Goal: Transaction & Acquisition: Purchase product/service

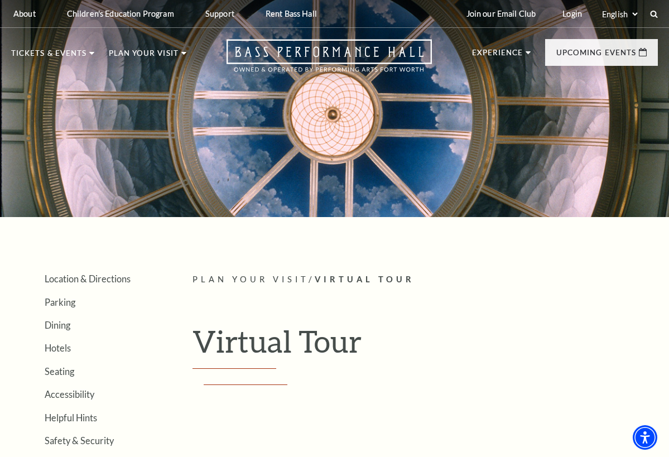
click at [62, 340] on ul "Location & Directions Parking Dining Hotels Seating Accessibility Helpful Hints…" at bounding box center [85, 371] width 148 height 196
click at [75, 342] on li "Hotels" at bounding box center [102, 347] width 114 height 11
click at [75, 304] on li "Parking" at bounding box center [102, 301] width 114 height 11
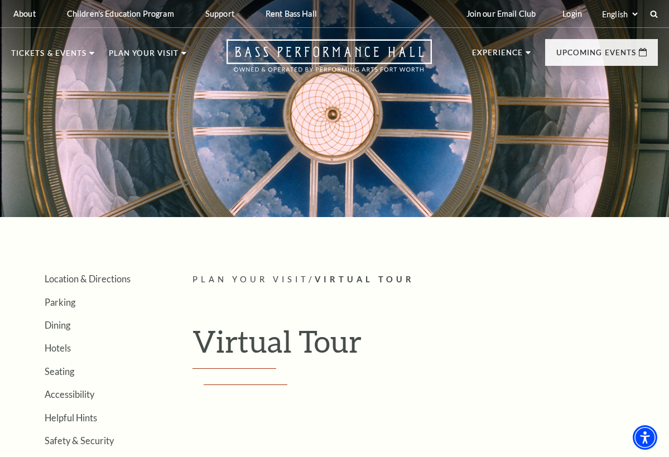
click at [108, 127] on div at bounding box center [334, 102] width 669 height 229
click at [115, 126] on div at bounding box center [334, 102] width 669 height 229
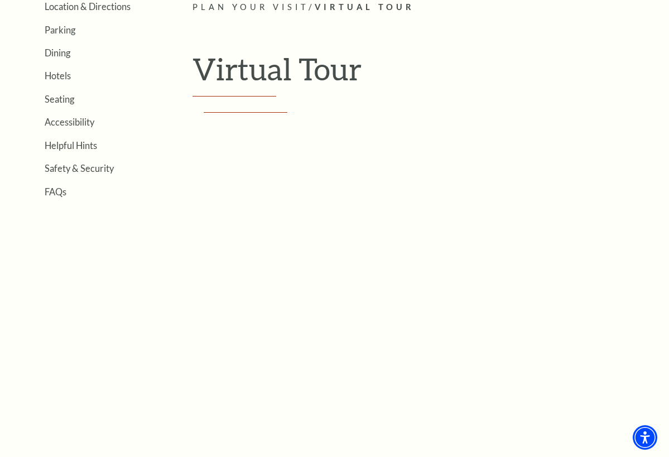
scroll to position [240, 0]
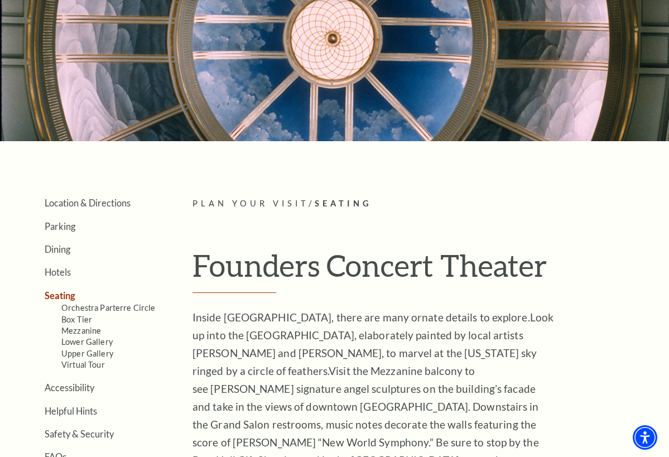
scroll to position [78, 0]
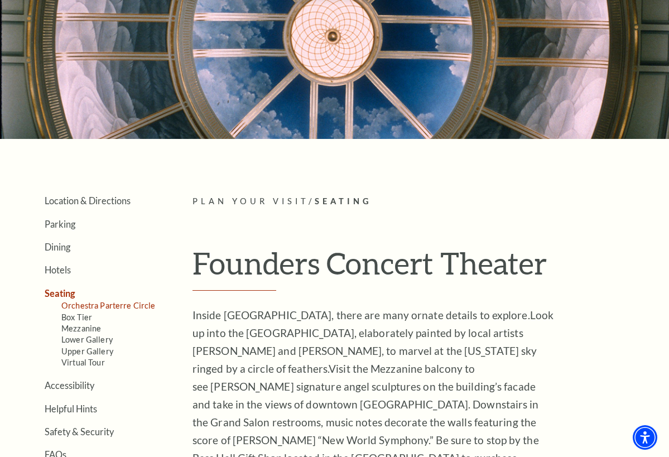
click at [121, 302] on link "Orchestra Parterre Circle" at bounding box center [108, 305] width 94 height 9
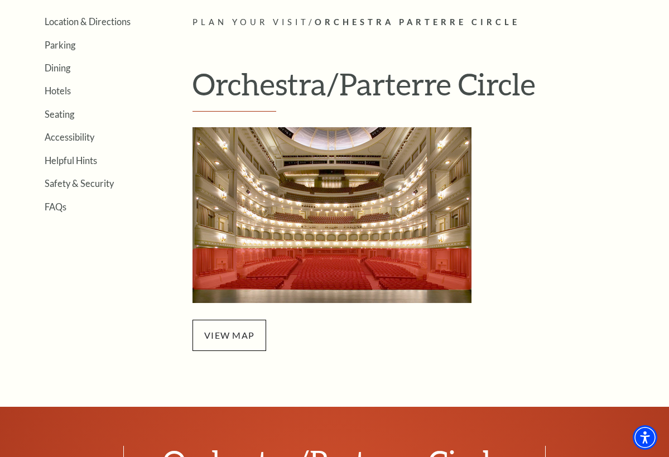
scroll to position [263, 0]
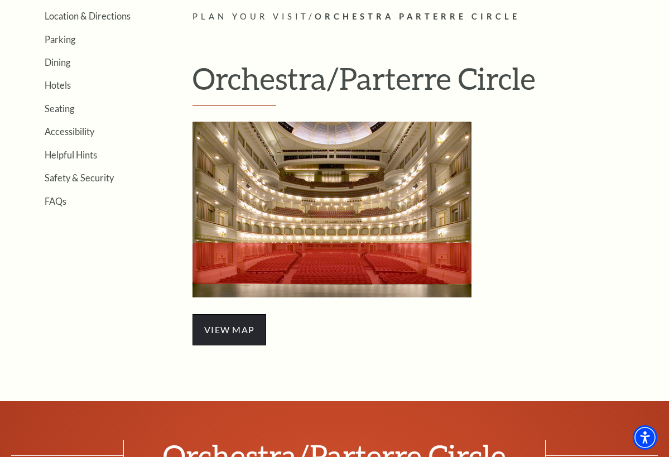
click at [239, 332] on span "view map" at bounding box center [229, 329] width 74 height 31
click at [62, 107] on link "Seating" at bounding box center [60, 108] width 30 height 11
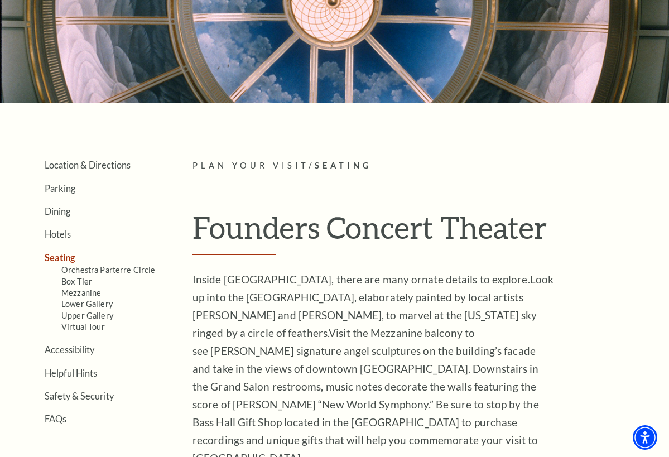
scroll to position [114, 0]
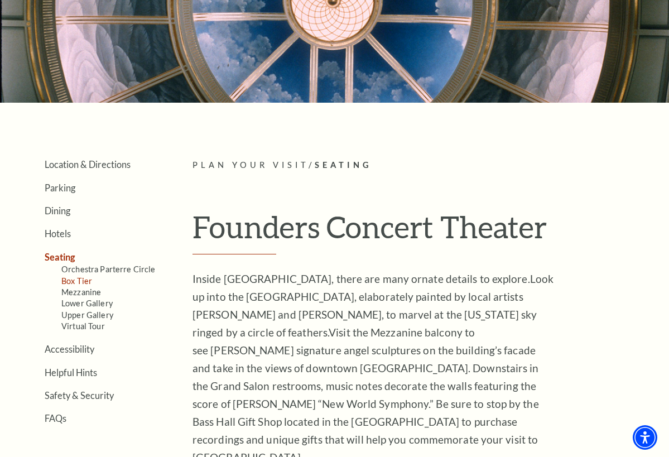
click at [78, 280] on link "Box Tier" at bounding box center [76, 280] width 31 height 9
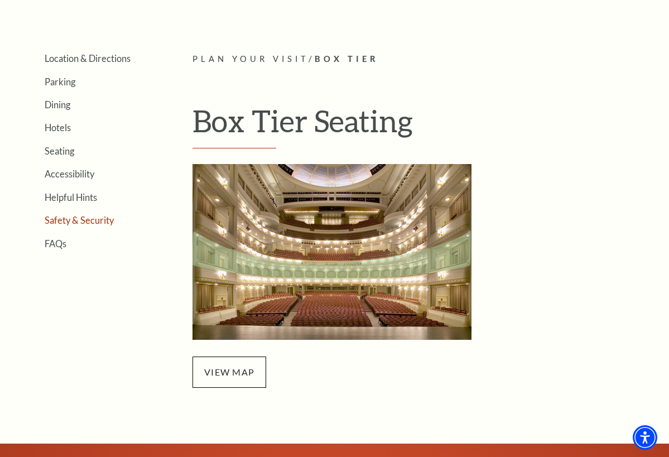
scroll to position [217, 0]
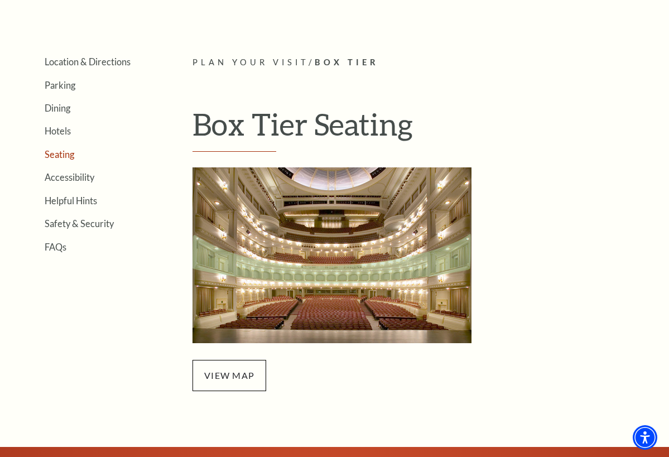
click at [59, 153] on link "Seating" at bounding box center [60, 154] width 30 height 11
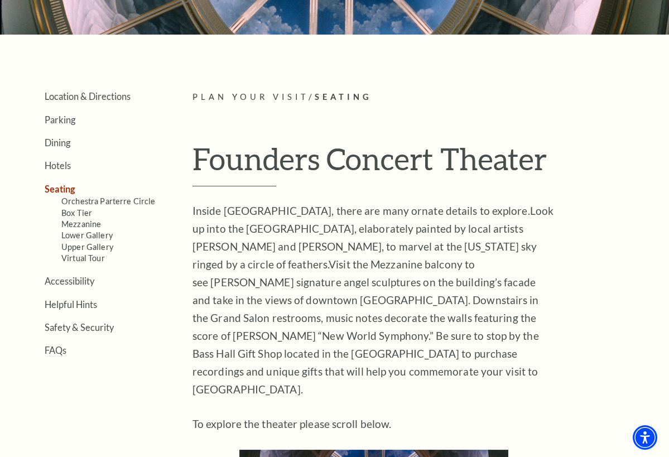
scroll to position [239, 0]
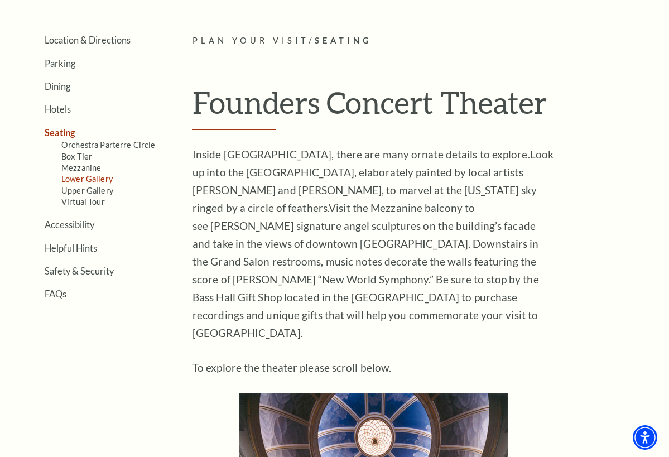
click at [92, 175] on link "Lower Gallery" at bounding box center [86, 178] width 51 height 9
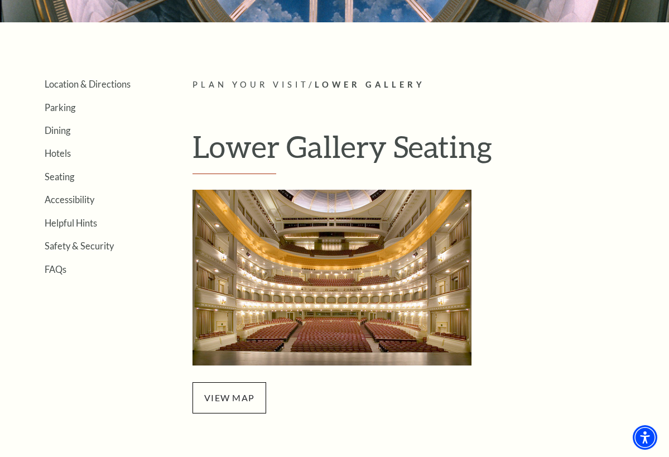
scroll to position [195, 0]
click at [60, 177] on link "Seating" at bounding box center [60, 176] width 30 height 11
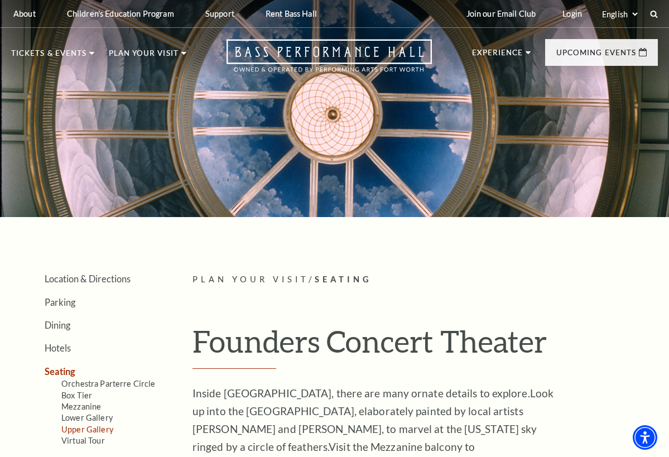
click at [81, 426] on link "Upper Gallery" at bounding box center [87, 429] width 52 height 9
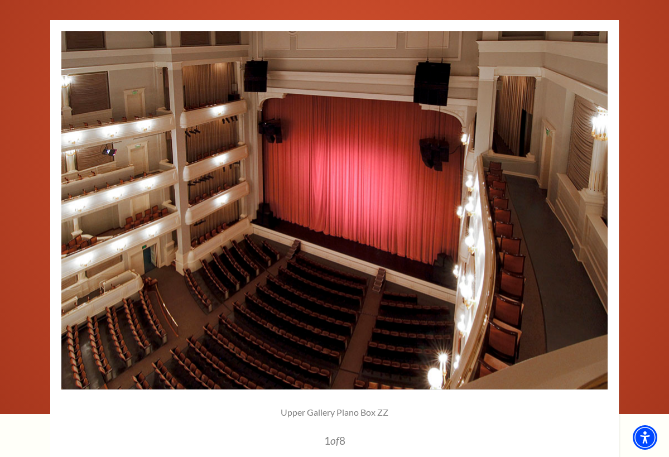
scroll to position [689, 0]
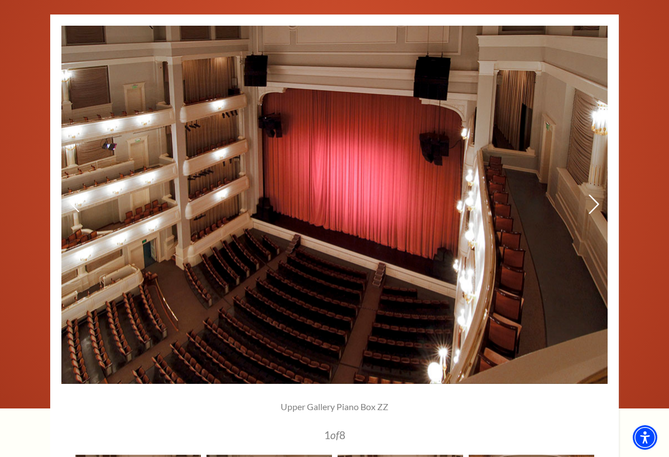
click at [592, 199] on icon at bounding box center [594, 204] width 12 height 20
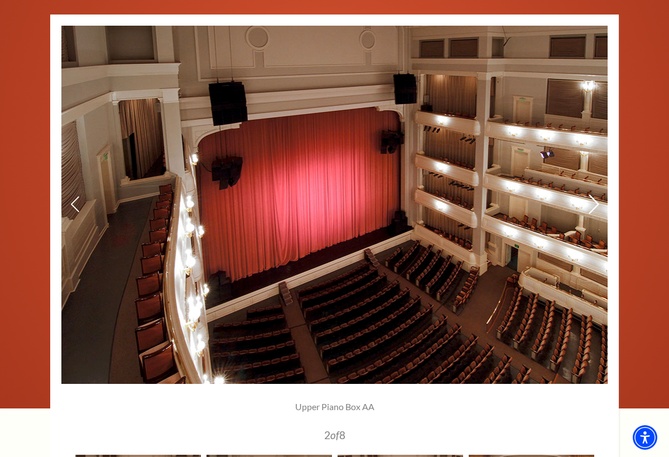
click at [592, 199] on icon at bounding box center [594, 204] width 12 height 20
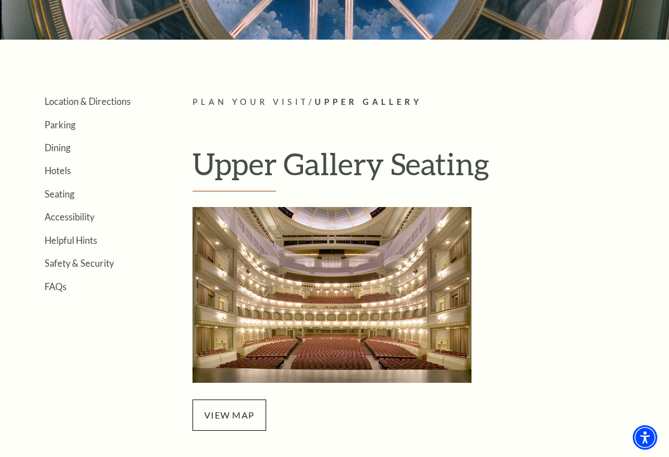
scroll to position [170, 0]
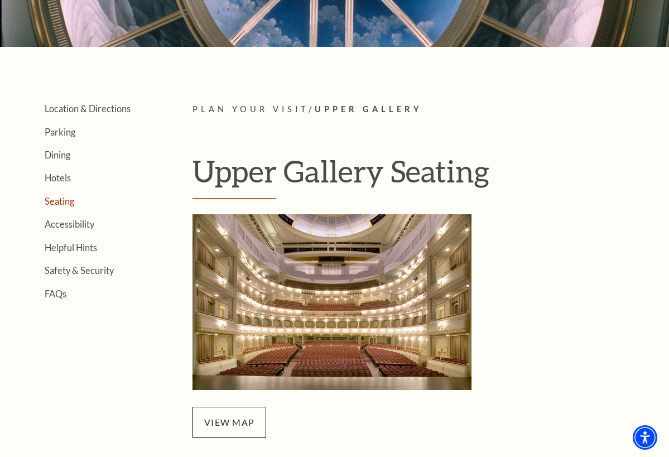
click at [64, 200] on link "Seating" at bounding box center [60, 201] width 30 height 11
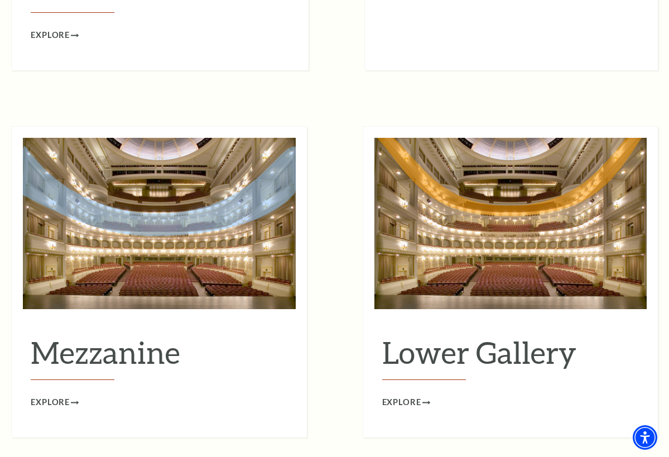
scroll to position [1298, 0]
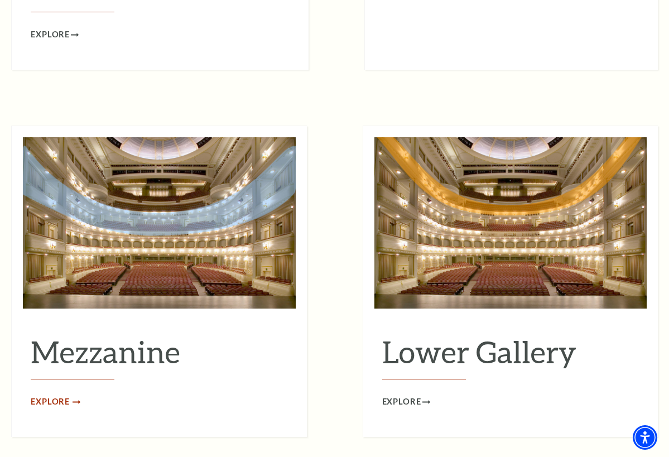
click at [49, 395] on span "Explore" at bounding box center [50, 402] width 39 height 14
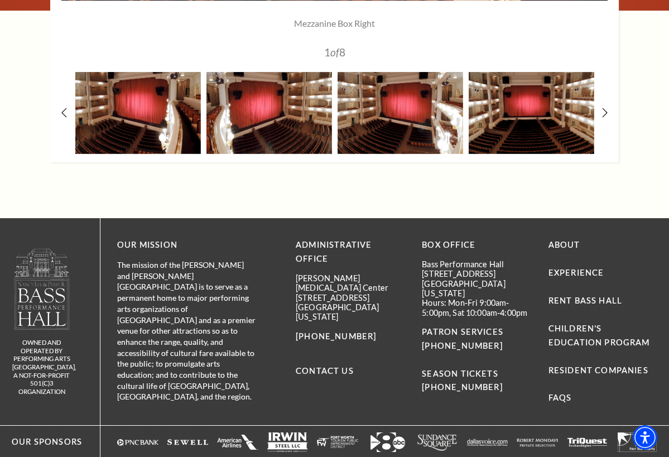
scroll to position [1193, 0]
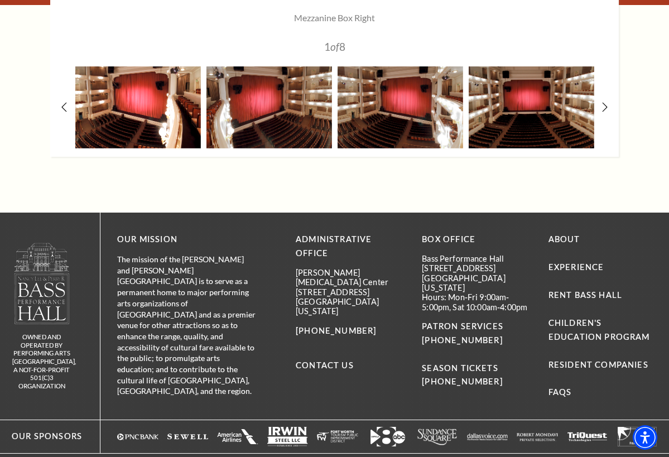
click at [137, 101] on img at bounding box center [138, 107] width 126 height 82
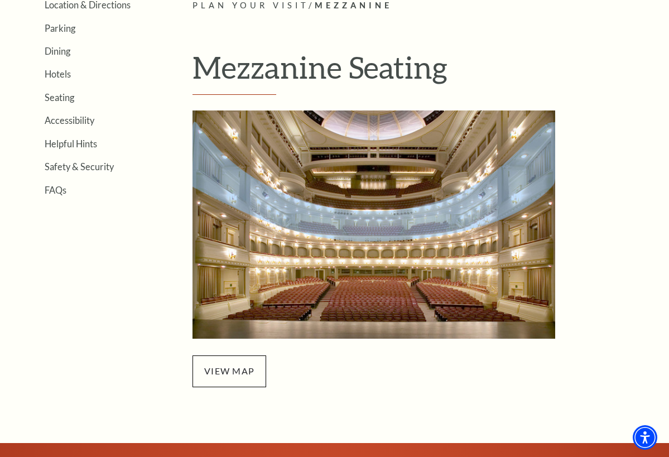
scroll to position [271, 0]
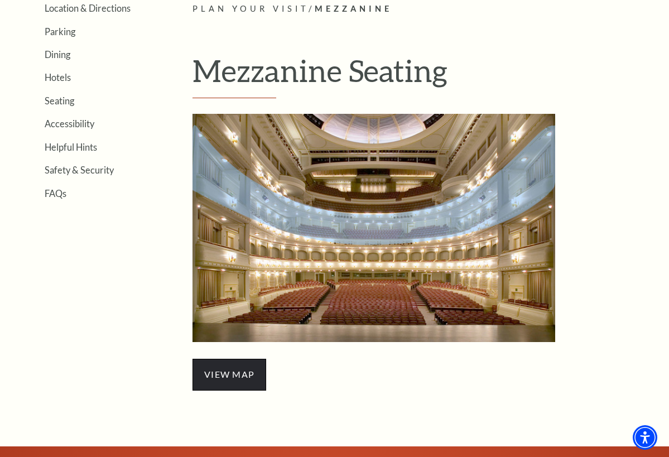
click at [229, 378] on span "view map" at bounding box center [229, 374] width 74 height 31
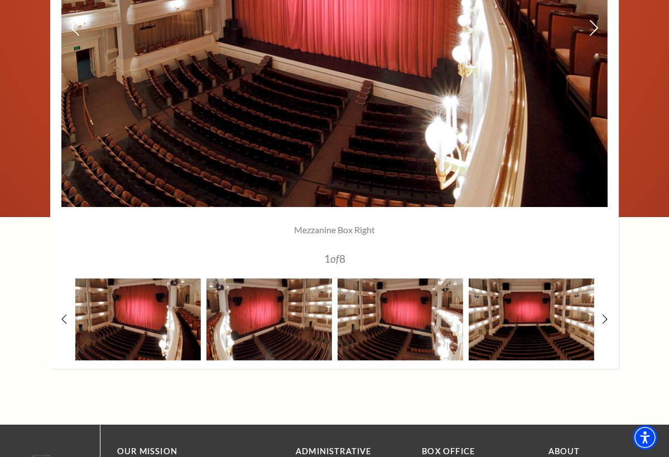
scroll to position [982, 0]
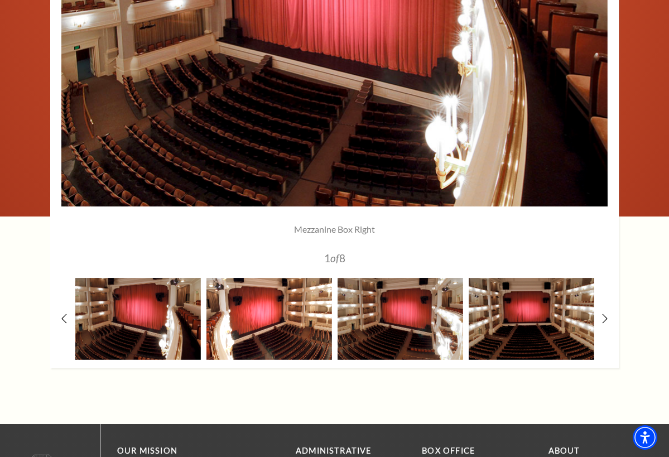
click at [268, 337] on img at bounding box center [269, 319] width 126 height 82
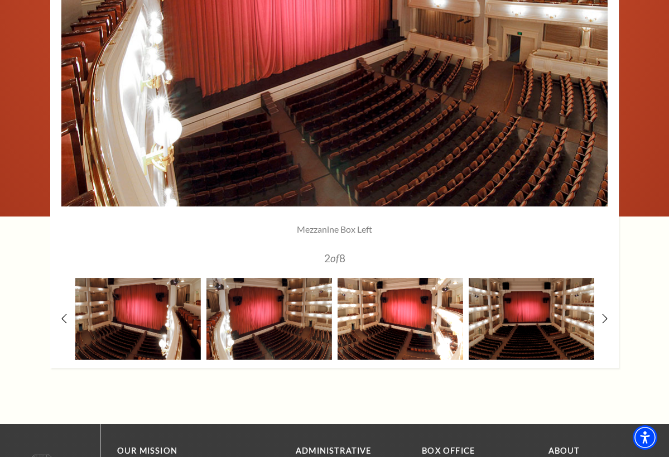
click at [376, 328] on img at bounding box center [401, 319] width 126 height 82
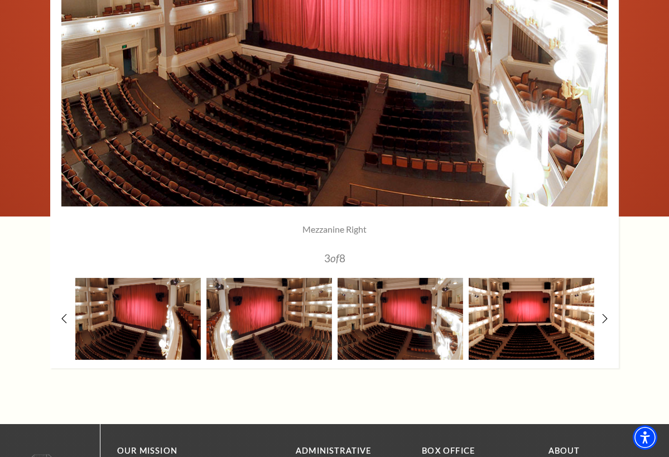
click at [543, 329] on img at bounding box center [532, 319] width 126 height 82
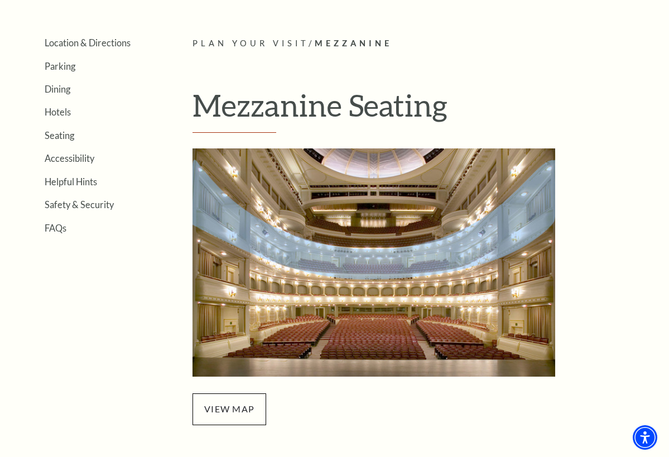
scroll to position [238, 0]
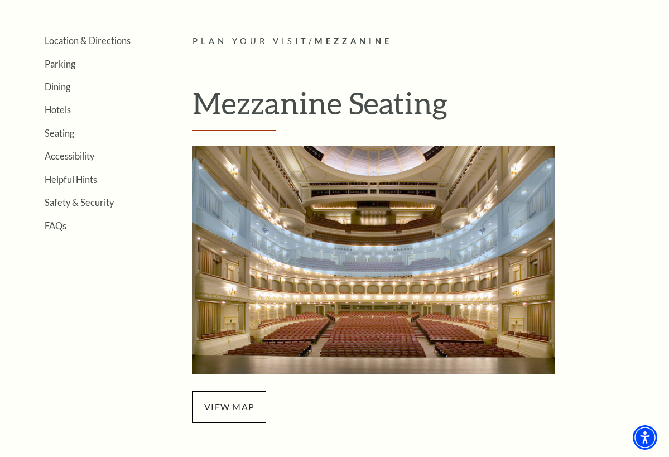
click at [65, 125] on ul "Location & Directions Parking Dining Hotels Seating Accessibility Helpful Hints…" at bounding box center [85, 133] width 148 height 196
click at [51, 131] on link "Seating" at bounding box center [60, 133] width 30 height 11
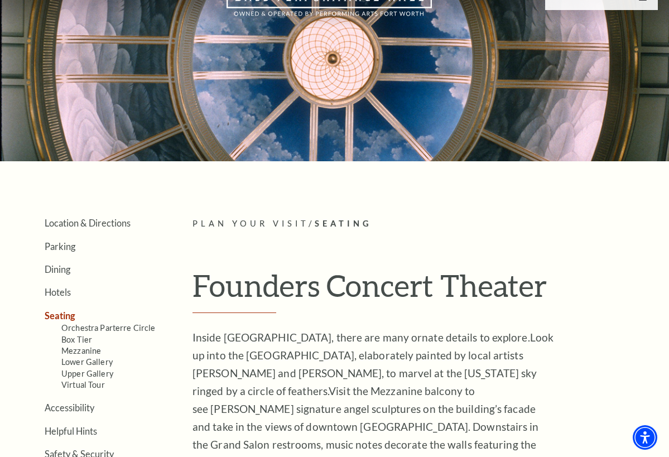
scroll to position [64, 0]
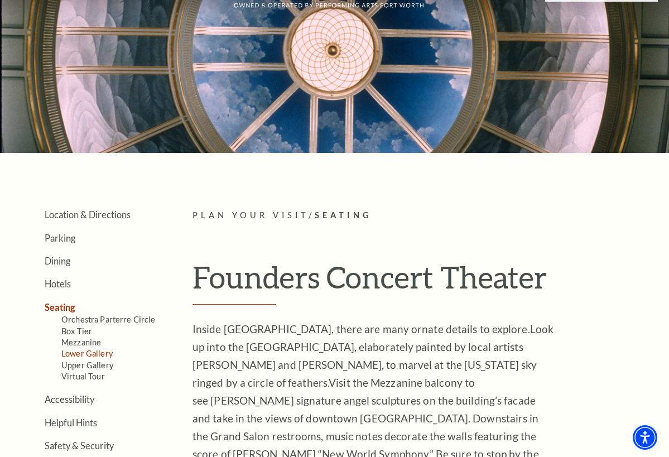
click at [104, 350] on link "Lower Gallery" at bounding box center [86, 353] width 51 height 9
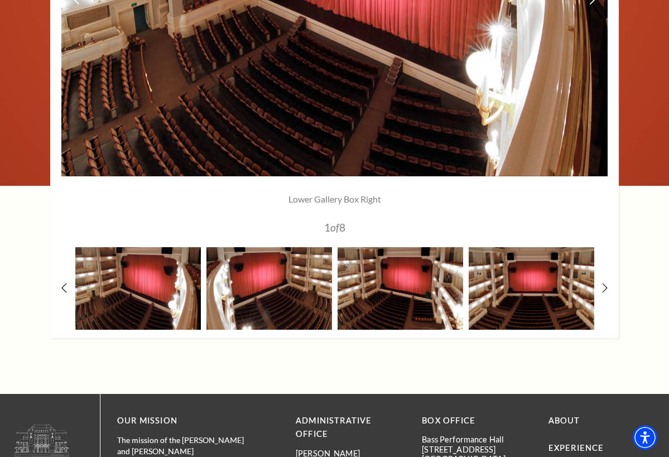
scroll to position [982, 0]
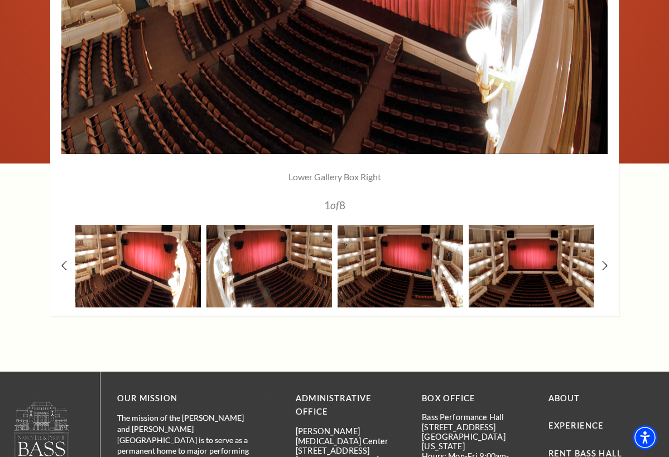
click at [108, 292] on img at bounding box center [138, 266] width 126 height 82
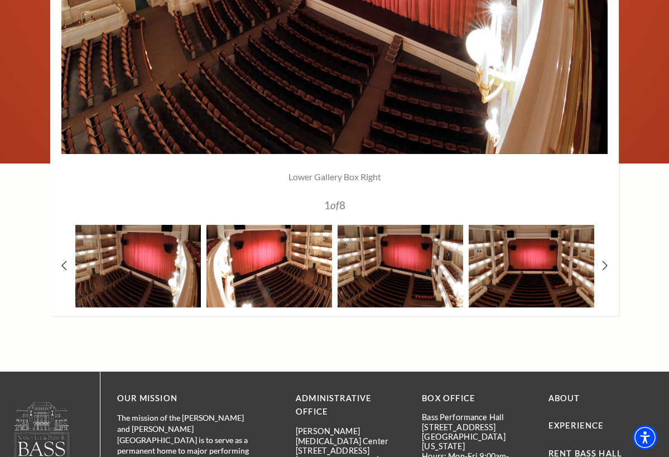
click at [263, 273] on img at bounding box center [269, 266] width 126 height 82
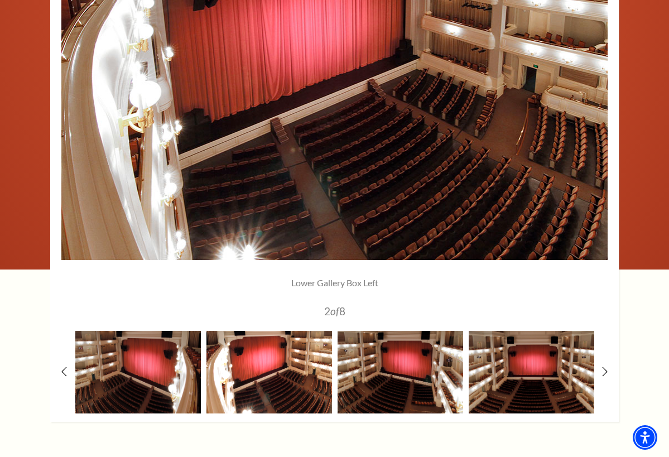
scroll to position [875, 0]
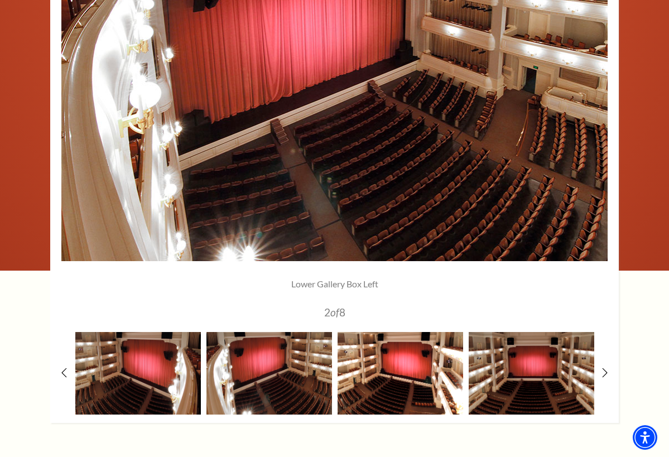
click at [421, 389] on img at bounding box center [401, 373] width 126 height 82
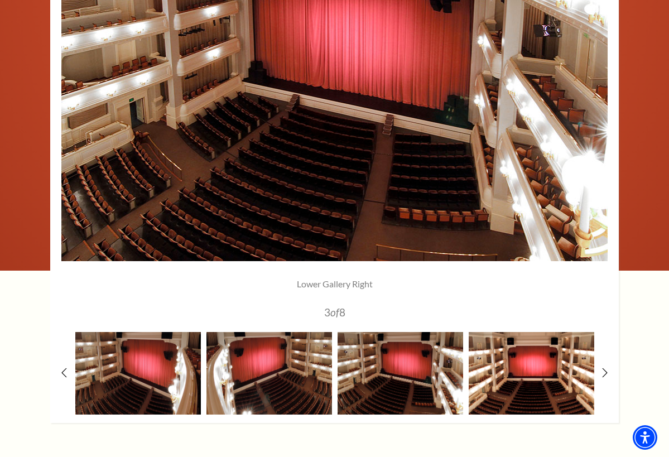
click at [513, 392] on img at bounding box center [532, 373] width 126 height 82
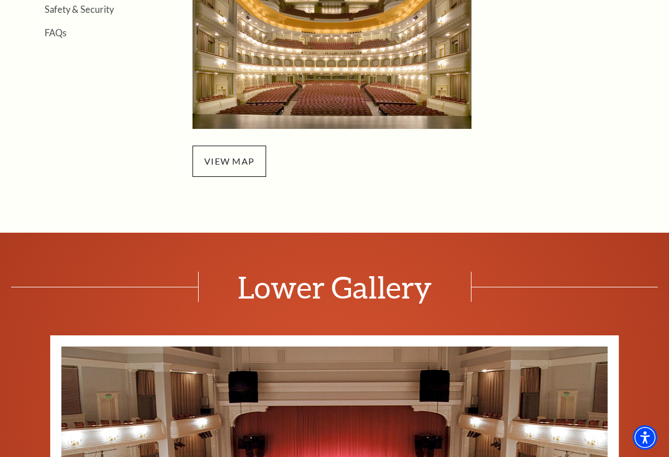
scroll to position [397, 0]
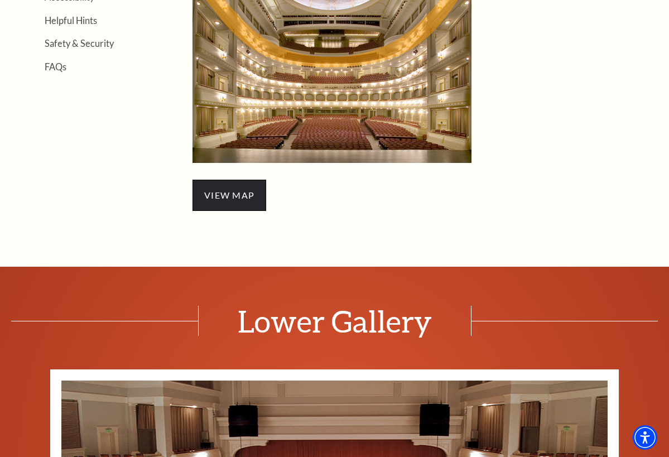
click at [229, 201] on span "view map" at bounding box center [229, 195] width 74 height 31
click at [229, 195] on link "view map" at bounding box center [229, 195] width 50 height 11
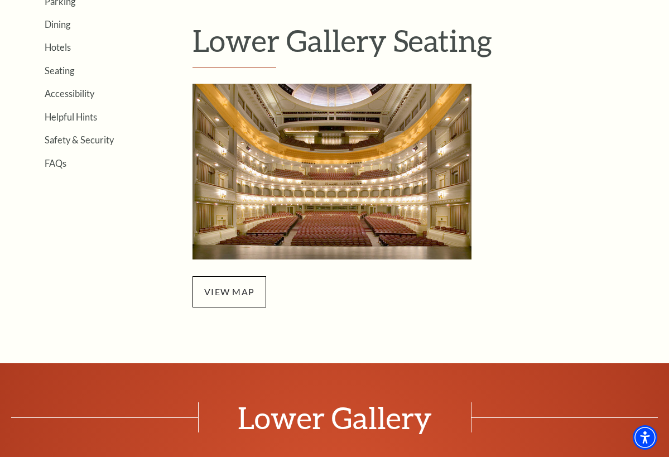
scroll to position [291, 0]
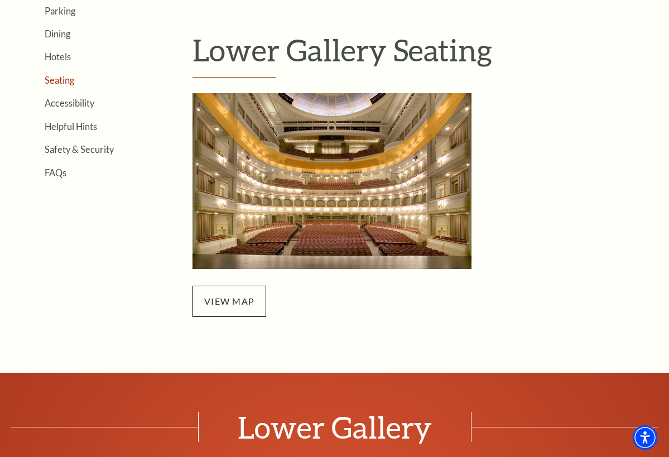
click at [60, 77] on link "Seating" at bounding box center [60, 80] width 30 height 11
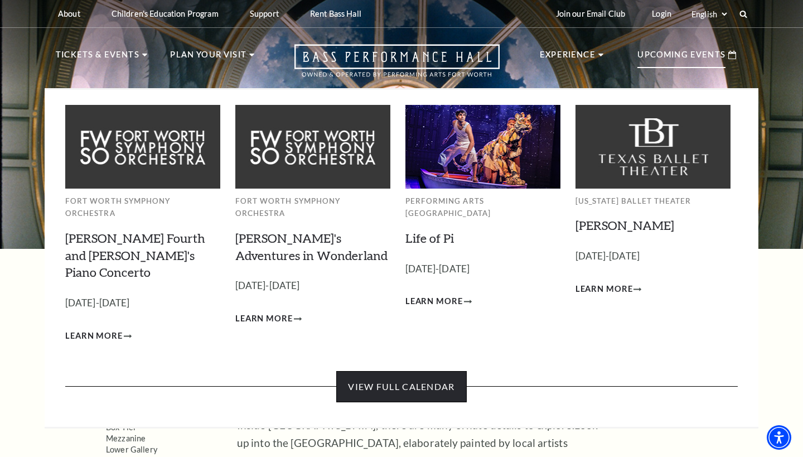
click at [363, 371] on link "View Full Calendar" at bounding box center [401, 386] width 130 height 31
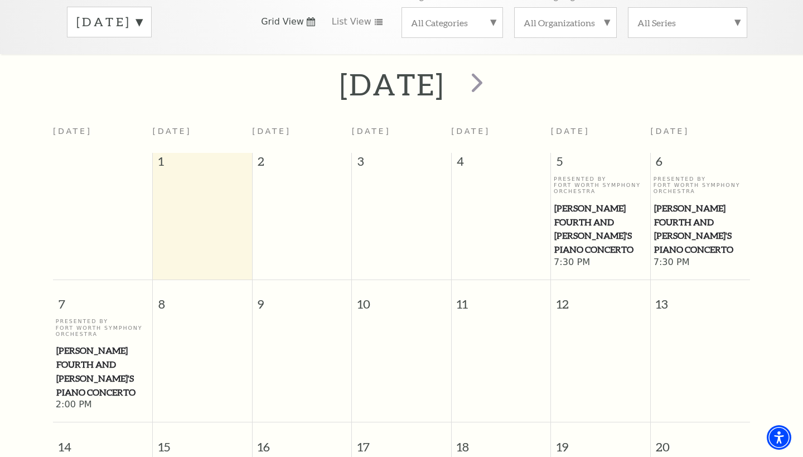
scroll to position [152, 0]
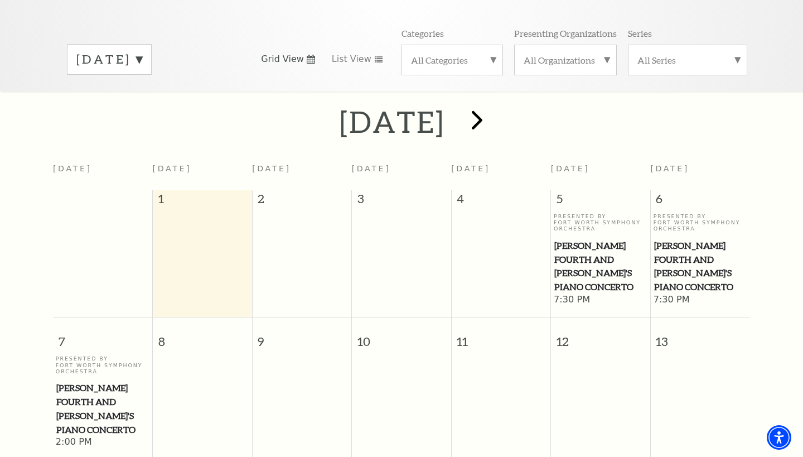
click at [493, 110] on span "next" at bounding box center [477, 120] width 32 height 32
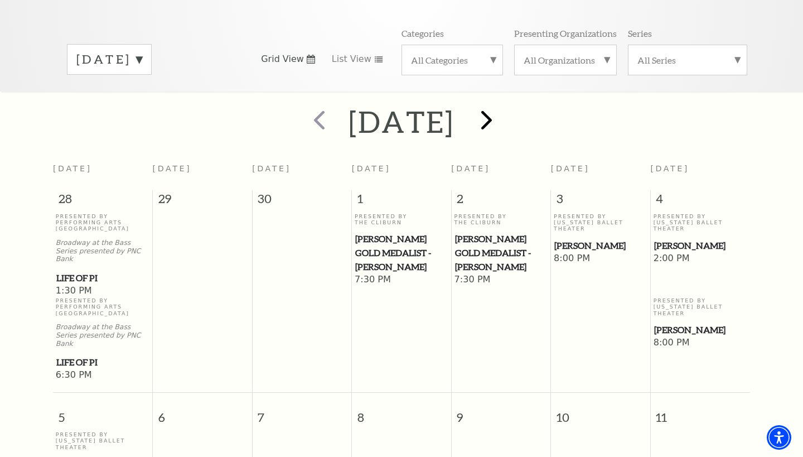
scroll to position [98, 0]
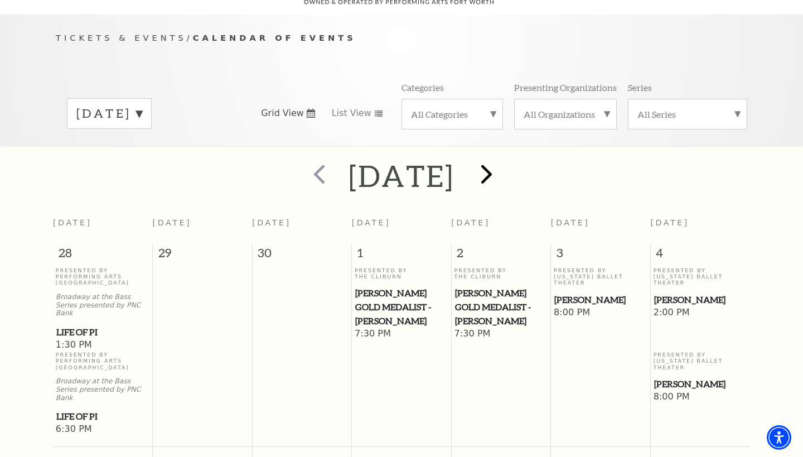
click at [503, 158] on span "next" at bounding box center [487, 174] width 32 height 32
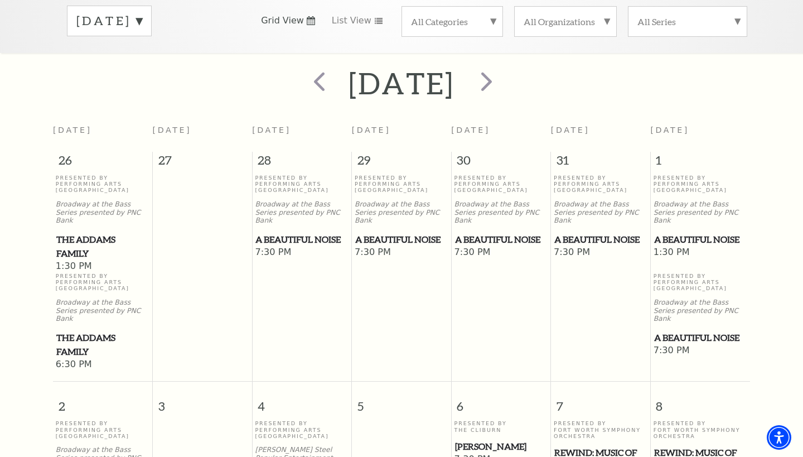
scroll to position [192, 0]
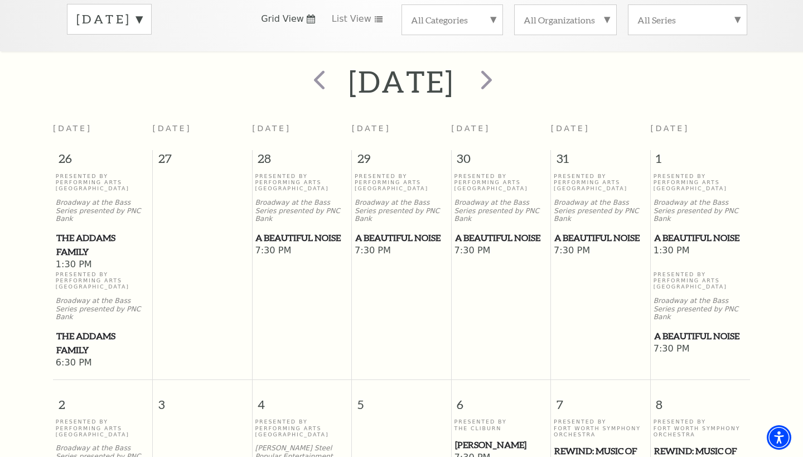
click at [687, 231] on span "A Beautiful Noise" at bounding box center [700, 238] width 93 height 14
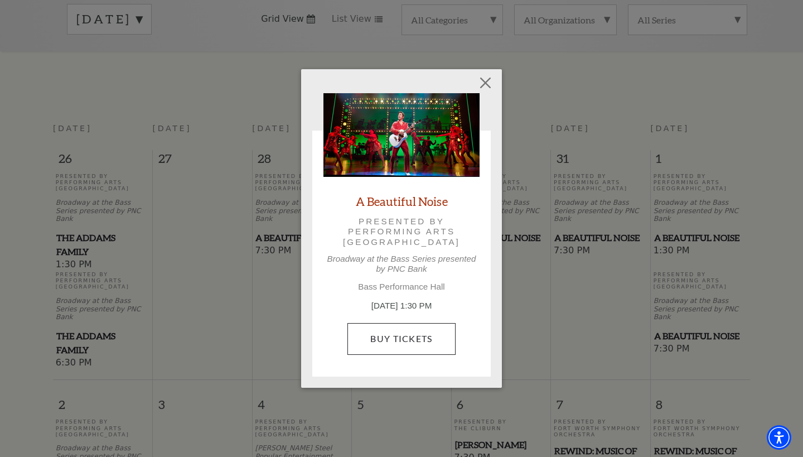
click at [390, 337] on link "Buy Tickets" at bounding box center [402, 338] width 108 height 31
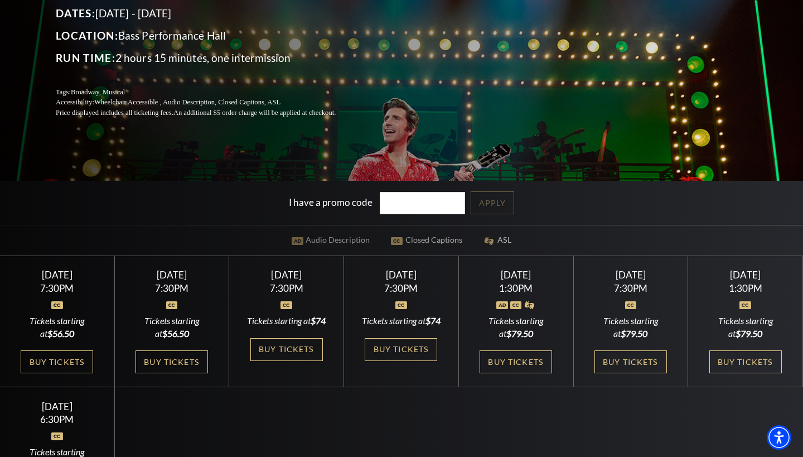
scroll to position [180, 0]
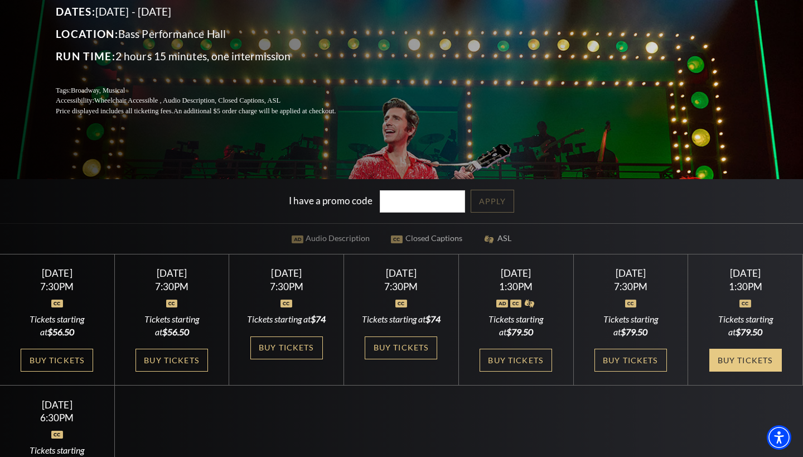
click at [740, 358] on link "Buy Tickets" at bounding box center [746, 360] width 73 height 23
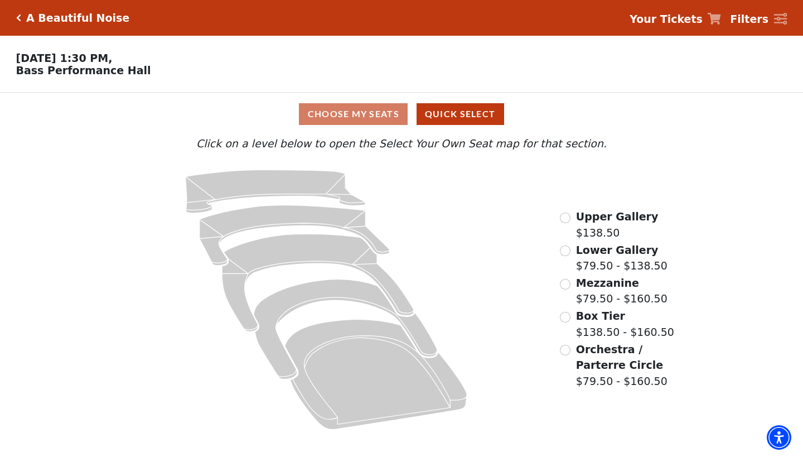
click at [568, 347] on input "Orchestra / Parterre Circle$79.50 - $160.50\a" at bounding box center [565, 350] width 11 height 11
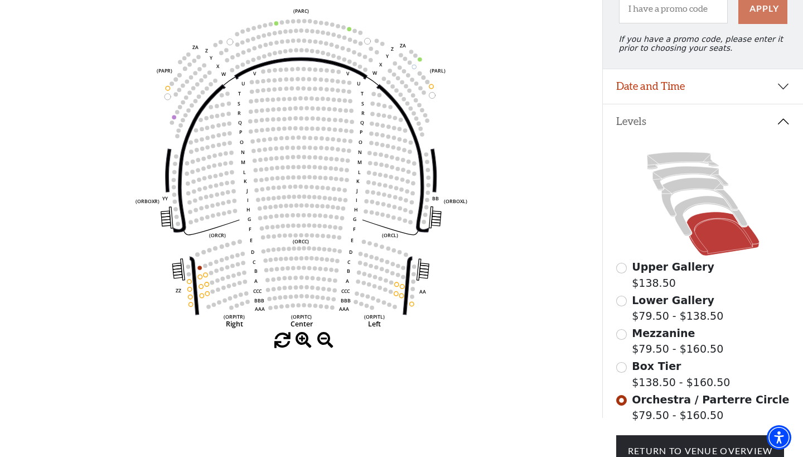
scroll to position [133, 0]
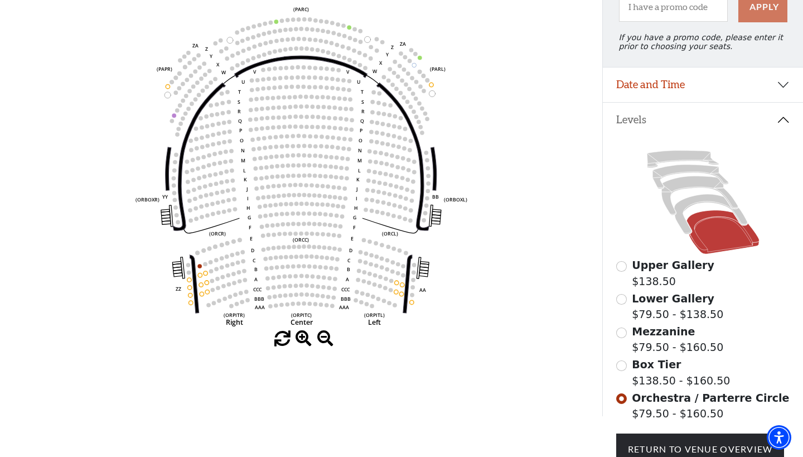
click at [623, 364] on input "Box Tier$138.50 - $160.50\a" at bounding box center [622, 365] width 11 height 11
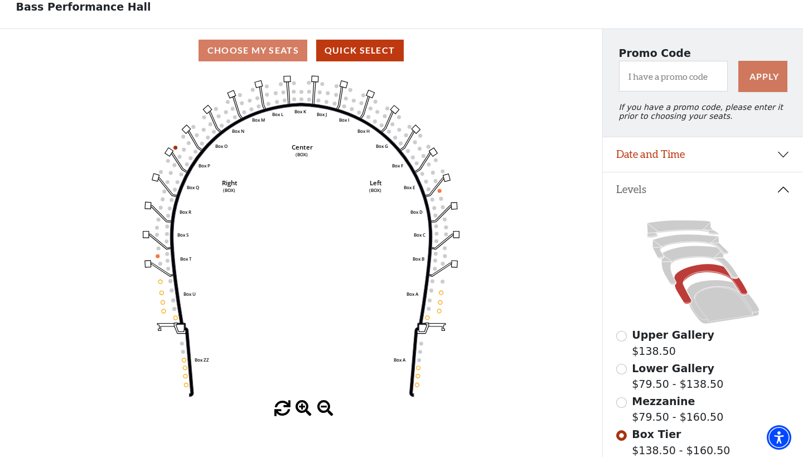
scroll to position [64, 0]
click at [622, 401] on input "Mezzanine$79.50 - $160.50\a" at bounding box center [622, 402] width 11 height 11
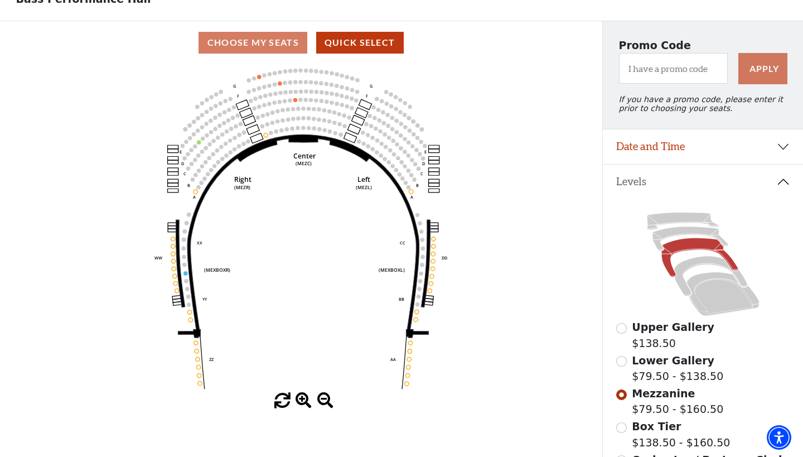
scroll to position [74, 0]
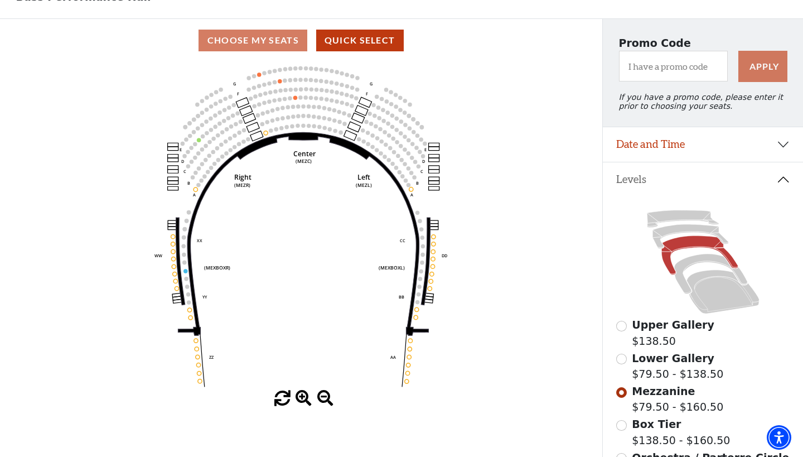
click at [623, 358] on input "Lower Gallery$79.50 - $138.50\a" at bounding box center [622, 359] width 11 height 11
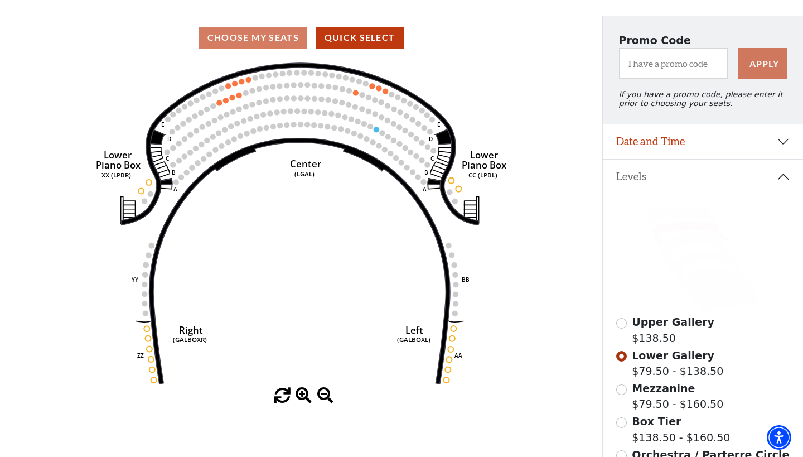
scroll to position [72, 0]
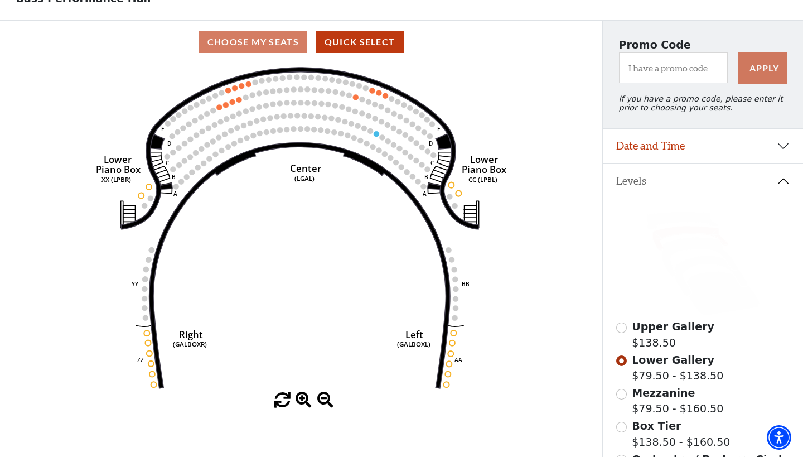
click at [623, 327] on input "Upper Gallery$138.50\a" at bounding box center [622, 327] width 11 height 11
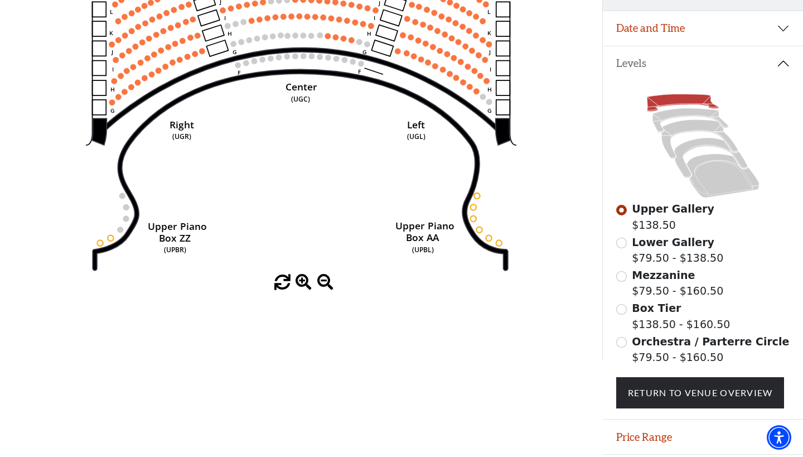
scroll to position [195, 0]
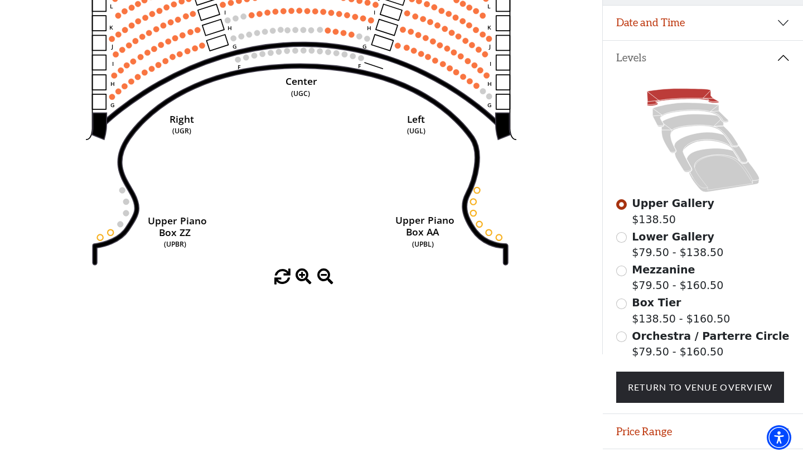
click at [620, 336] on input "Orchestra / Parterre Circle$79.50 - $160.50\a" at bounding box center [622, 336] width 11 height 11
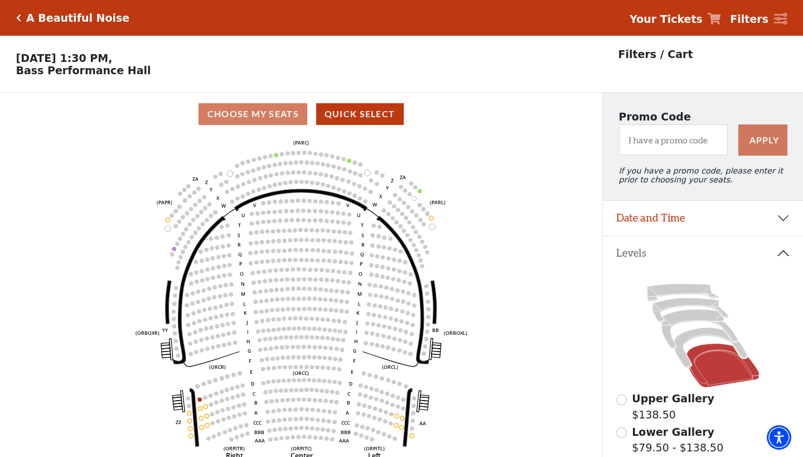
scroll to position [0, 0]
click at [351, 115] on button "Quick Select" at bounding box center [360, 114] width 88 height 22
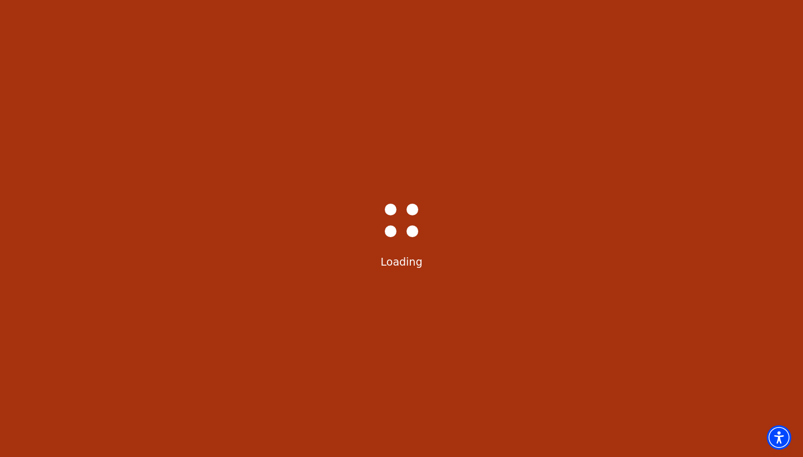
select select "6226"
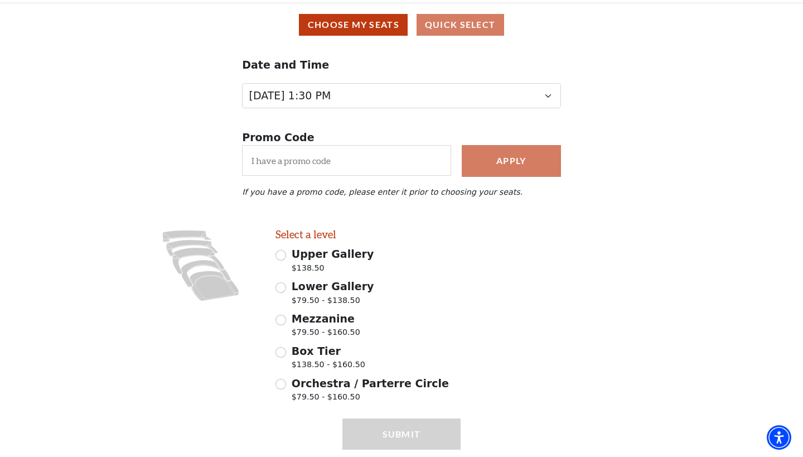
click at [283, 381] on input "Orchestra / Parterre Circle $79.50 - $160.50" at bounding box center [281, 384] width 11 height 11
radio input "true"
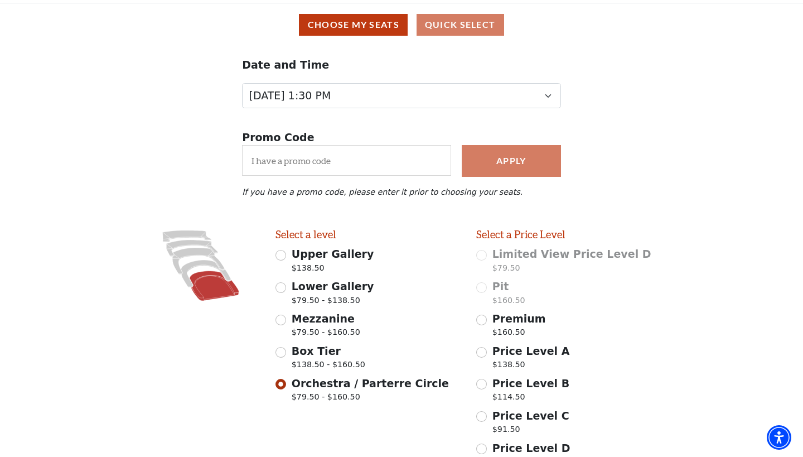
scroll to position [185, 0]
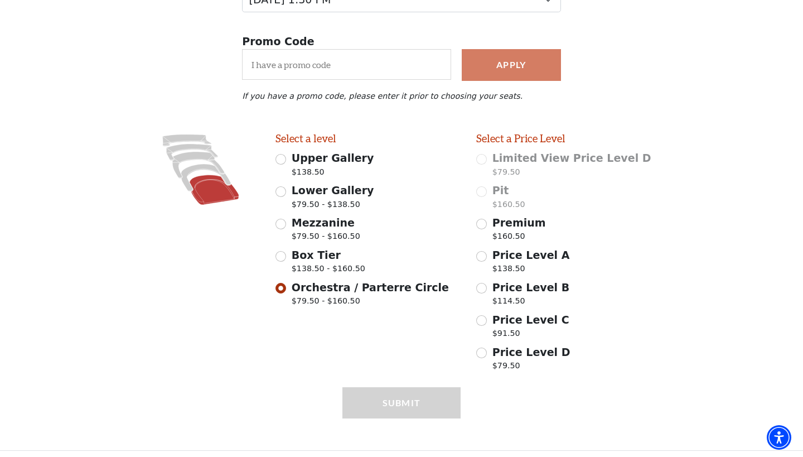
click at [390, 401] on div "Submit" at bounding box center [402, 418] width 118 height 63
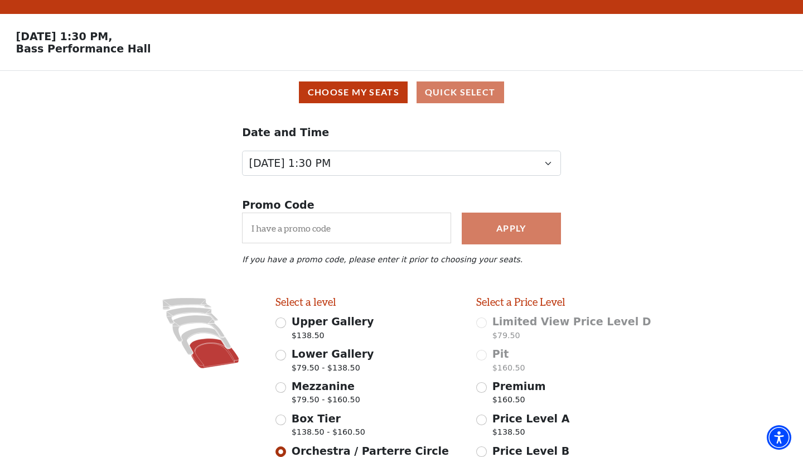
scroll to position [21, 0]
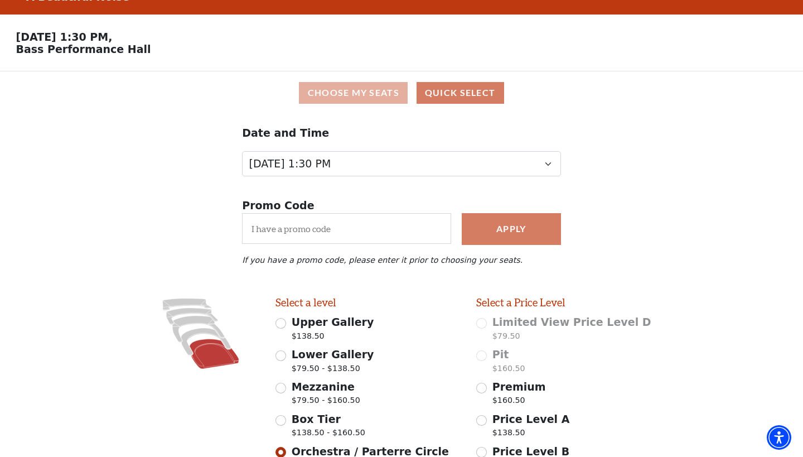
click at [365, 90] on button "Choose My Seats" at bounding box center [353, 93] width 109 height 22
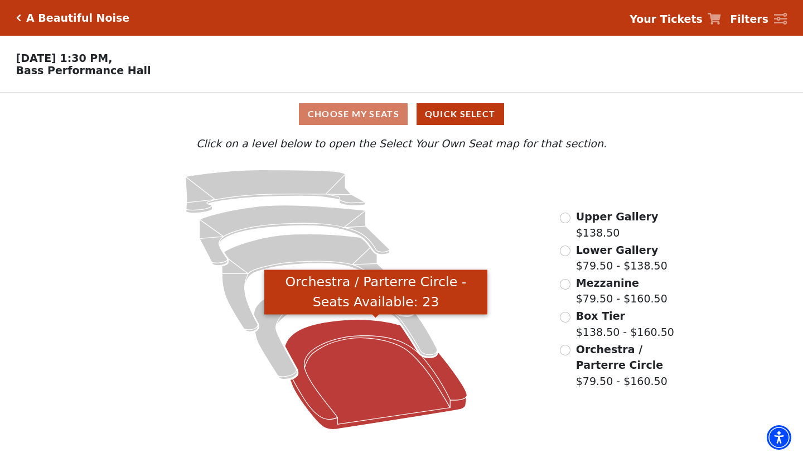
scroll to position [0, 0]
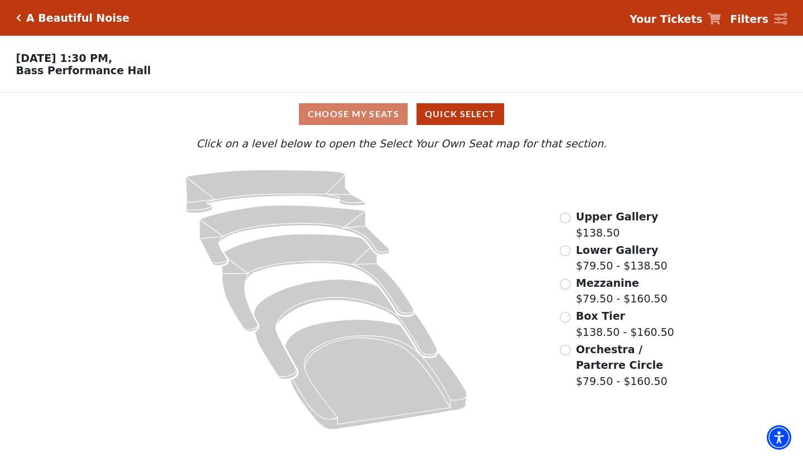
click at [569, 345] on input "Orchestra / Parterre Circle$79.50 - $160.50\a" at bounding box center [565, 350] width 11 height 11
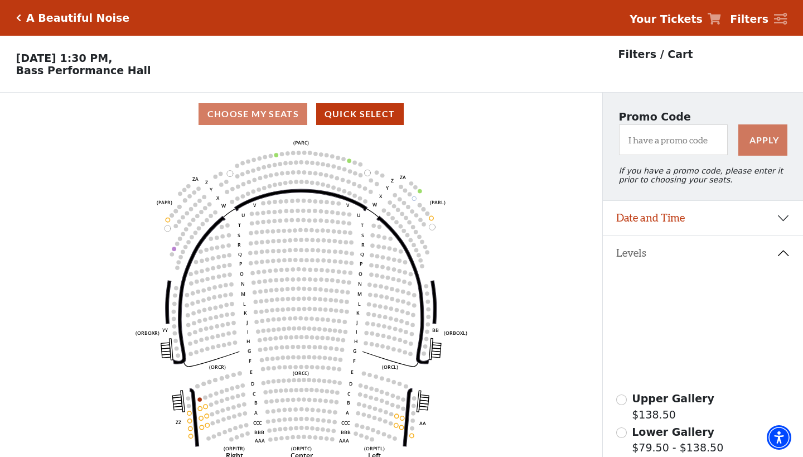
click at [781, 17] on icon at bounding box center [780, 19] width 13 height 12
click at [668, 17] on strong "Your Tickets" at bounding box center [666, 19] width 73 height 12
click at [49, 18] on h5 "A Beautiful Noise" at bounding box center [77, 18] width 103 height 13
click at [20, 16] on icon "Click here to go back to filters" at bounding box center [18, 18] width 5 height 8
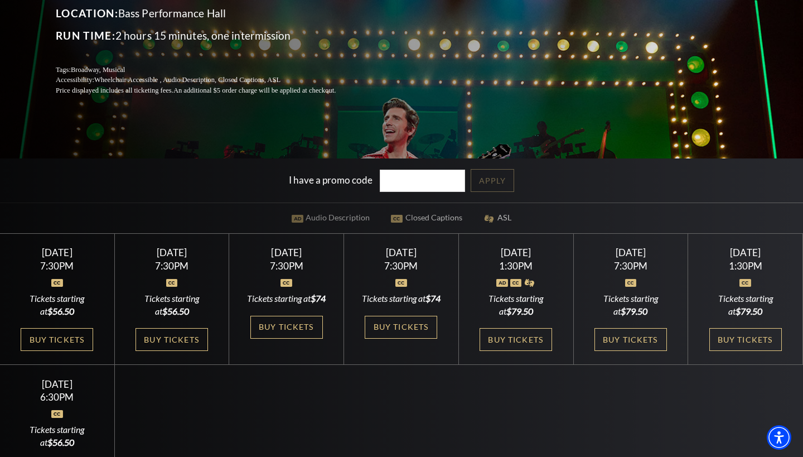
scroll to position [319, 0]
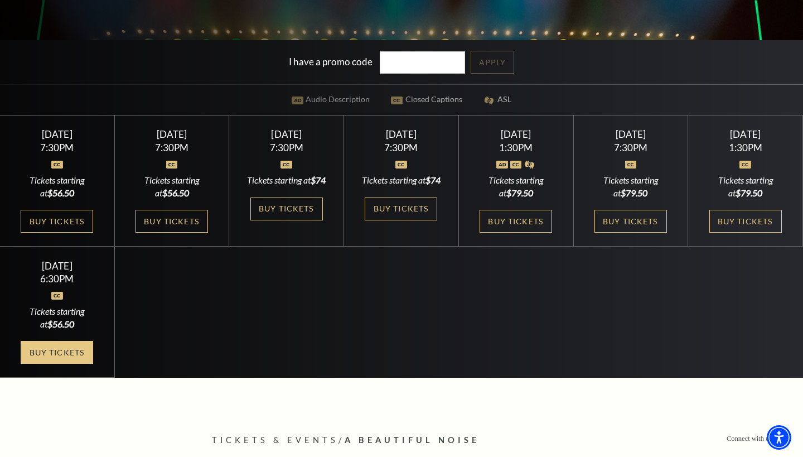
click at [68, 358] on link "Buy Tickets" at bounding box center [57, 352] width 73 height 23
click at [747, 223] on link "Buy Tickets" at bounding box center [746, 221] width 73 height 23
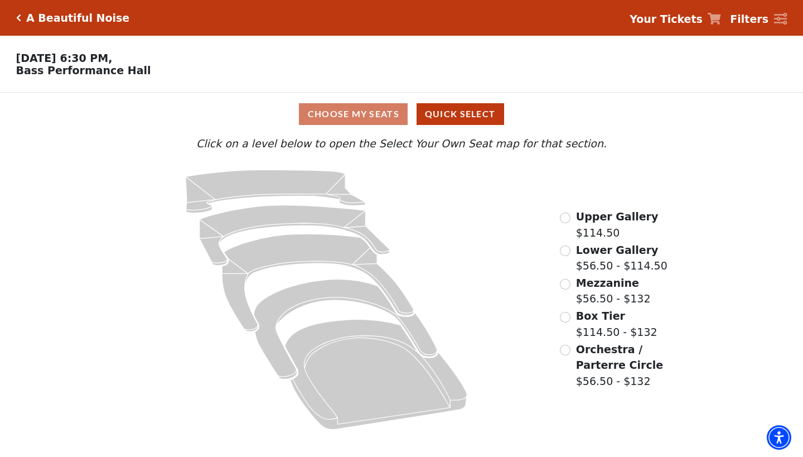
click at [567, 347] on input "Orchestra / Parterre Circle$56.50 - $132\a" at bounding box center [565, 350] width 11 height 11
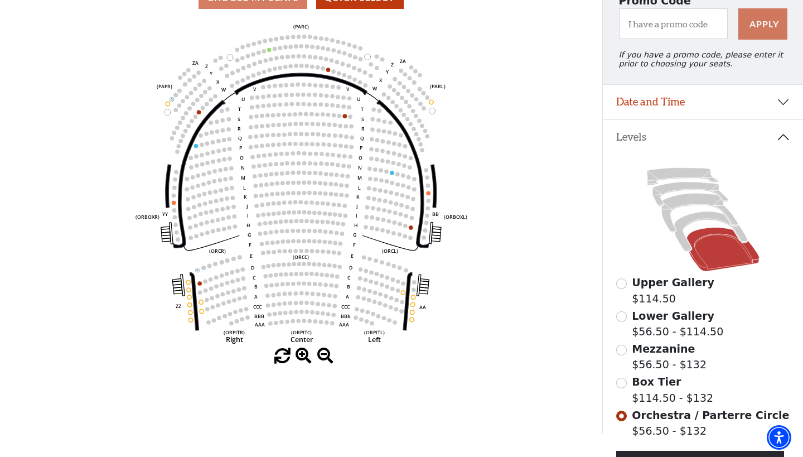
scroll to position [117, 0]
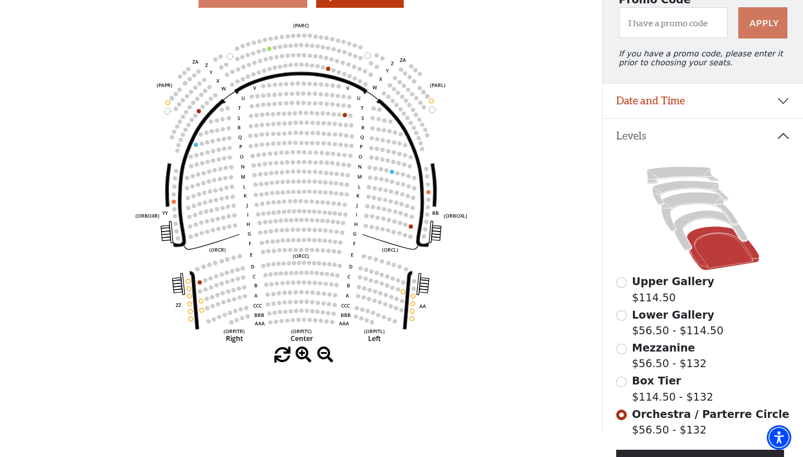
click at [620, 381] on input "Box Tier$114.50 - $132\a" at bounding box center [622, 382] width 11 height 11
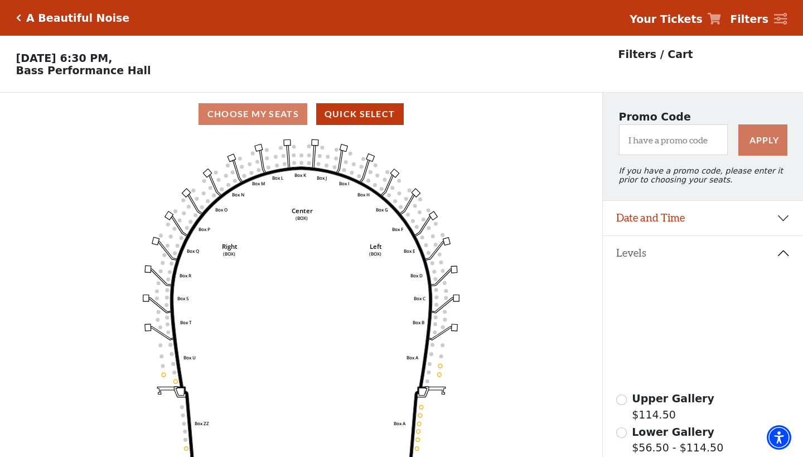
scroll to position [52, 0]
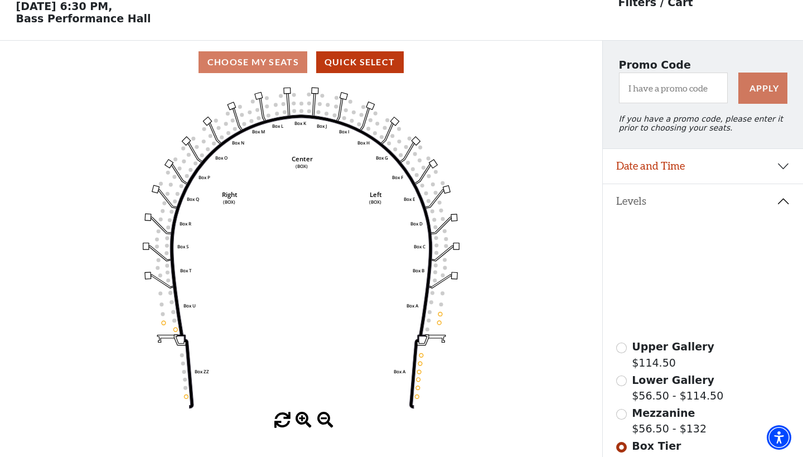
click at [620, 415] on input "Mezzanine$56.50 - $132\a" at bounding box center [622, 414] width 11 height 11
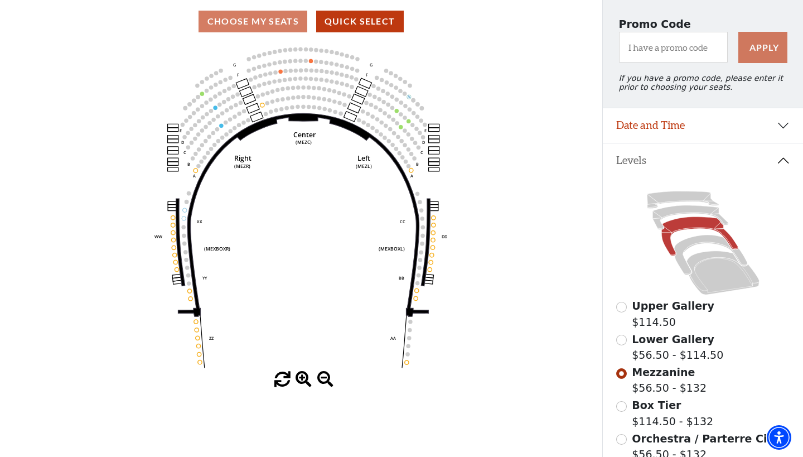
scroll to position [94, 0]
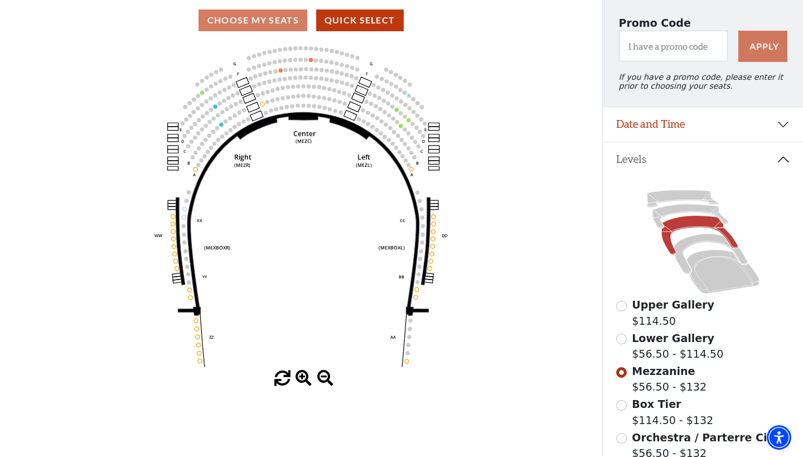
drag, startPoint x: 623, startPoint y: 339, endPoint x: 484, endPoint y: 445, distance: 174.3
click at [484, 445] on div "Choose My Seats Quick Select Current Level Mezzanine Click on a level below to …" at bounding box center [401, 227] width 803 height 457
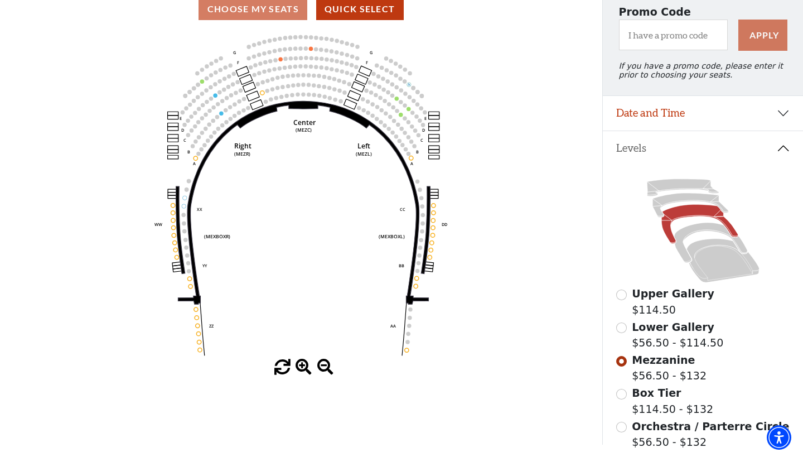
scroll to position [106, 0]
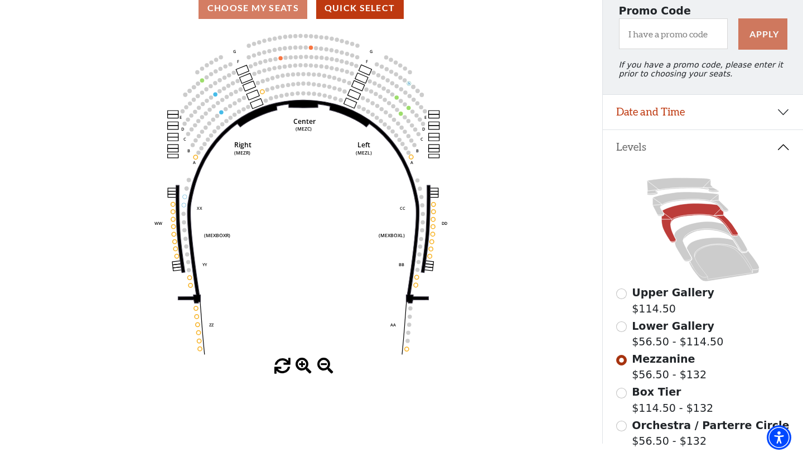
click at [619, 325] on input "Lower Gallery$56.50 - $114.50\a" at bounding box center [622, 326] width 11 height 11
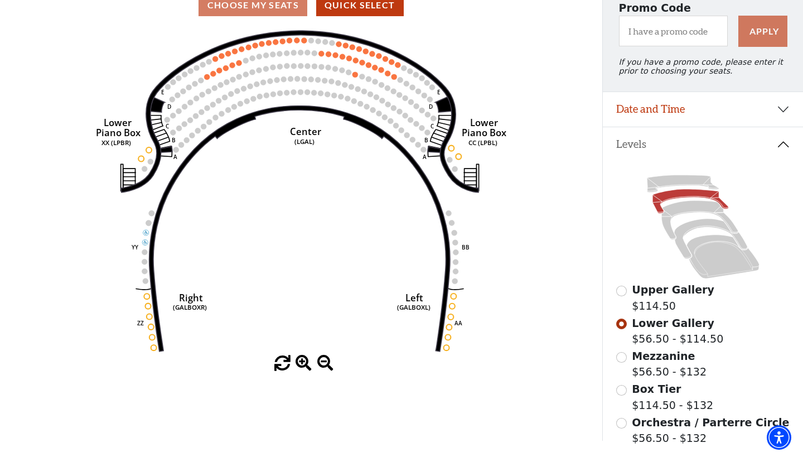
scroll to position [110, 0]
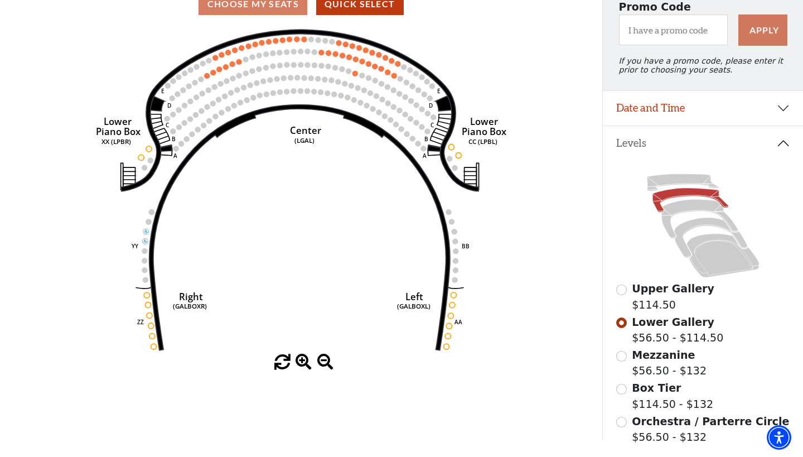
click at [620, 292] on input "Upper Gallery$114.50\a" at bounding box center [622, 290] width 11 height 11
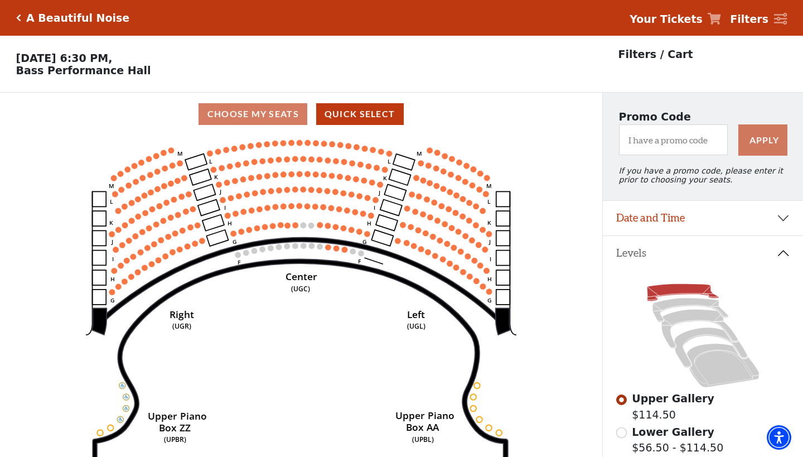
scroll to position [0, 0]
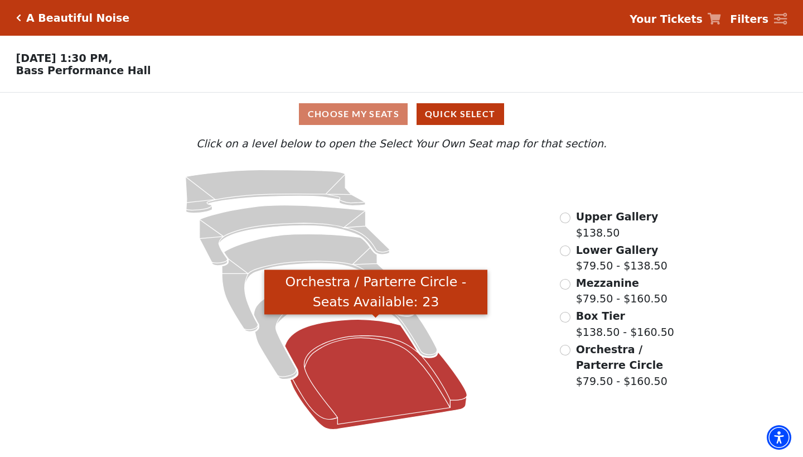
click at [389, 397] on icon "Orchestra / Parterre Circle - Seats Available: 23" at bounding box center [376, 374] width 182 height 110
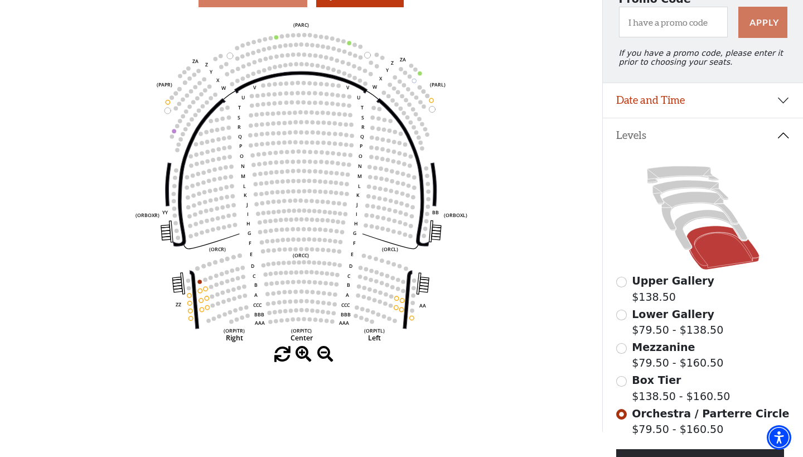
scroll to position [117, 0]
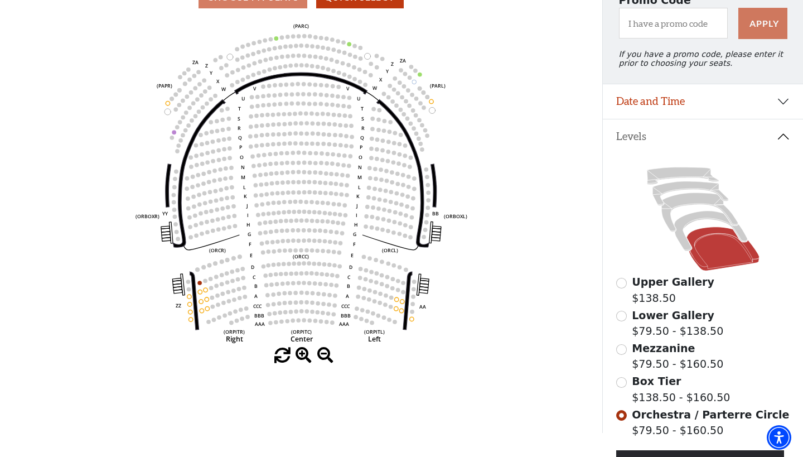
click at [620, 379] on input "Box Tier$138.50 - $160.50\a" at bounding box center [622, 382] width 11 height 11
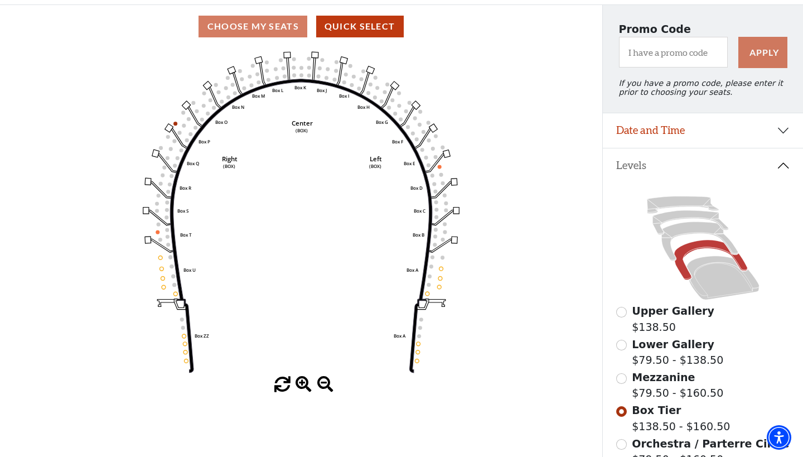
scroll to position [92, 0]
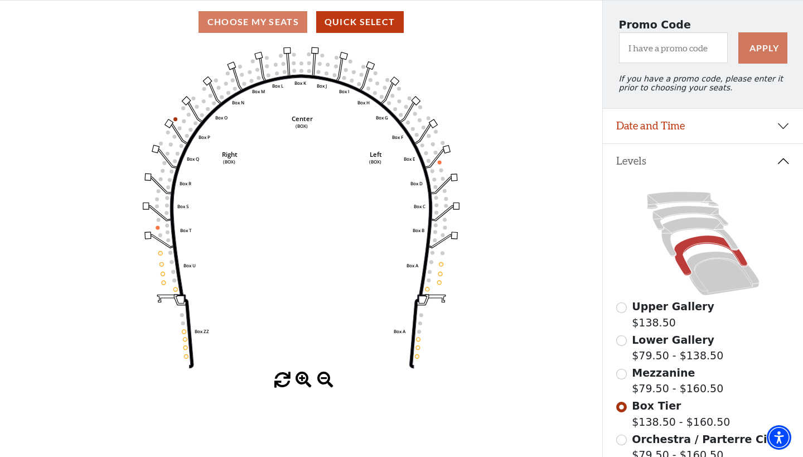
click at [621, 372] on input "Mezzanine$79.50 - $160.50\a" at bounding box center [622, 374] width 11 height 11
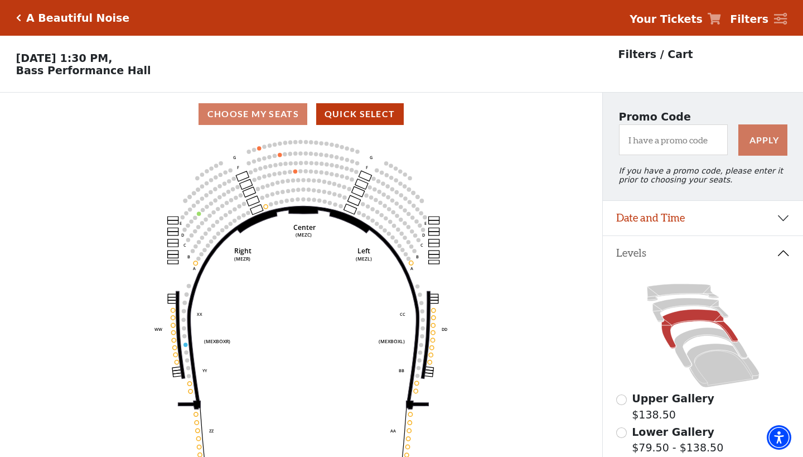
scroll to position [52, 0]
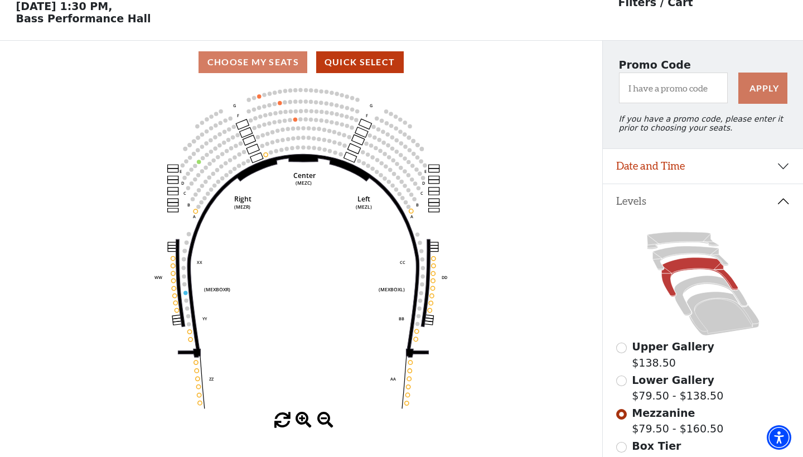
click at [623, 382] on input "Lower Gallery$79.50 - $138.50\a" at bounding box center [622, 380] width 11 height 11
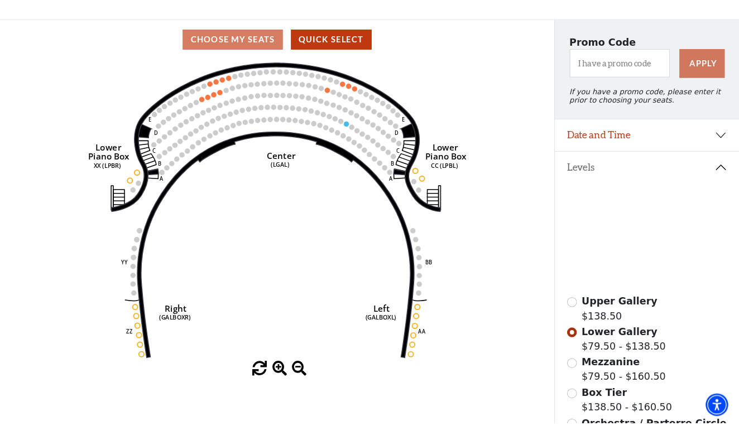
scroll to position [74, 0]
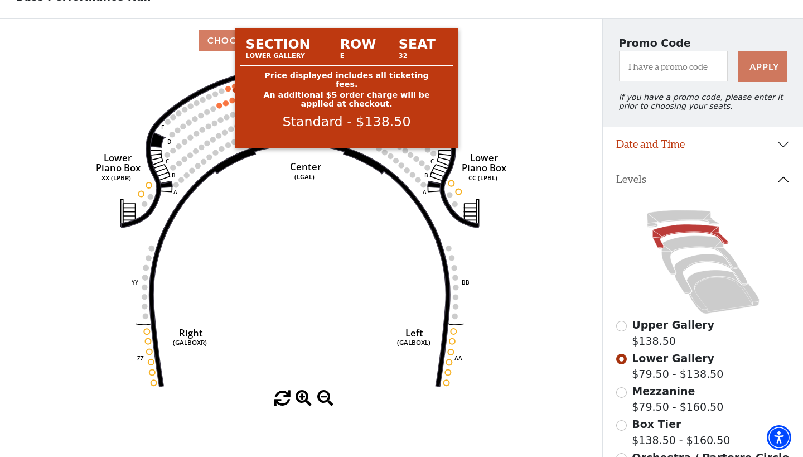
click at [230, 87] on circle at bounding box center [228, 89] width 6 height 6
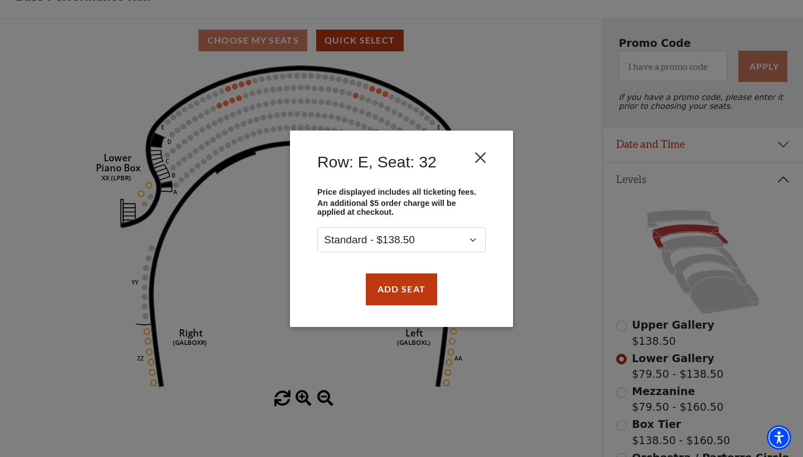
click at [480, 153] on button "Close" at bounding box center [480, 157] width 21 height 21
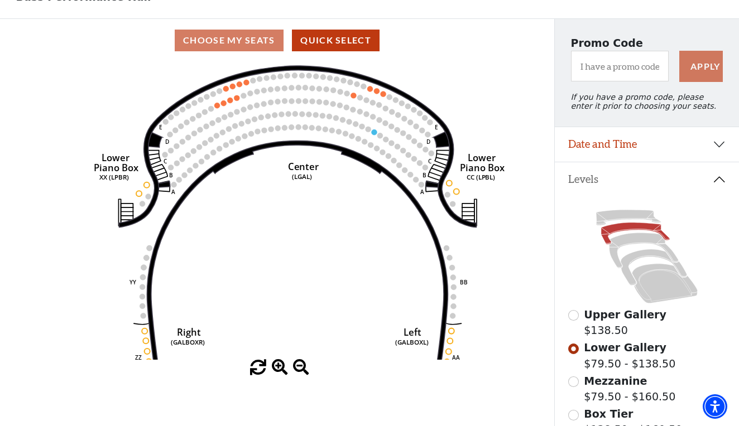
click at [576, 314] on input "Upper Gallery$138.50\a" at bounding box center [573, 315] width 11 height 11
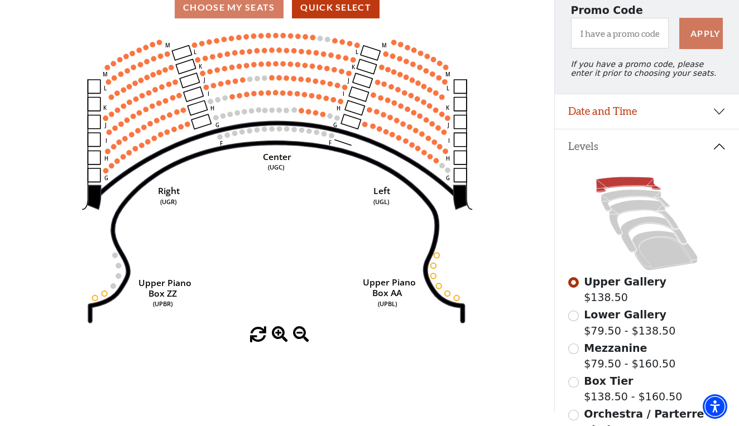
scroll to position [108, 0]
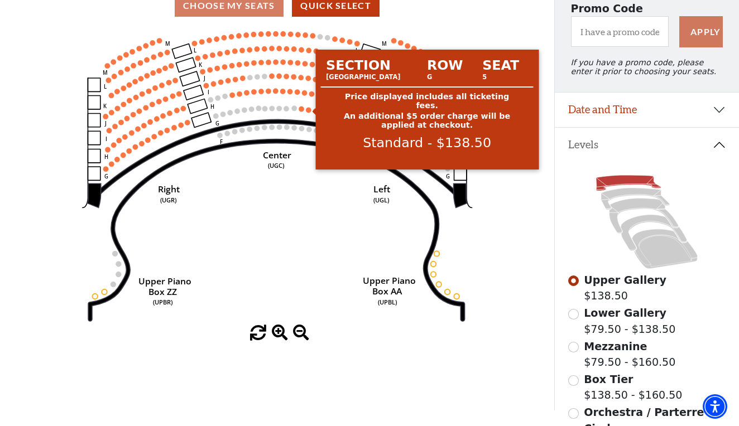
click at [310, 111] on circle at bounding box center [308, 109] width 5 height 5
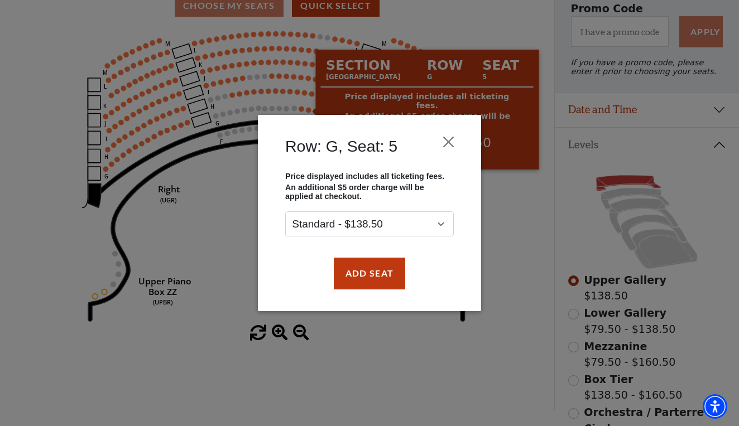
click at [249, 228] on div "Row: G, Seat: 5 Price displayed includes all ticketing fees. An additional $5 o…" at bounding box center [369, 213] width 739 height 426
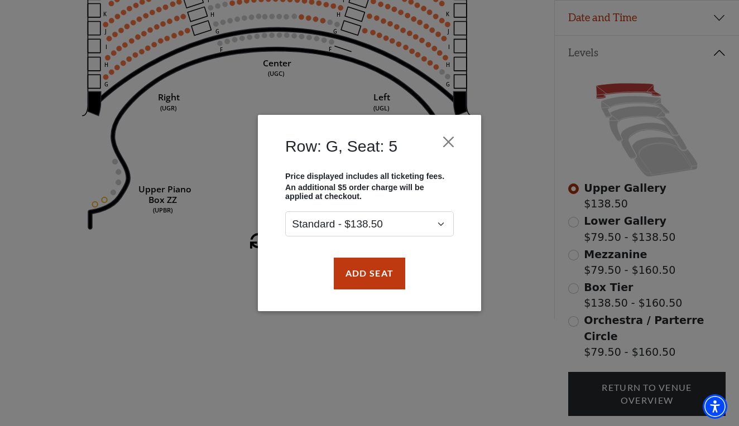
scroll to position [203, 0]
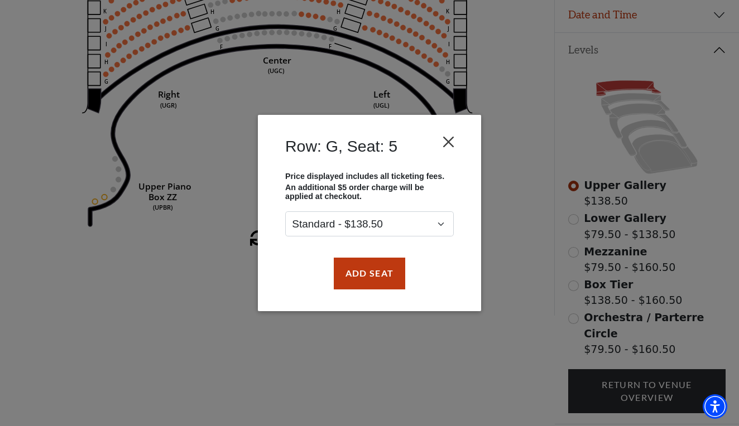
click at [449, 139] on button "Close" at bounding box center [448, 142] width 21 height 21
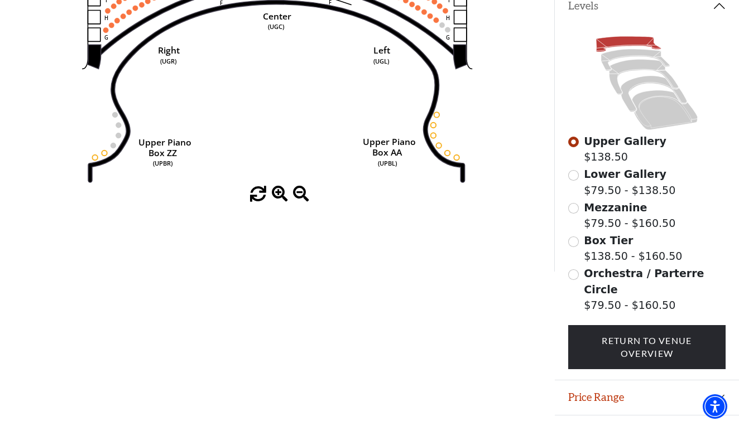
scroll to position [248, 0]
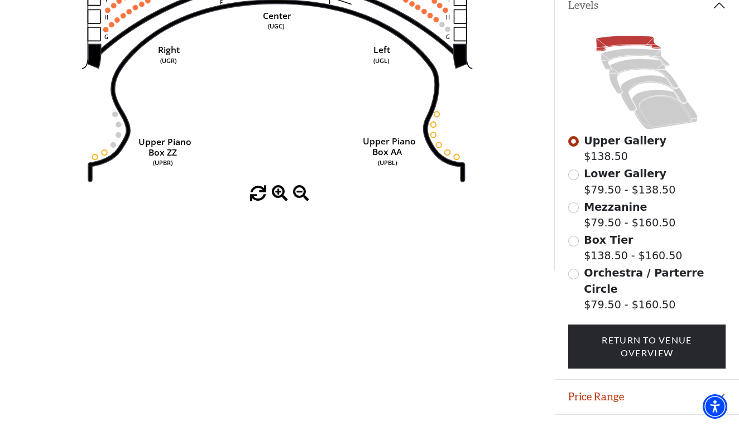
click at [575, 271] on input "Orchestra / Parterre Circle$79.50 - $160.50\a" at bounding box center [573, 274] width 11 height 11
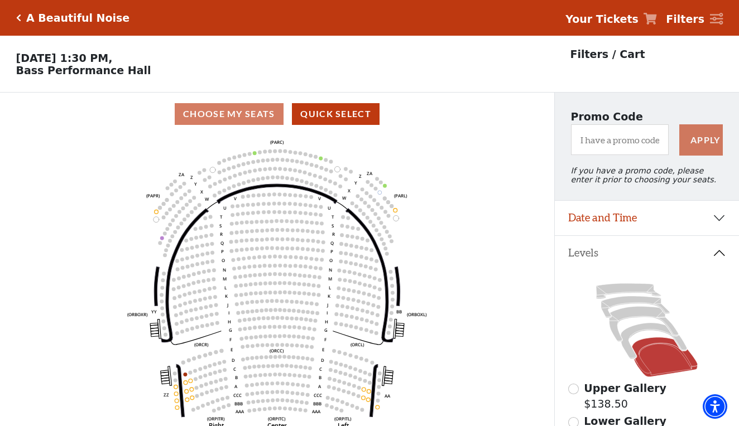
scroll to position [52, 0]
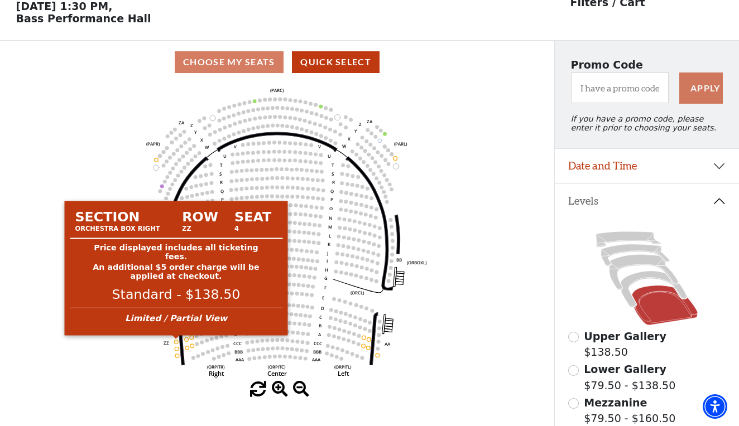
click at [177, 344] on circle at bounding box center [176, 342] width 4 height 4
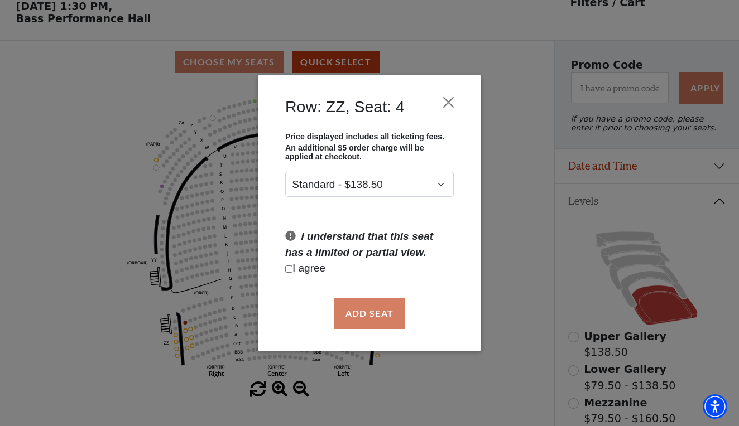
click at [119, 374] on div "Row: ZZ, Seat: 4 Price displayed includes all ticketing fees. An additional $5 …" at bounding box center [369, 213] width 739 height 426
click at [452, 102] on button "Close" at bounding box center [448, 102] width 21 height 21
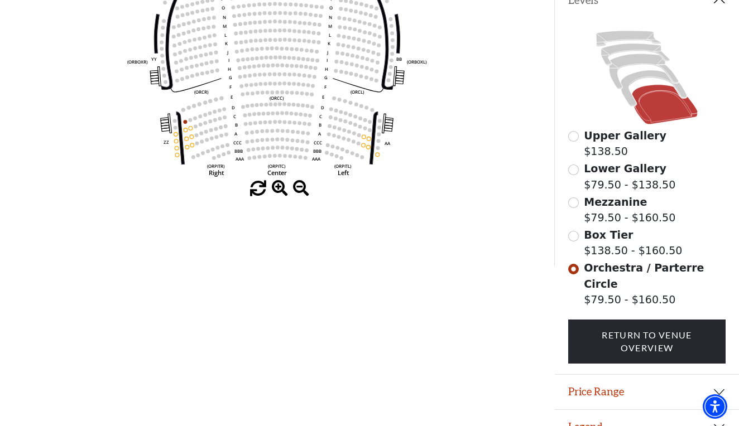
scroll to position [252, 0]
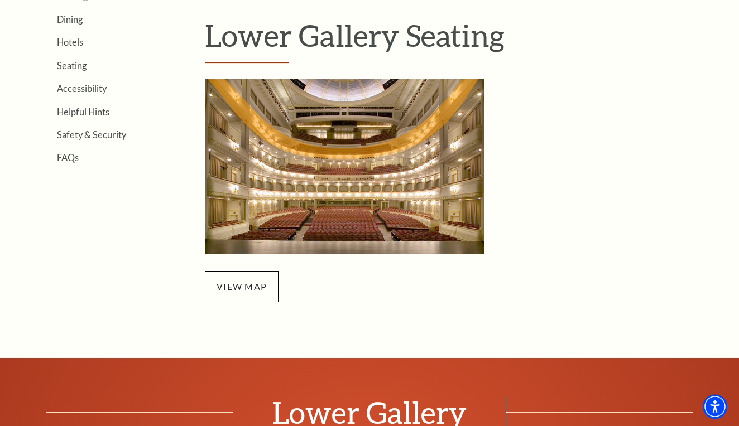
scroll to position [339, 0]
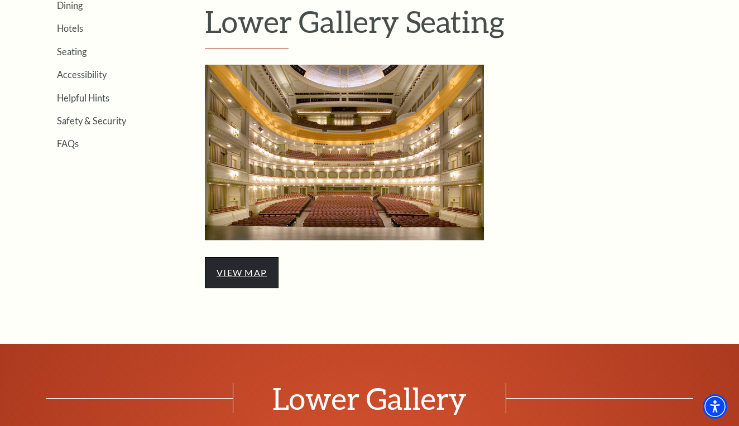
click at [242, 267] on link "view map" at bounding box center [241, 272] width 50 height 11
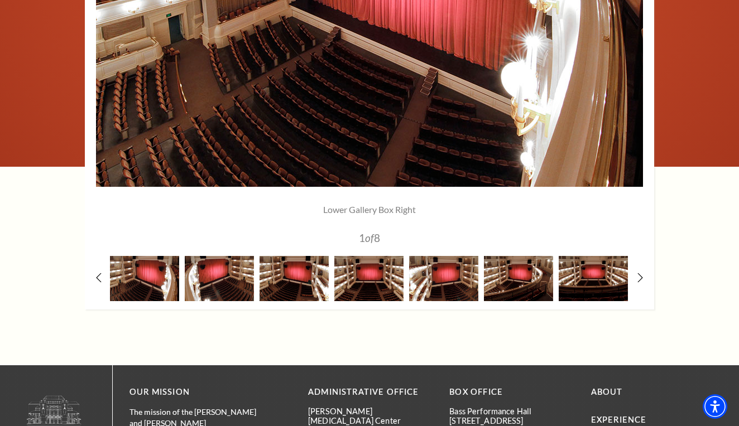
scroll to position [969, 0]
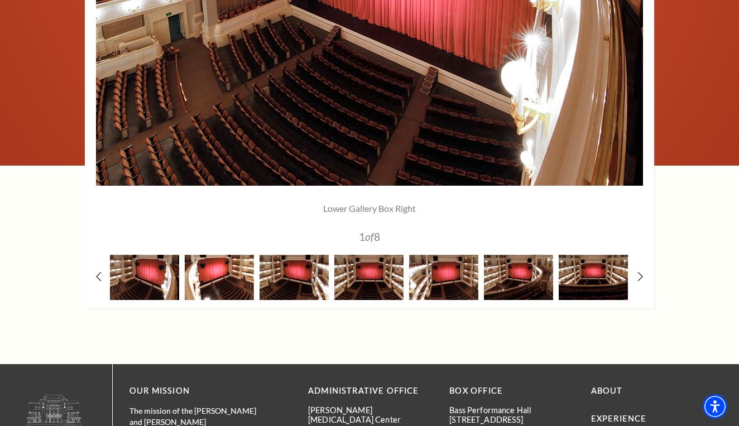
click at [236, 280] on img at bounding box center [219, 277] width 69 height 45
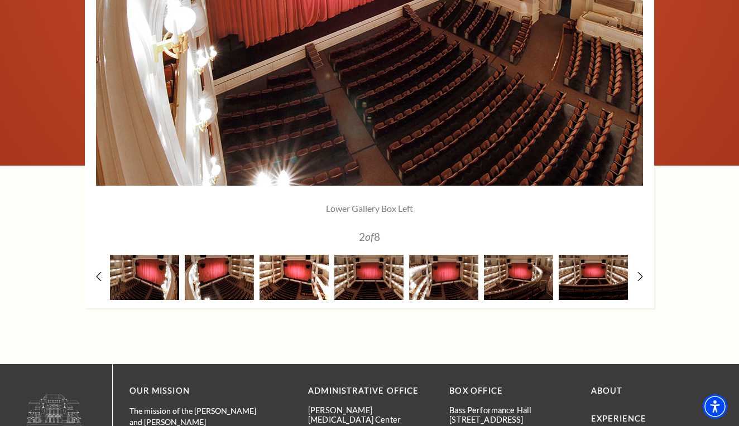
click at [288, 287] on img at bounding box center [293, 277] width 69 height 45
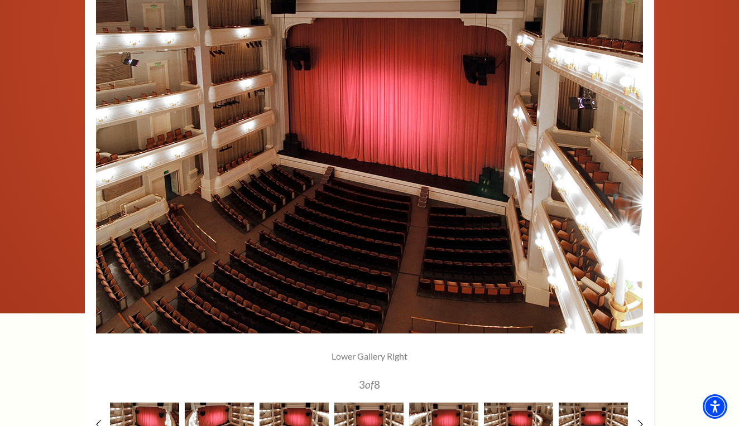
scroll to position [819, 0]
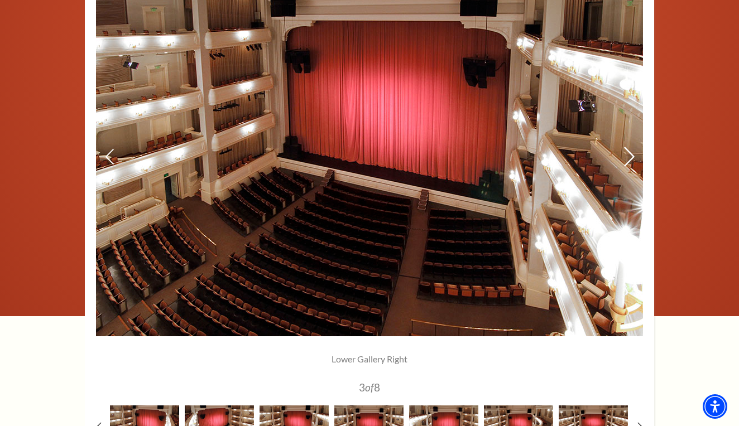
click at [629, 157] on icon at bounding box center [629, 157] width 12 height 20
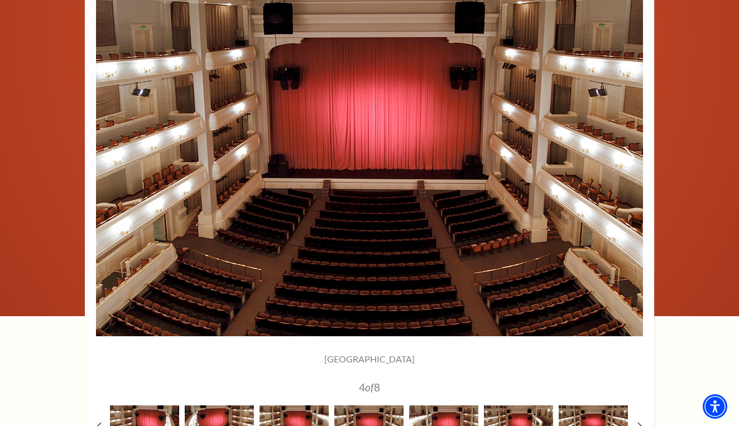
click at [629, 156] on icon at bounding box center [629, 157] width 12 height 20
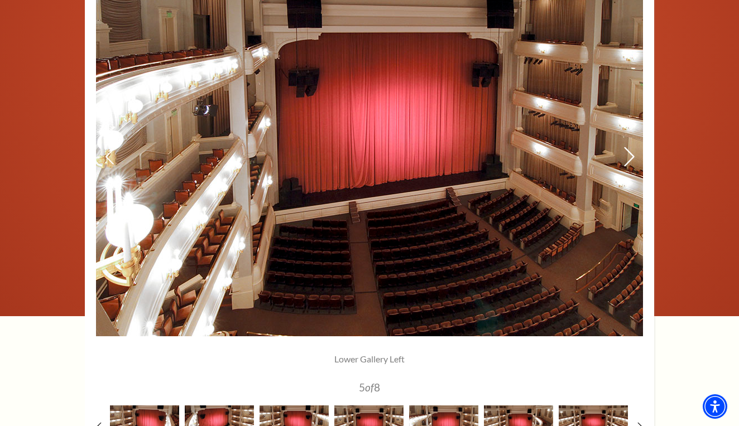
click at [629, 151] on icon at bounding box center [629, 157] width 12 height 20
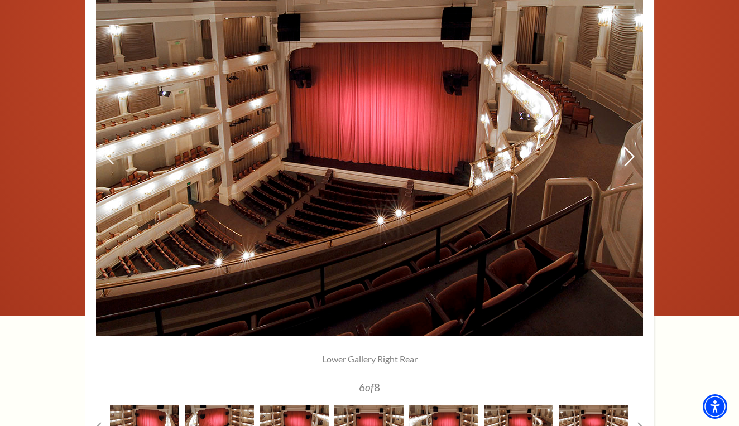
click at [629, 151] on icon at bounding box center [629, 157] width 12 height 20
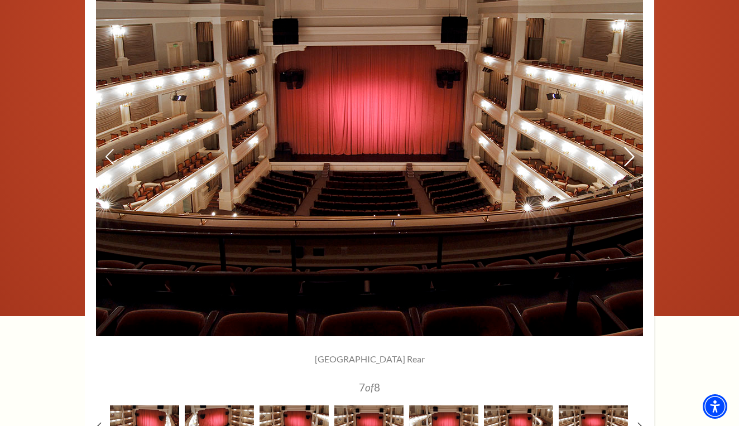
click at [629, 151] on icon at bounding box center [629, 157] width 12 height 20
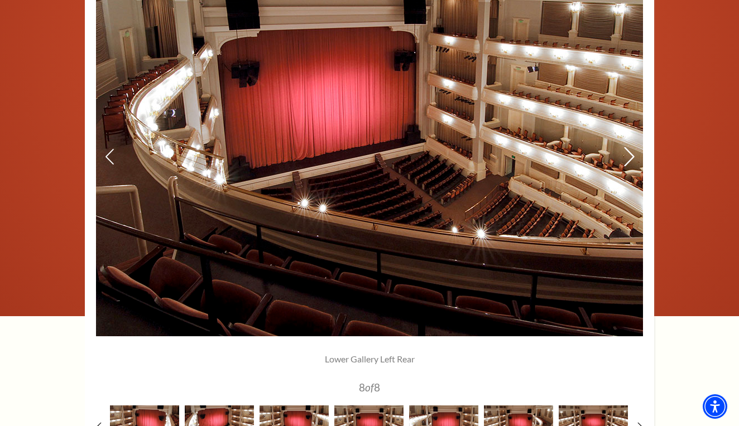
click at [629, 151] on icon at bounding box center [629, 157] width 12 height 20
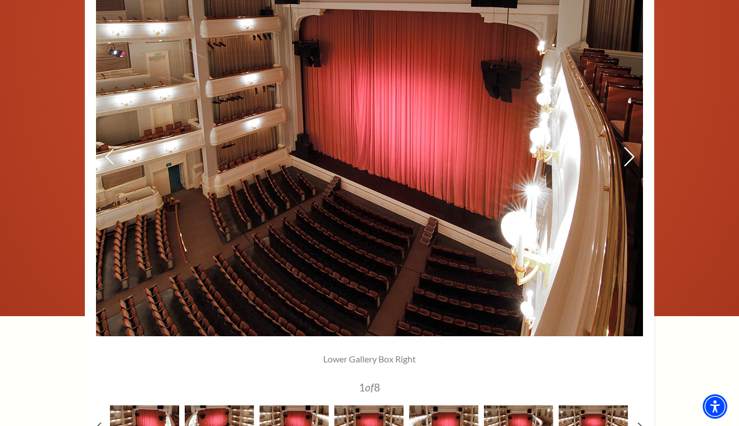
click at [629, 151] on icon at bounding box center [629, 157] width 12 height 20
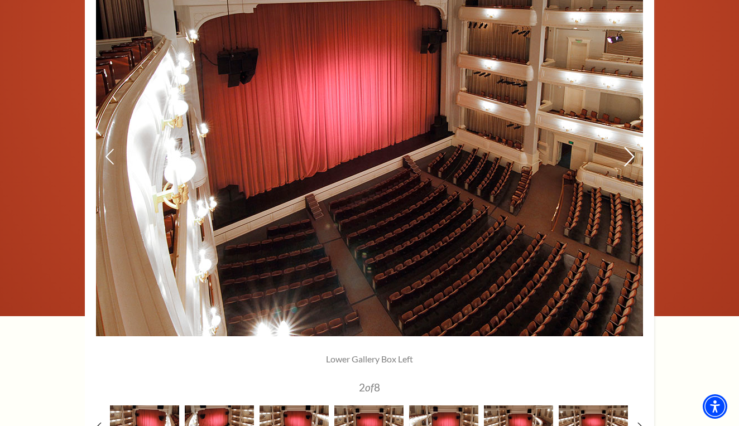
click at [629, 151] on icon at bounding box center [629, 157] width 12 height 20
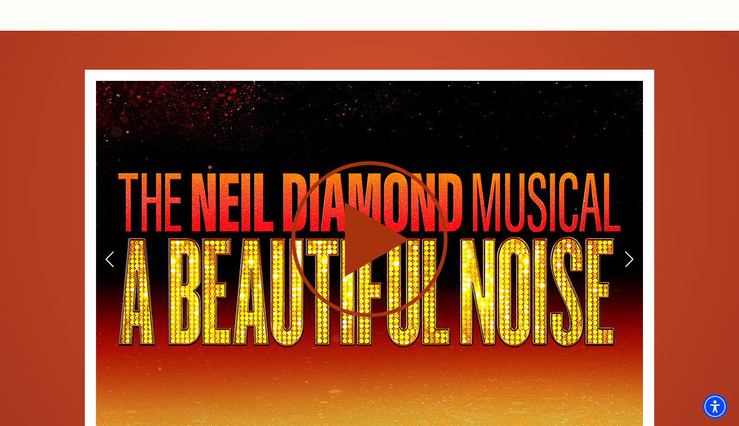
scroll to position [1633, 0]
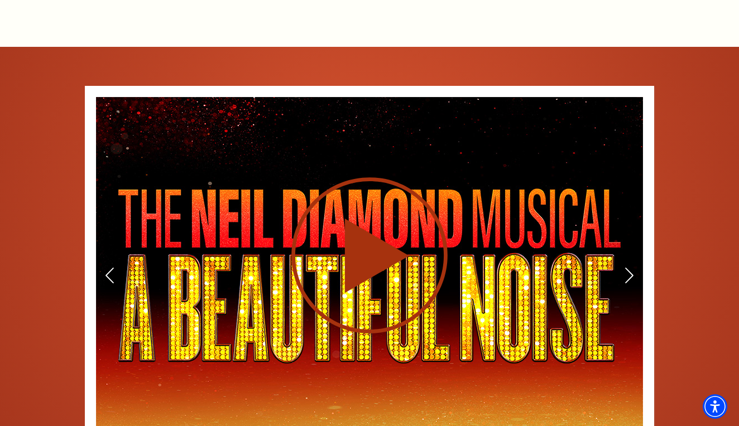
click at [374, 176] on icon at bounding box center [369, 255] width 273 height 158
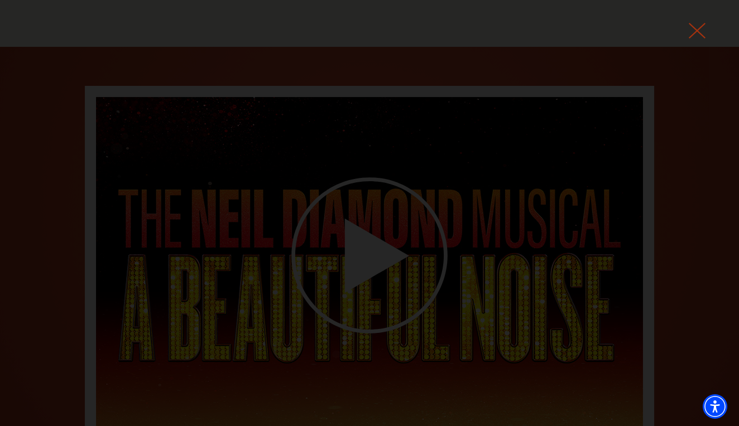
click at [699, 24] on icon at bounding box center [697, 30] width 17 height 17
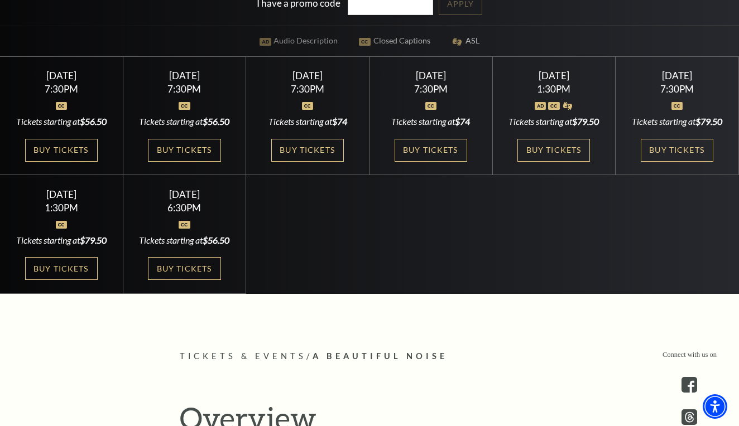
scroll to position [352, 0]
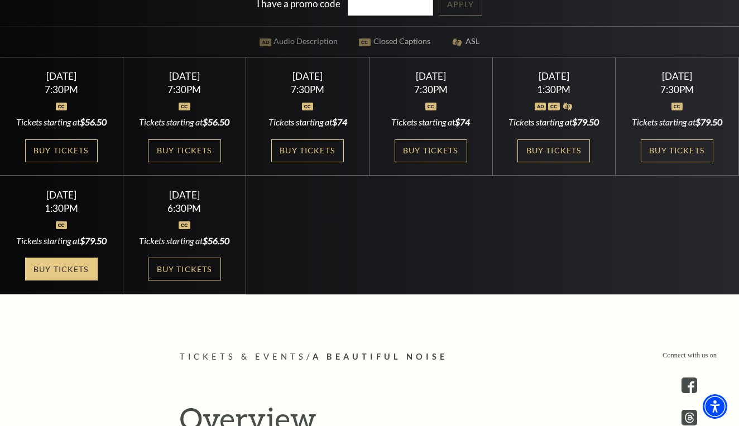
click at [62, 278] on link "Buy Tickets" at bounding box center [61, 269] width 73 height 23
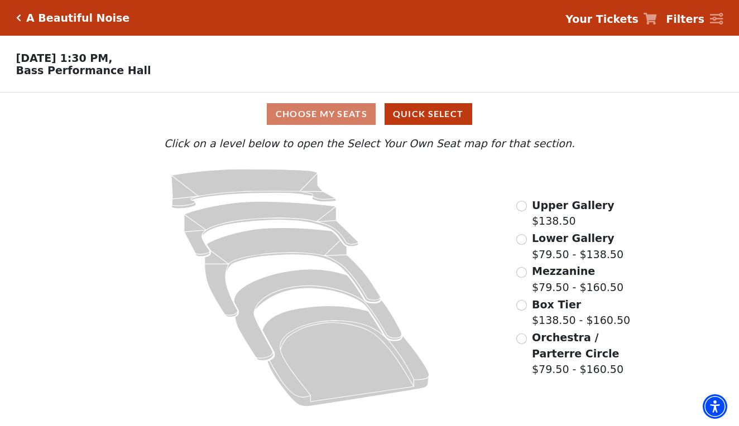
click at [524, 304] on input "Box Tier$138.50 - $160.50\a" at bounding box center [521, 305] width 11 height 11
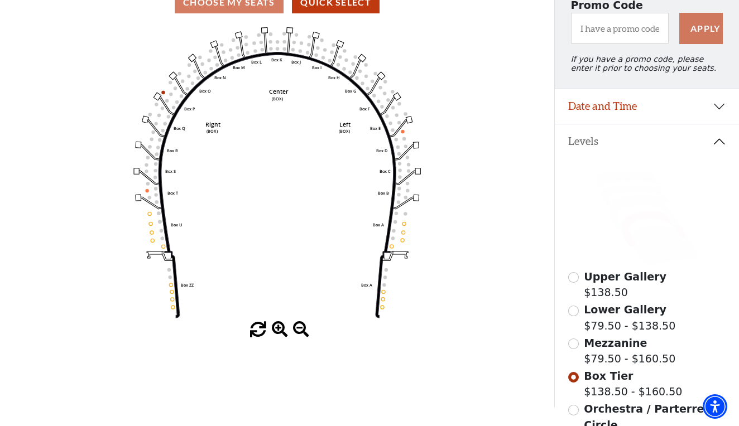
scroll to position [112, 0]
click at [574, 342] on input "Mezzanine$79.50 - $160.50\a" at bounding box center [573, 344] width 11 height 11
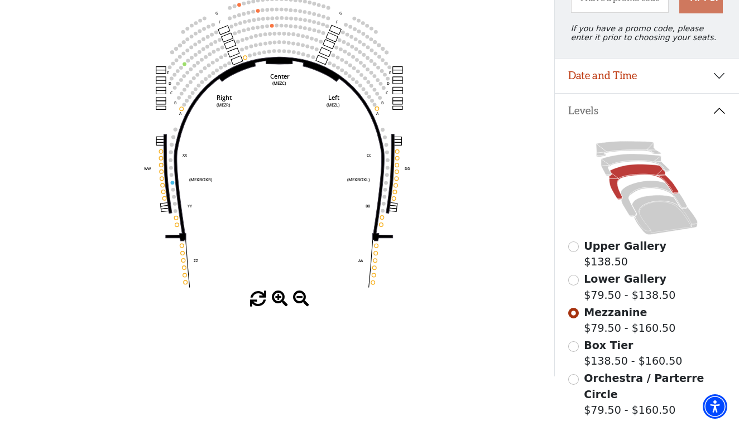
scroll to position [142, 0]
click at [572, 277] on input "Lower Gallery$79.50 - $138.50\a" at bounding box center [573, 281] width 11 height 11
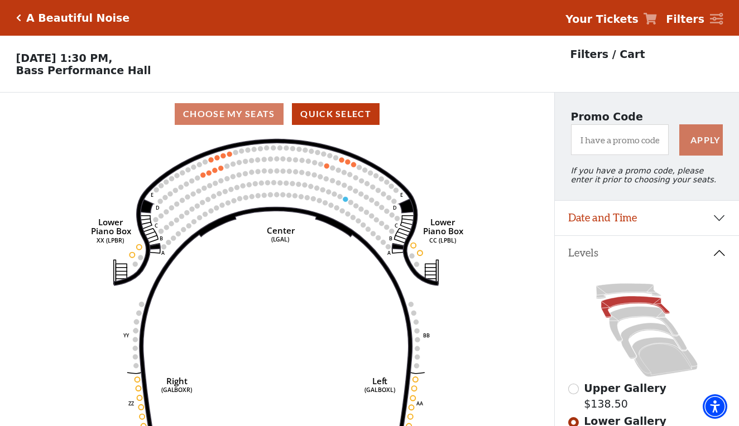
scroll to position [0, 0]
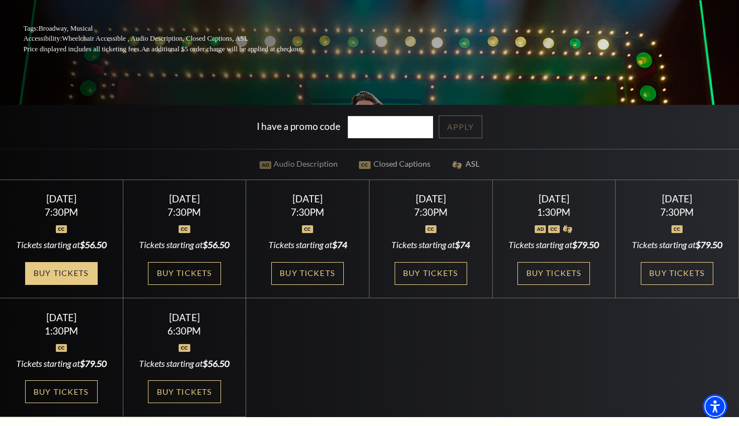
click at [79, 272] on link "Buy Tickets" at bounding box center [61, 273] width 73 height 23
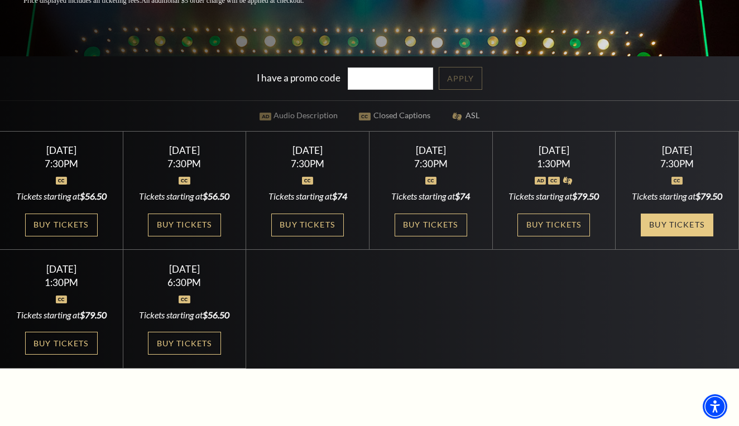
scroll to position [280, 0]
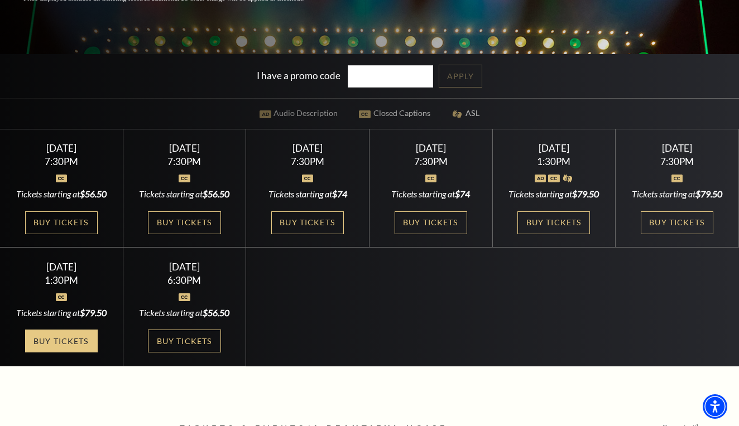
click at [68, 345] on link "Buy Tickets" at bounding box center [61, 341] width 73 height 23
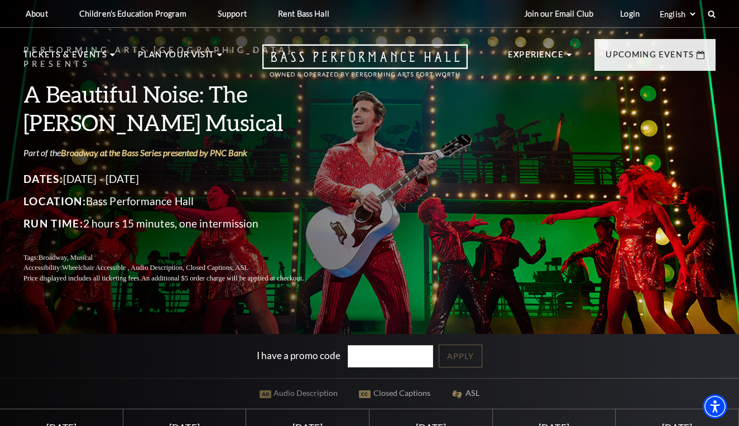
scroll to position [0, 0]
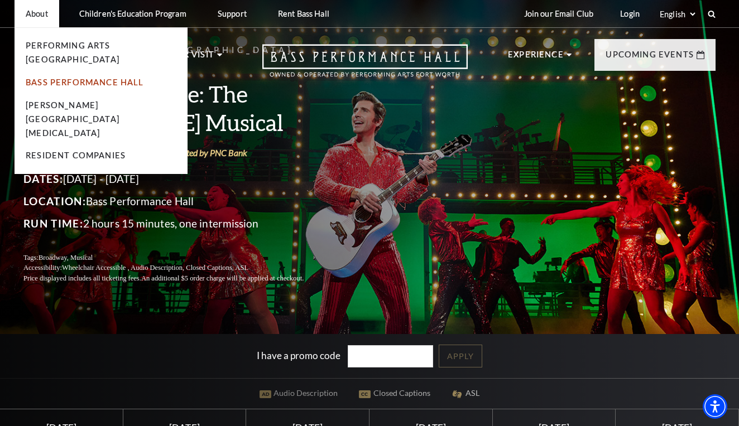
click at [44, 78] on link "Bass Performance Hall" at bounding box center [85, 82] width 118 height 9
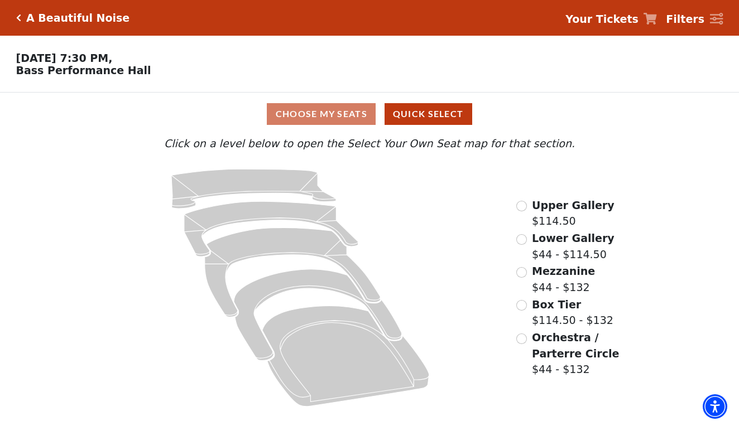
click at [523, 337] on input "Orchestra / Parterre Circle$44 - $132\a" at bounding box center [521, 339] width 11 height 11
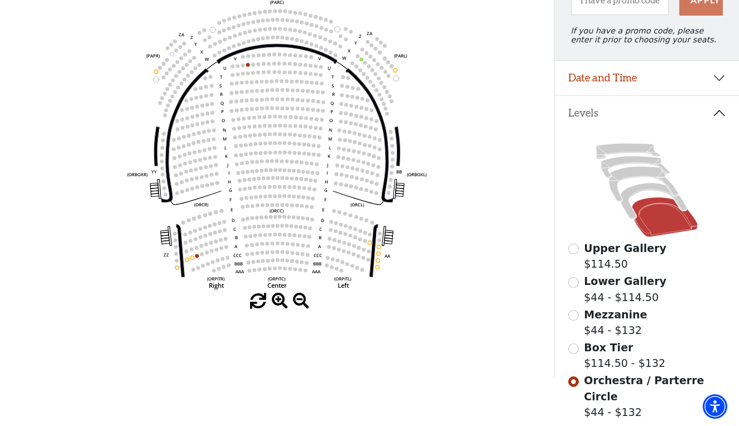
scroll to position [142, 0]
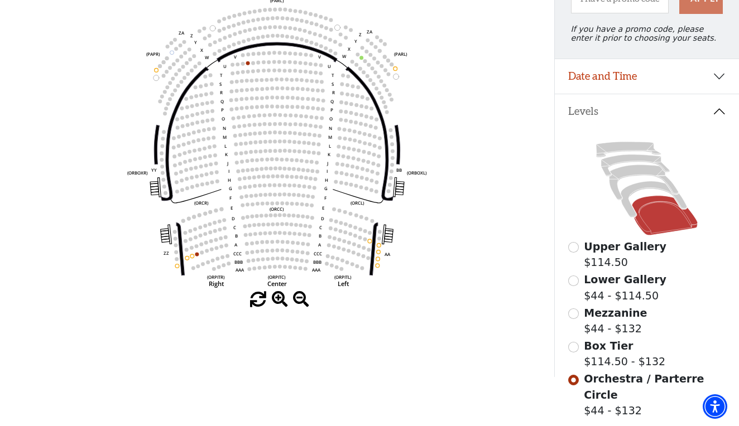
click at [571, 344] on input "Box Tier$114.50 - $132\a" at bounding box center [573, 347] width 11 height 11
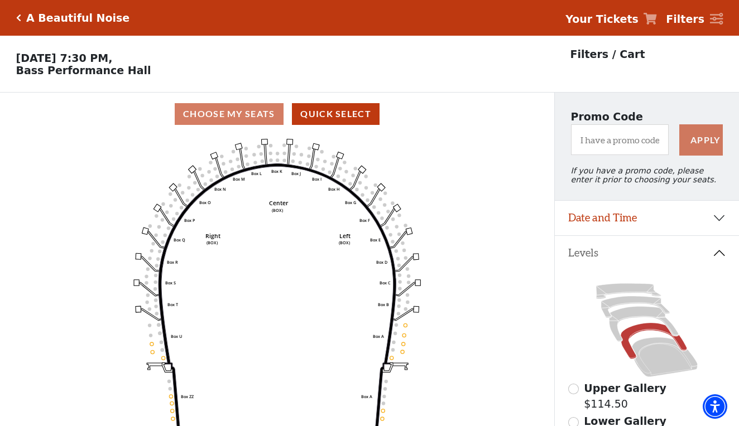
scroll to position [52, 0]
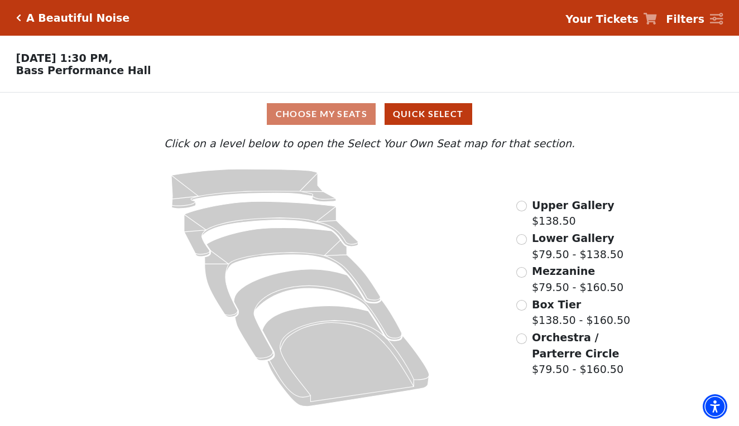
click at [524, 301] on input "Box Tier$138.50 - $160.50\a" at bounding box center [521, 305] width 11 height 11
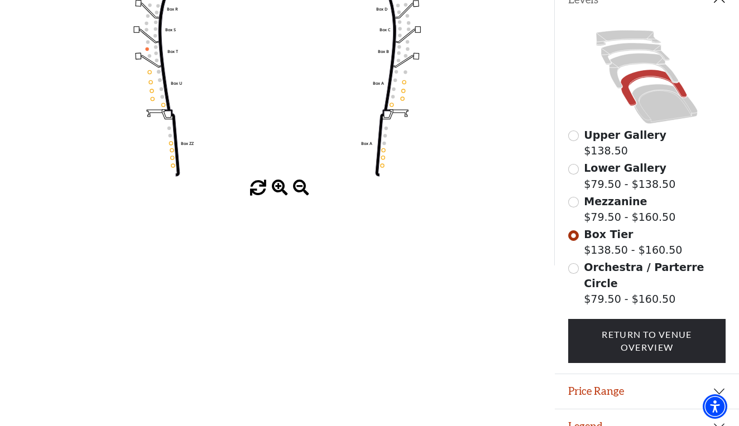
scroll to position [252, 0]
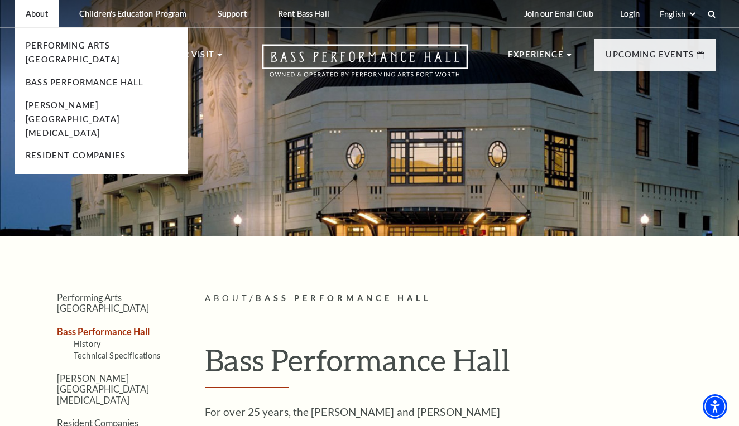
click at [28, 16] on p "About" at bounding box center [37, 13] width 22 height 9
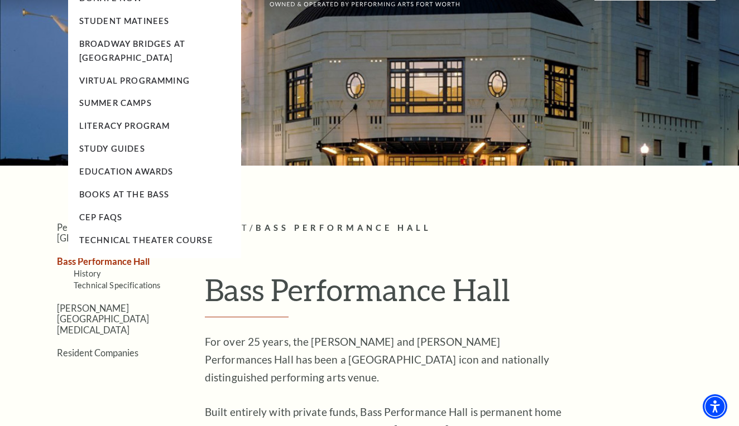
scroll to position [72, 0]
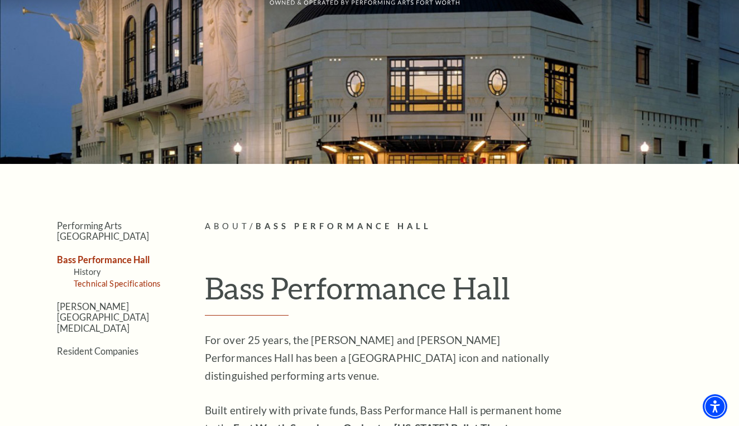
click at [136, 279] on link "Technical Specifications" at bounding box center [117, 283] width 86 height 9
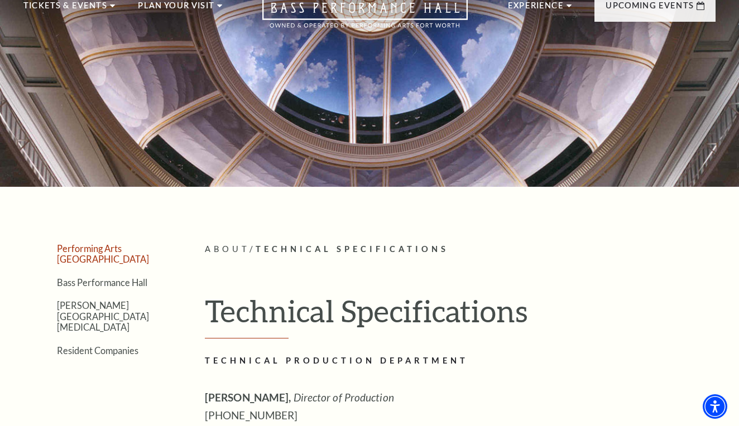
scroll to position [52, 0]
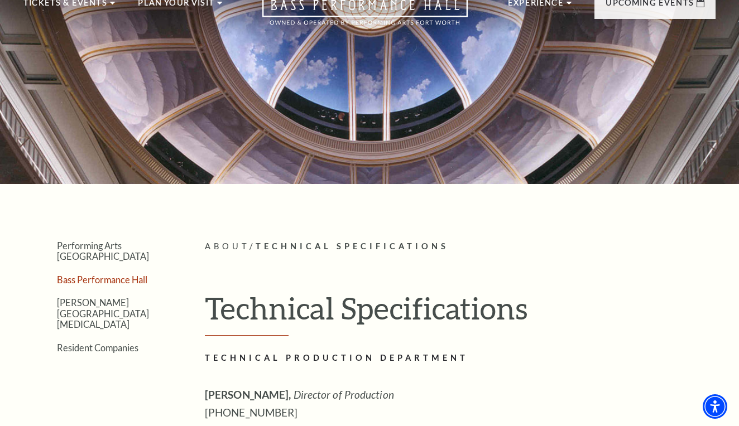
click at [133, 275] on link "Bass Performance Hall" at bounding box center [102, 280] width 90 height 11
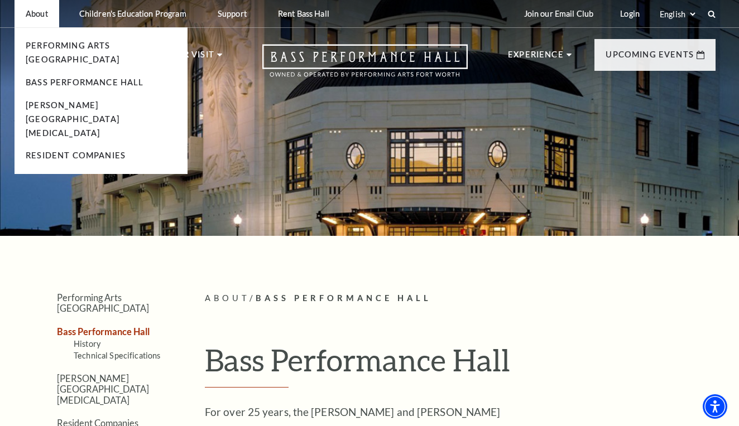
click at [47, 12] on p "About" at bounding box center [37, 13] width 22 height 9
click at [60, 78] on link "Bass Performance Hall" at bounding box center [85, 82] width 118 height 9
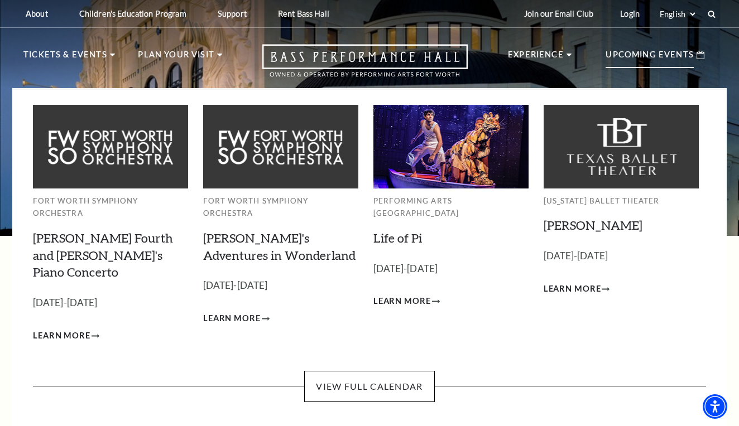
click at [620, 54] on p "Upcoming Events" at bounding box center [649, 58] width 88 height 20
click at [700, 52] on use at bounding box center [700, 55] width 8 height 8
click at [663, 55] on p "Upcoming Events" at bounding box center [649, 58] width 88 height 20
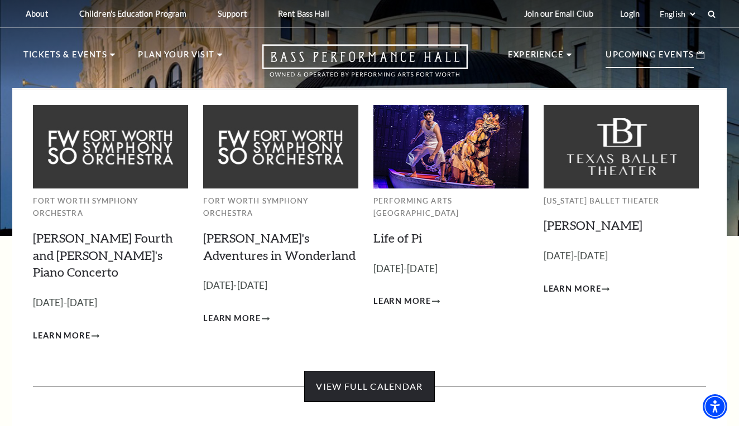
click at [414, 371] on link "View Full Calendar" at bounding box center [369, 386] width 130 height 31
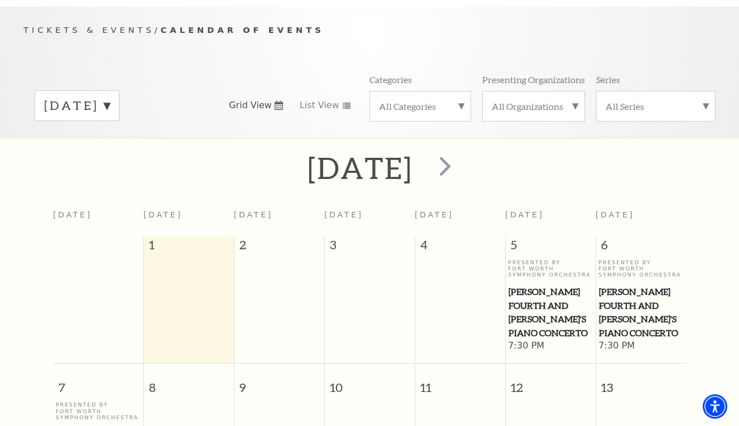
scroll to position [107, 0]
click at [461, 150] on span "next" at bounding box center [445, 166] width 32 height 32
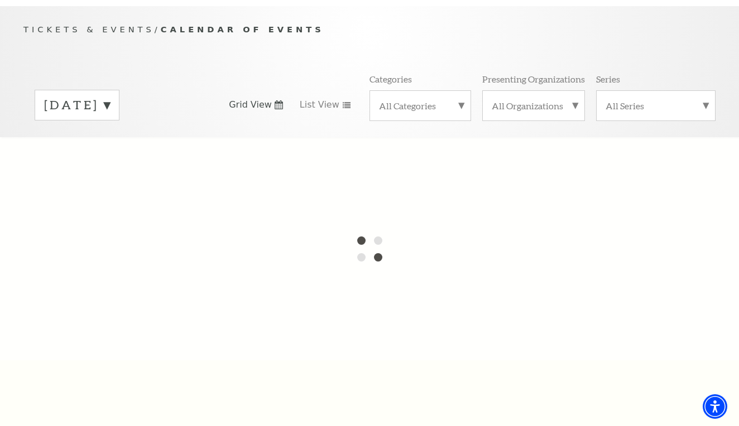
scroll to position [98, 0]
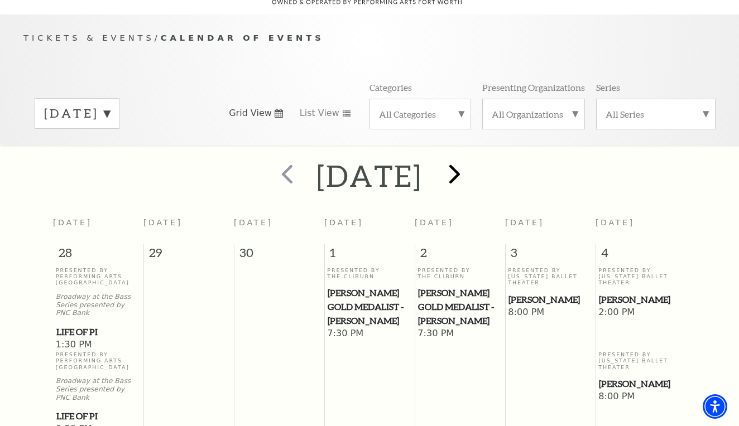
click at [470, 158] on span "next" at bounding box center [455, 174] width 32 height 32
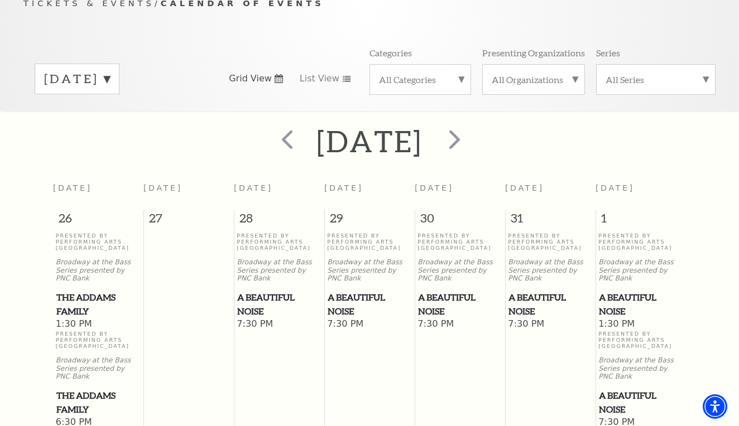
scroll to position [153, 0]
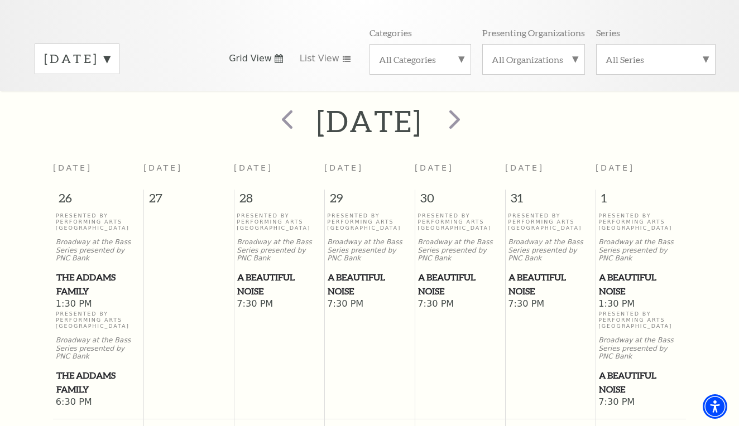
click at [612, 272] on span "A Beautiful Noise" at bounding box center [641, 284] width 84 height 27
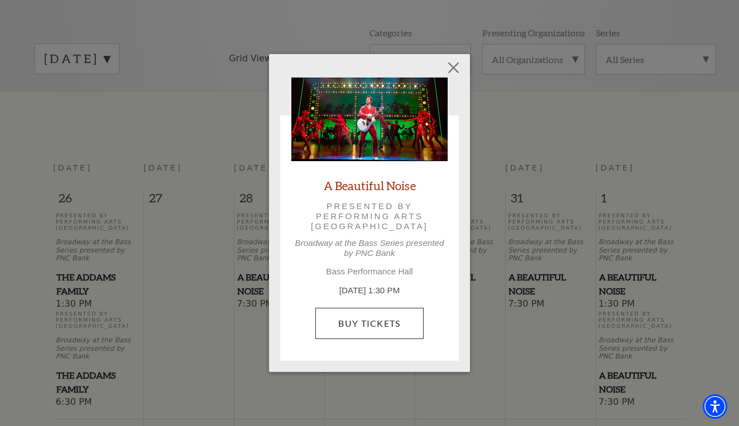
click at [382, 321] on link "Buy Tickets" at bounding box center [369, 323] width 108 height 31
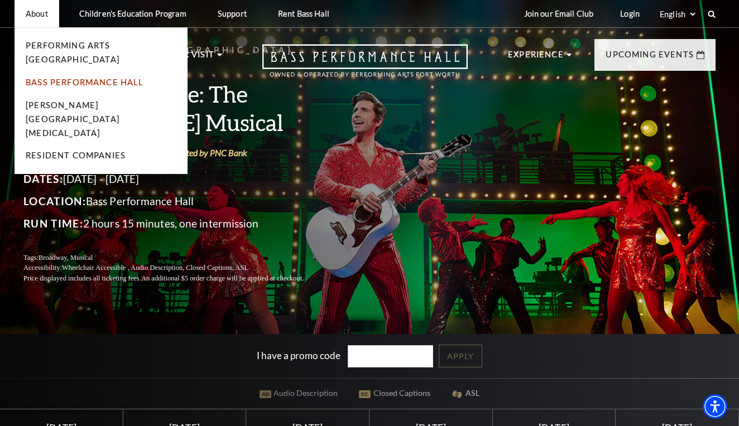
click at [78, 78] on link "Bass Performance Hall" at bounding box center [85, 82] width 118 height 9
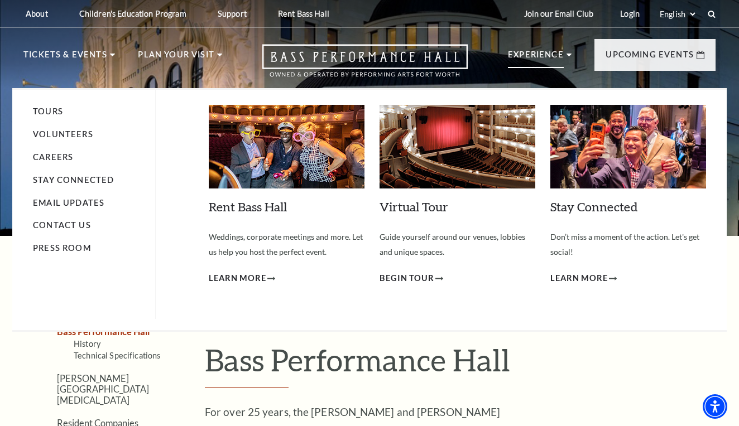
click at [568, 52] on li "Experience Tours Volunteers Careers Stay Connected Email Updates Contact Us Pre…" at bounding box center [540, 66] width 64 height 37
click at [567, 55] on use at bounding box center [568, 55] width 5 height 3
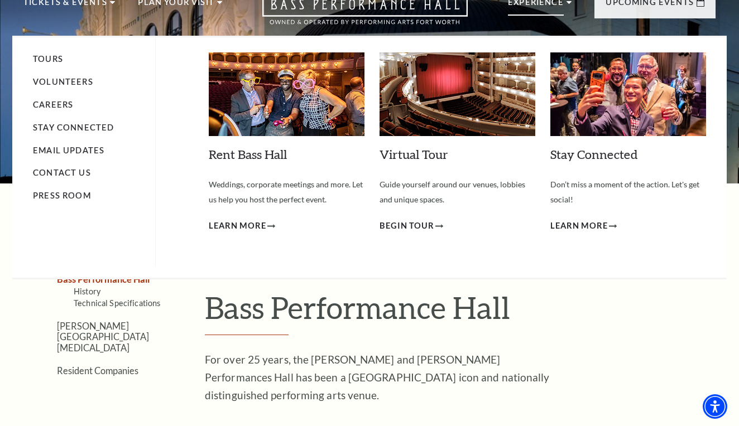
scroll to position [52, 0]
click at [47, 54] on link "Tours" at bounding box center [48, 58] width 30 height 9
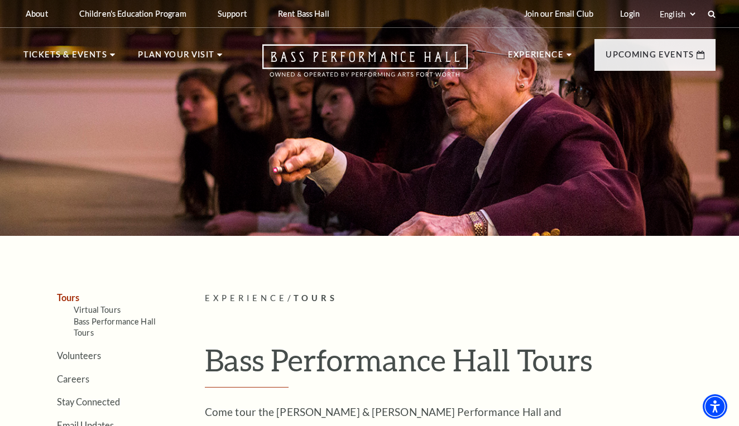
click at [360, 166] on div at bounding box center [369, 114] width 739 height 243
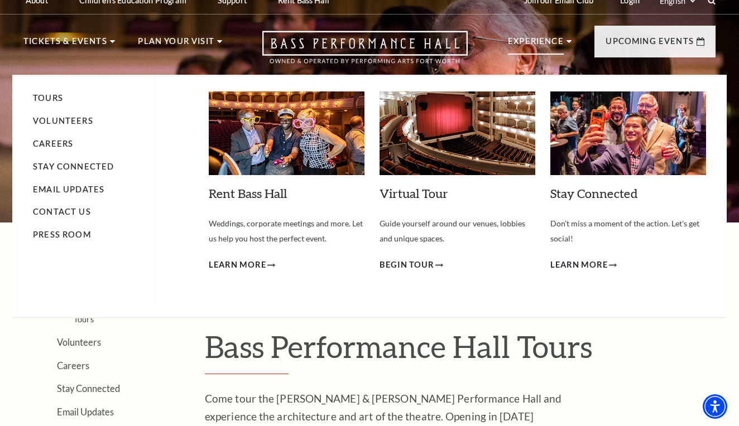
scroll to position [18, 0]
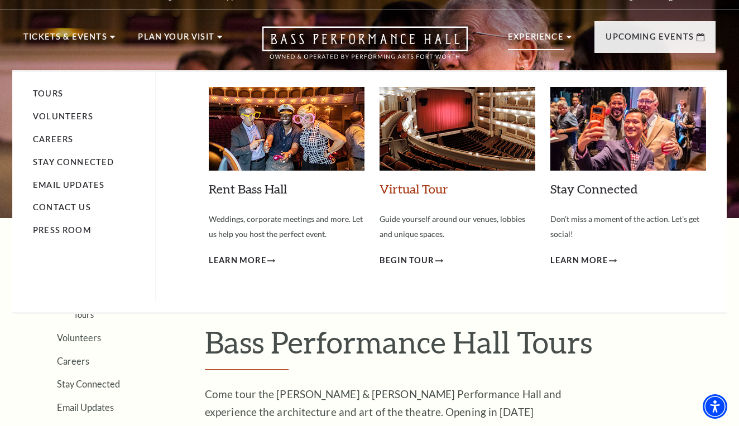
click at [407, 185] on link "Virtual Tour" at bounding box center [413, 188] width 69 height 15
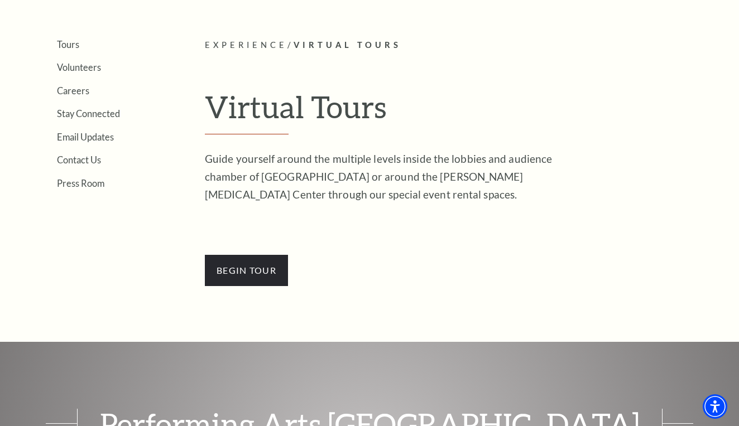
scroll to position [329, 0]
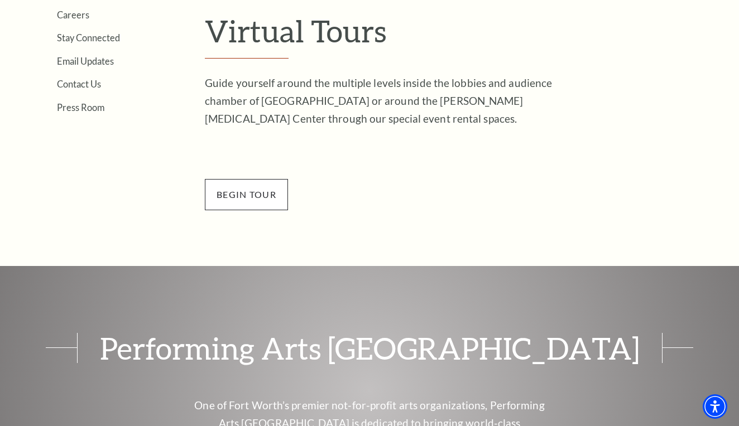
click at [239, 192] on span "BEGin Tour" at bounding box center [246, 194] width 83 height 31
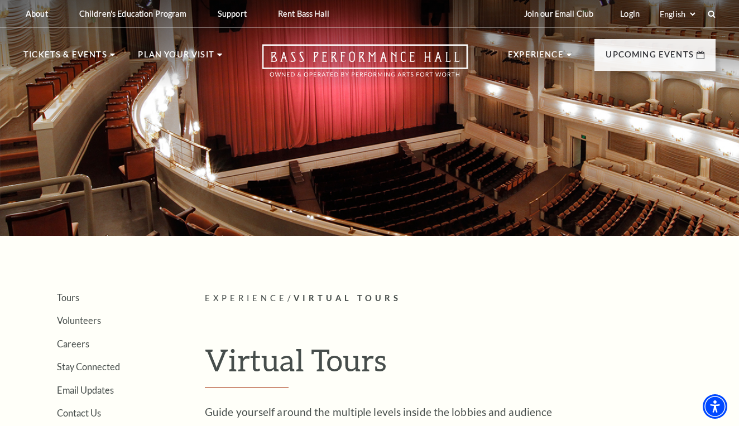
scroll to position [0, 0]
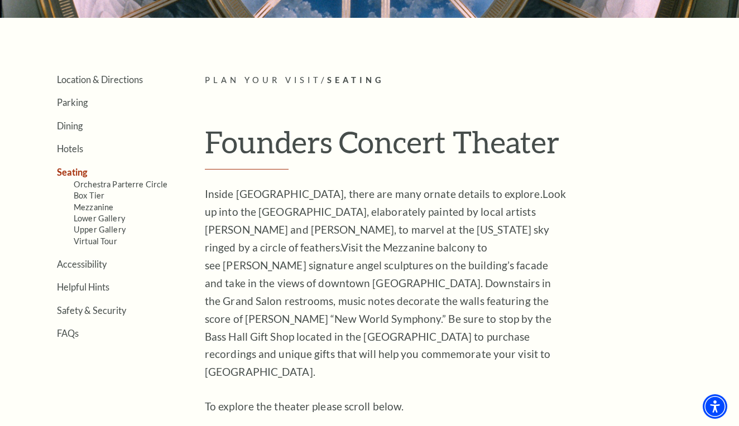
scroll to position [220, 0]
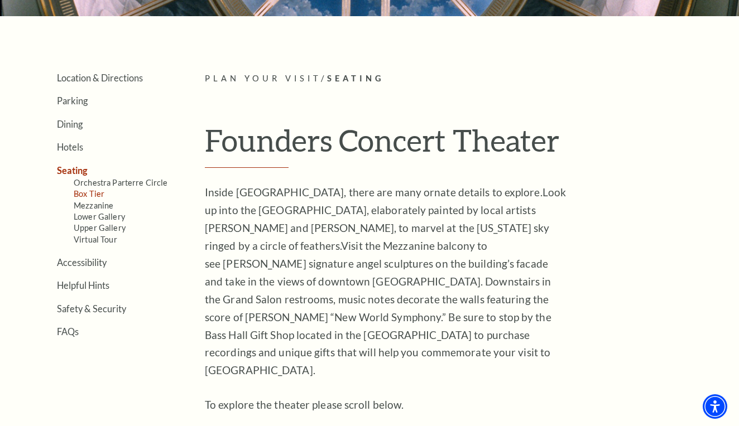
click at [94, 189] on link "Box Tier" at bounding box center [89, 193] width 31 height 9
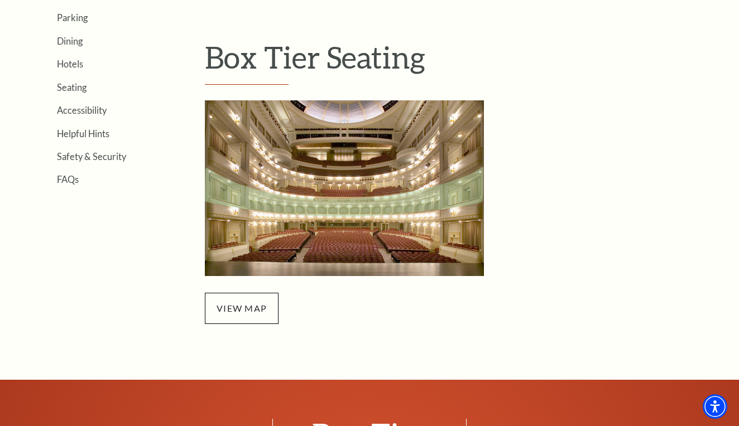
scroll to position [303, 0]
click at [231, 301] on span "view map" at bounding box center [242, 308] width 74 height 31
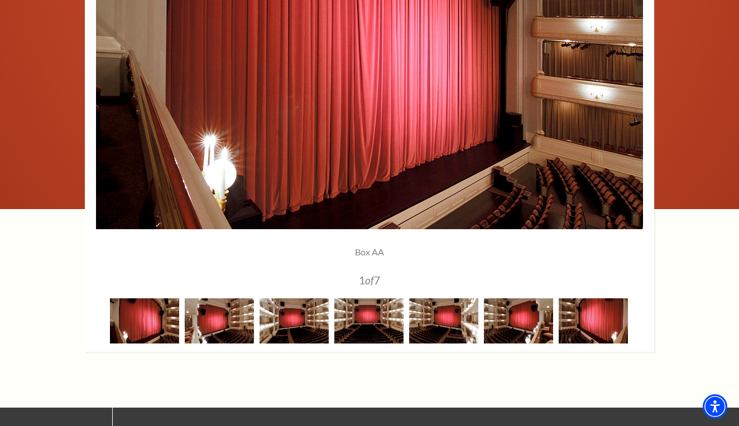
scroll to position [920, 0]
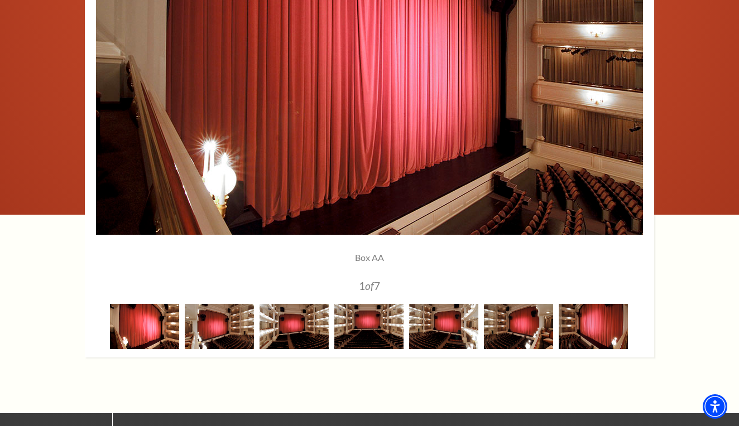
click at [145, 337] on img at bounding box center [144, 326] width 69 height 45
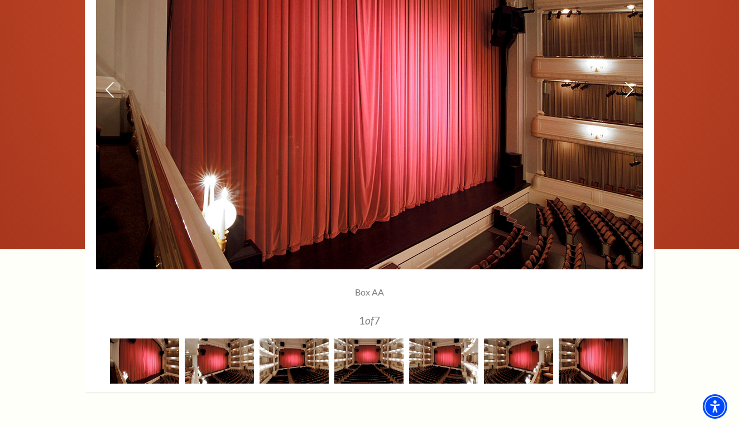
scroll to position [886, 0]
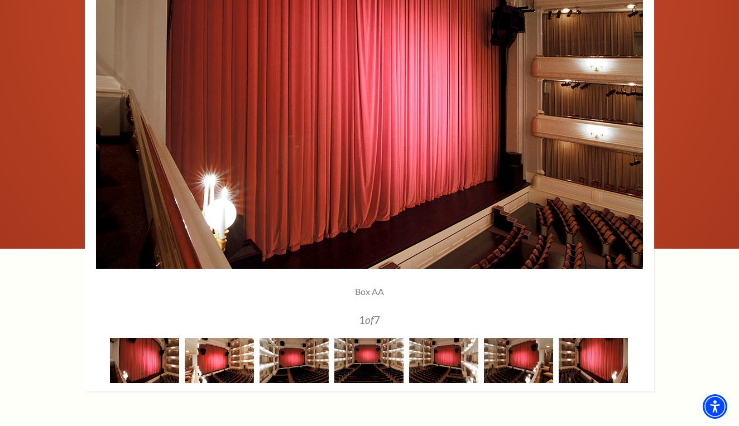
click at [216, 374] on img at bounding box center [219, 360] width 69 height 45
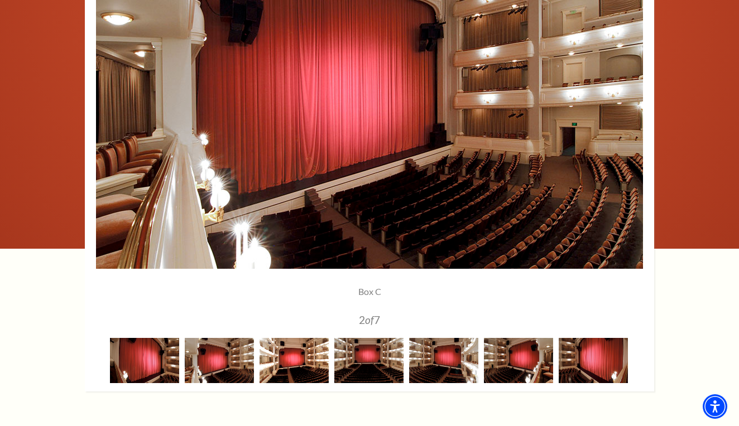
click at [302, 367] on img at bounding box center [293, 360] width 69 height 45
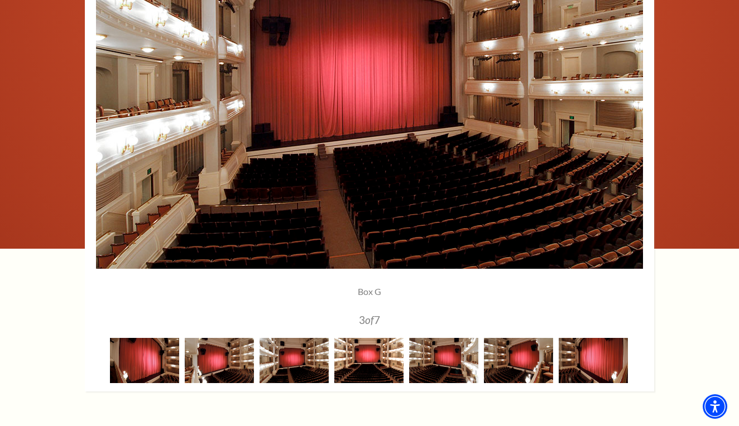
click at [366, 357] on img at bounding box center [368, 360] width 69 height 45
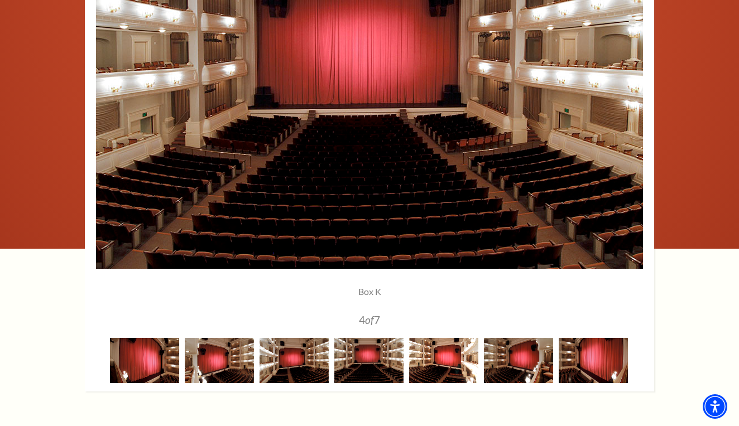
click at [434, 355] on img at bounding box center [443, 360] width 69 height 45
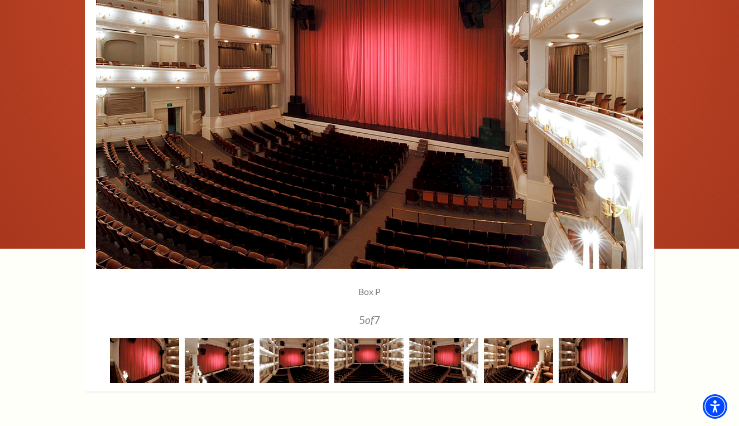
click at [503, 359] on img at bounding box center [518, 360] width 69 height 45
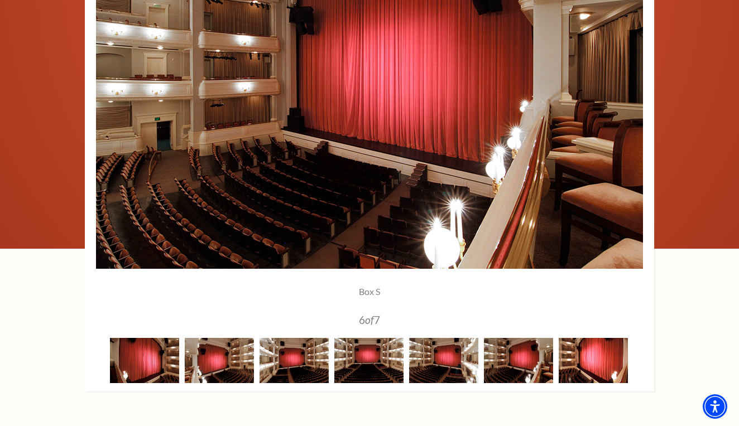
click at [582, 356] on img at bounding box center [593, 360] width 69 height 45
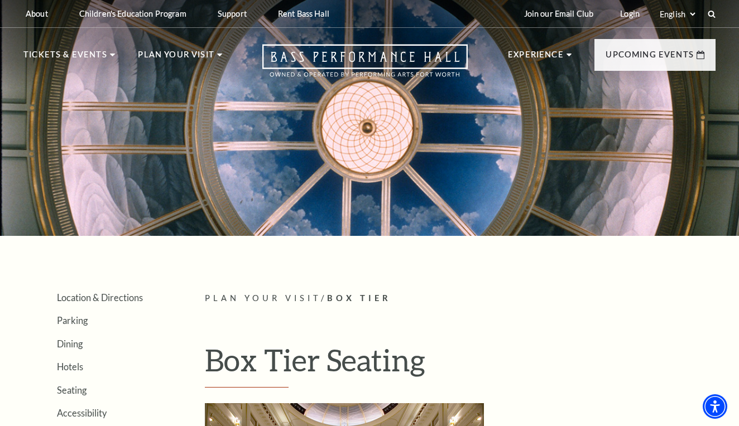
scroll to position [0, 0]
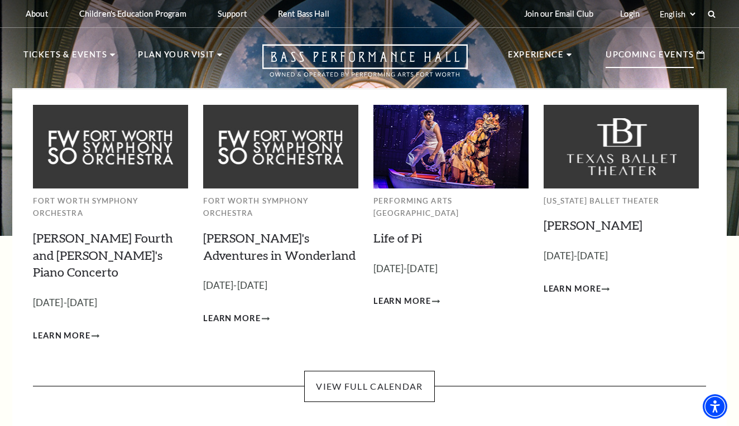
click at [667, 53] on p "Upcoming Events" at bounding box center [649, 58] width 88 height 20
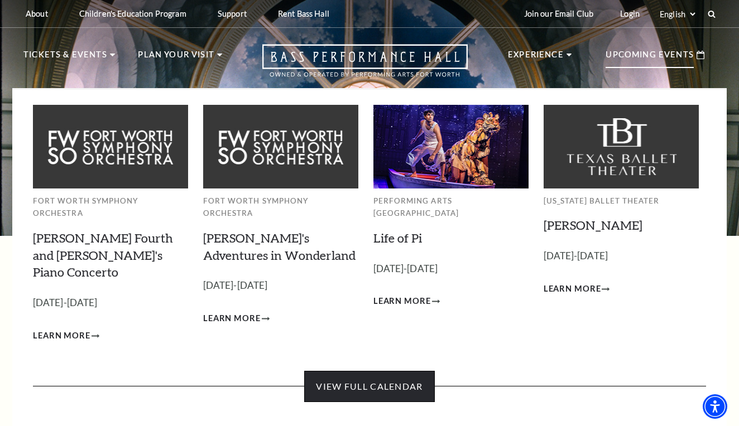
click at [397, 371] on link "View Full Calendar" at bounding box center [369, 386] width 130 height 31
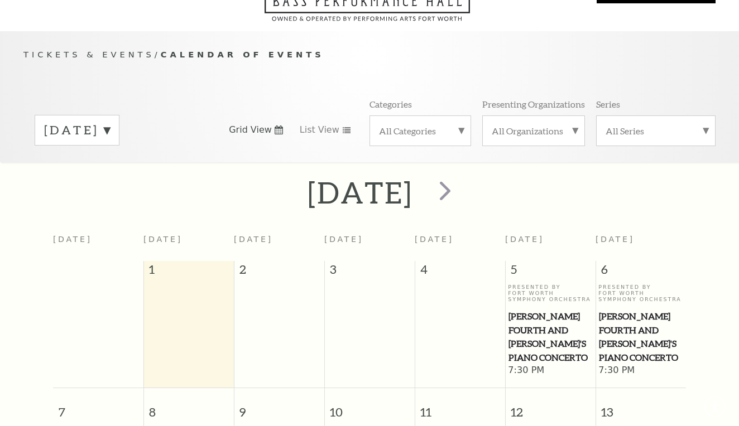
scroll to position [98, 0]
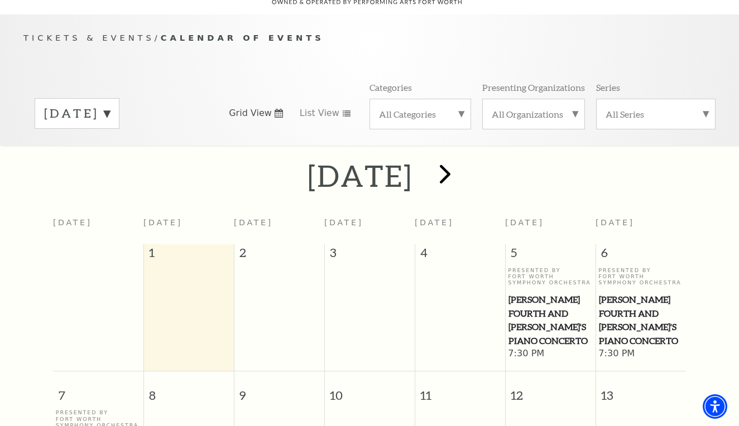
click at [461, 158] on span "next" at bounding box center [445, 174] width 32 height 32
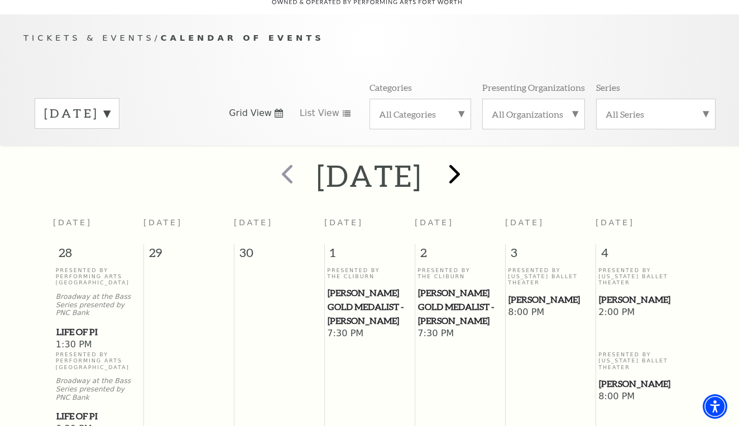
click at [470, 158] on span "next" at bounding box center [455, 174] width 32 height 32
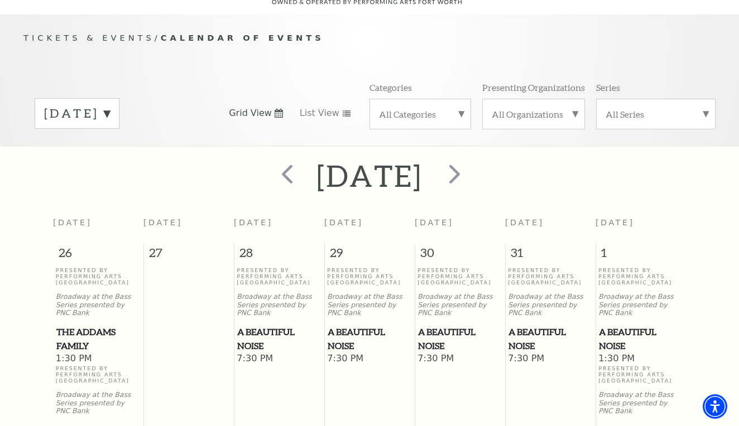
click at [619, 325] on span "A Beautiful Noise" at bounding box center [641, 338] width 84 height 27
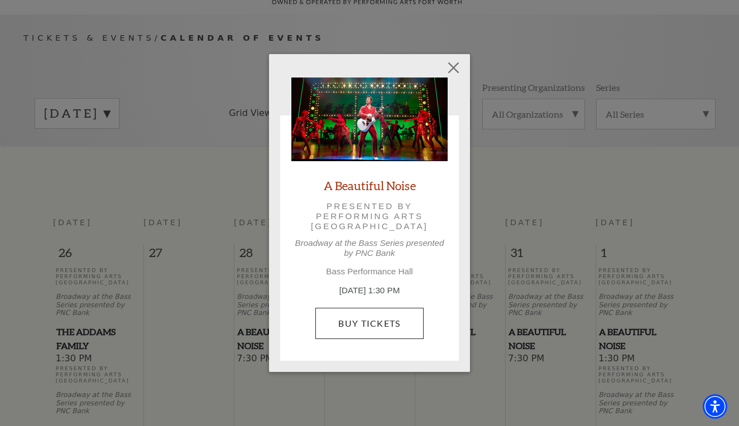
click at [389, 325] on link "Buy Tickets" at bounding box center [369, 323] width 108 height 31
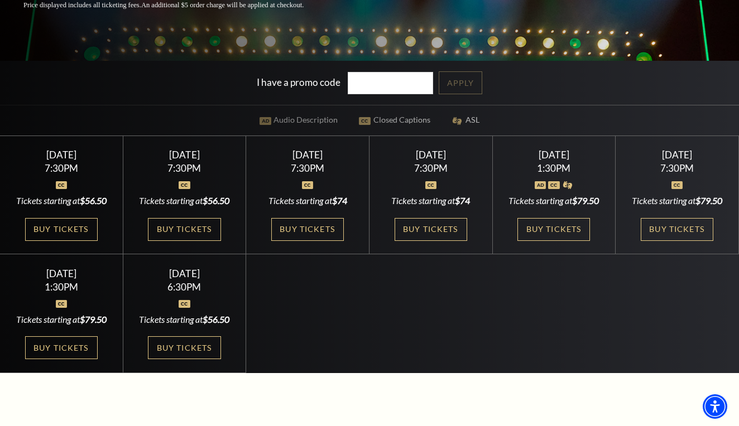
scroll to position [281, 0]
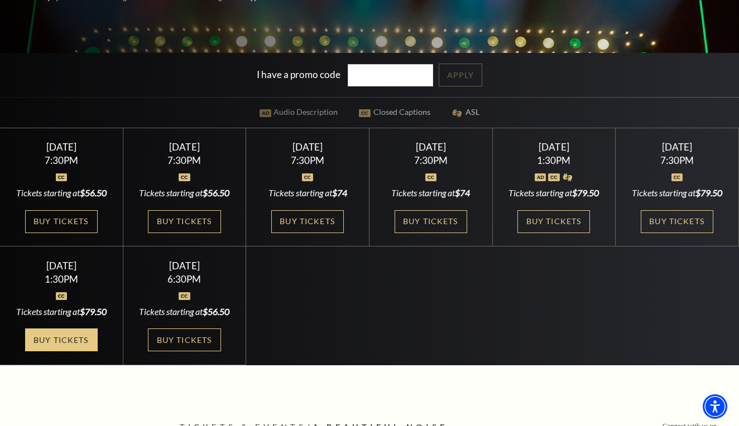
click at [54, 345] on link "Buy Tickets" at bounding box center [61, 340] width 73 height 23
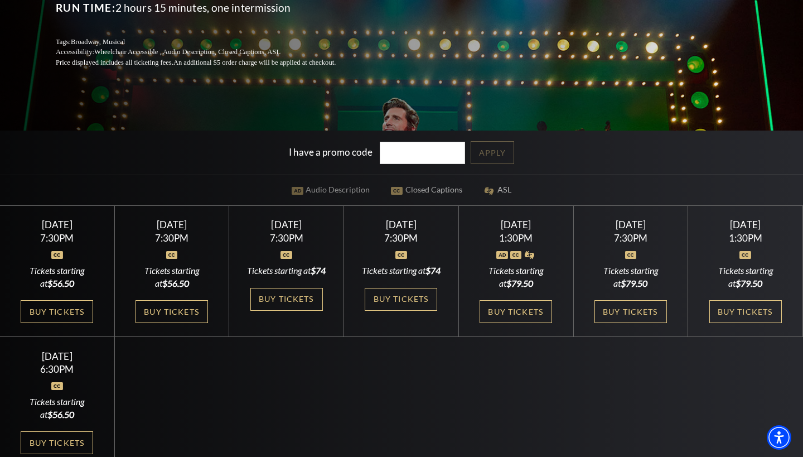
scroll to position [242, 0]
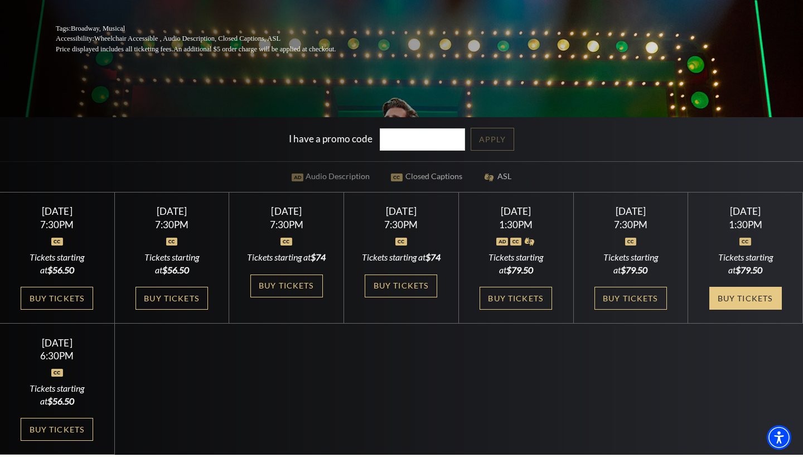
click at [738, 295] on link "Buy Tickets" at bounding box center [746, 298] width 73 height 23
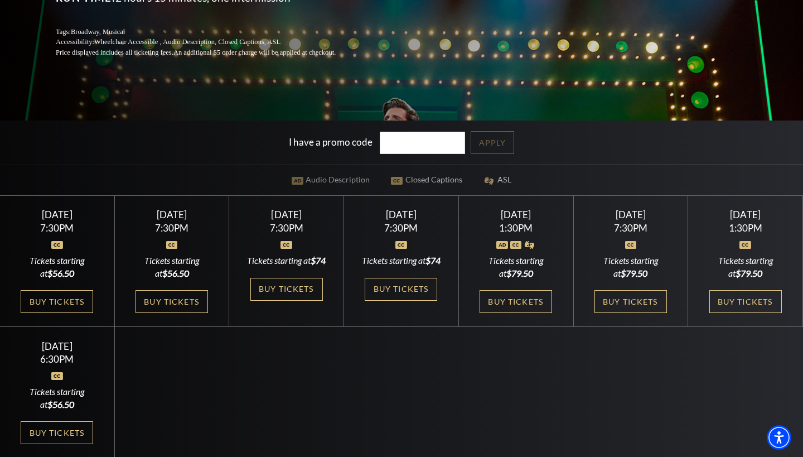
scroll to position [239, 0]
click at [738, 296] on link "Buy Tickets" at bounding box center [746, 301] width 73 height 23
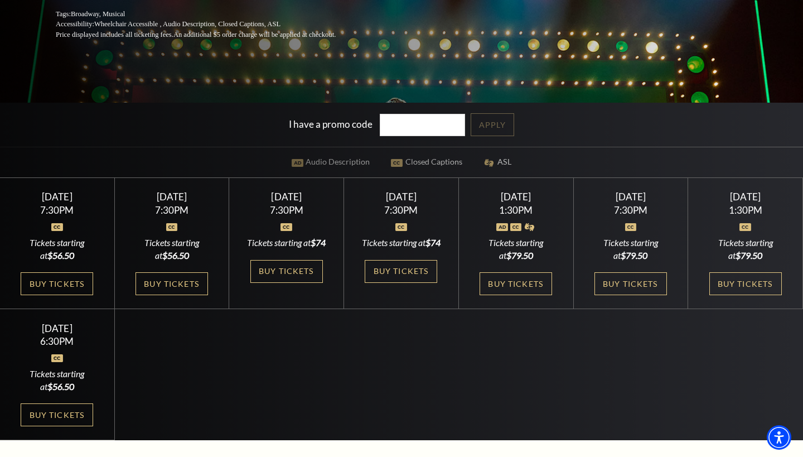
scroll to position [256, 0]
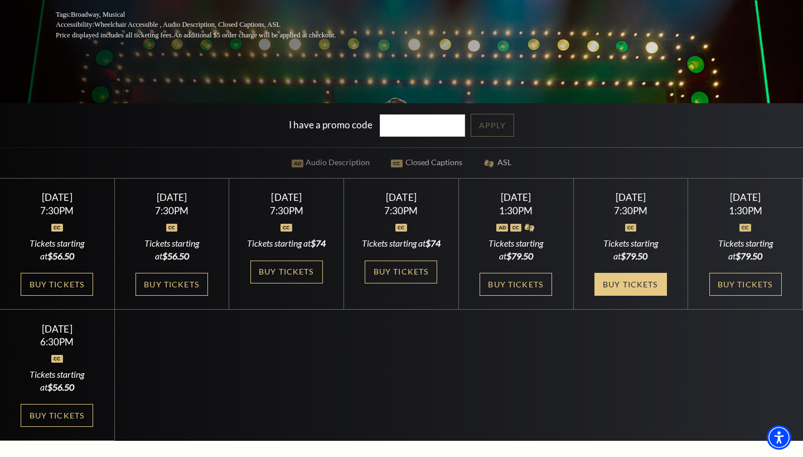
click at [639, 295] on link "Buy Tickets" at bounding box center [631, 284] width 73 height 23
click at [526, 288] on link "Buy Tickets" at bounding box center [516, 284] width 73 height 23
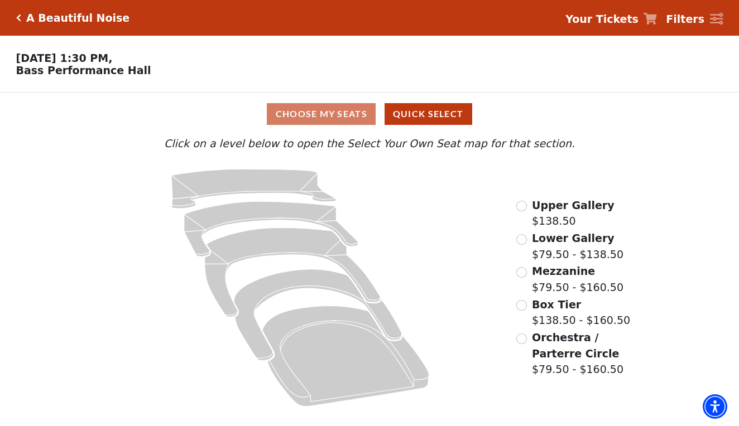
click at [519, 307] on input "Box Tier$138.50 - $160.50\a" at bounding box center [521, 305] width 11 height 11
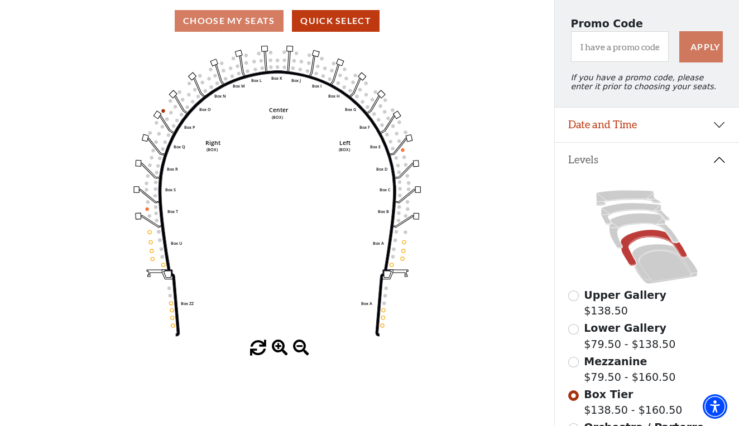
scroll to position [93, 0]
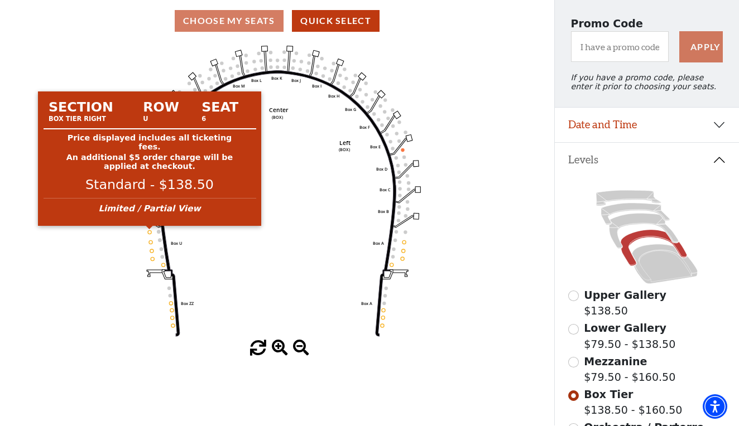
click at [149, 231] on circle at bounding box center [149, 231] width 3 height 3
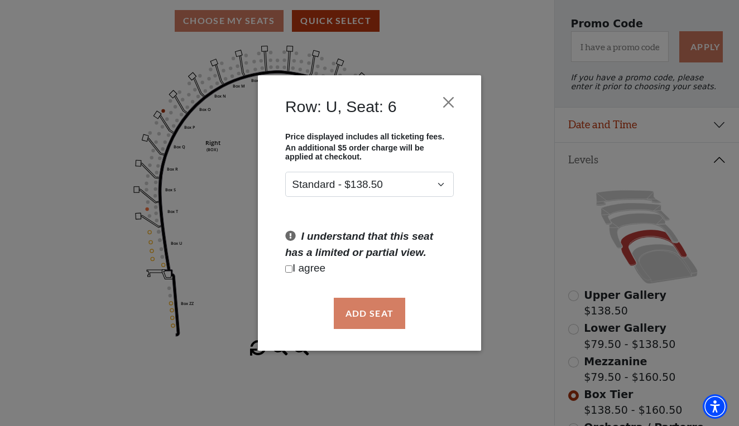
click at [148, 311] on div "Row: [GEOGRAPHIC_DATA], Seat: 6 Price displayed includes all ticketing fees. An…" at bounding box center [369, 213] width 739 height 426
click at [452, 102] on button "Close" at bounding box center [448, 102] width 21 height 21
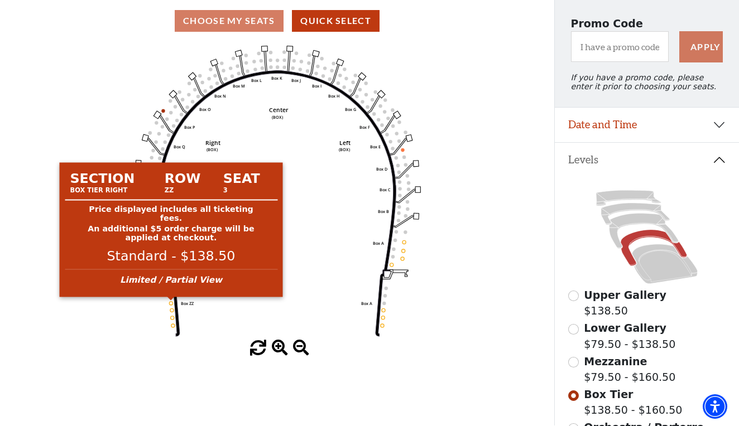
click at [172, 304] on circle at bounding box center [170, 303] width 3 height 3
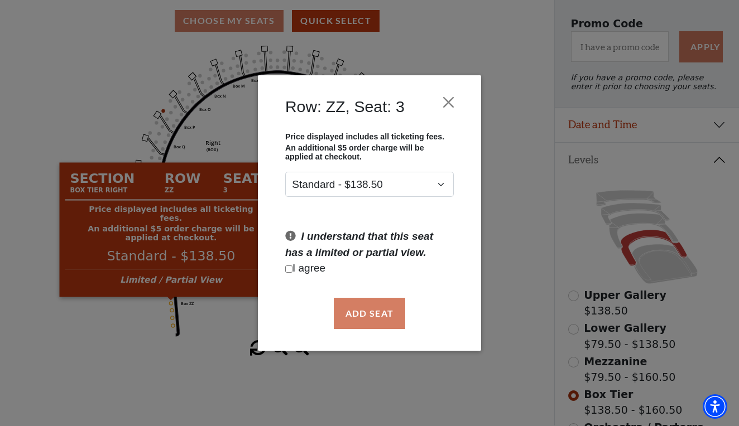
click at [109, 326] on div "Row: ZZ, Seat: 3 Price displayed includes all ticketing fees. An additional $5 …" at bounding box center [369, 213] width 739 height 426
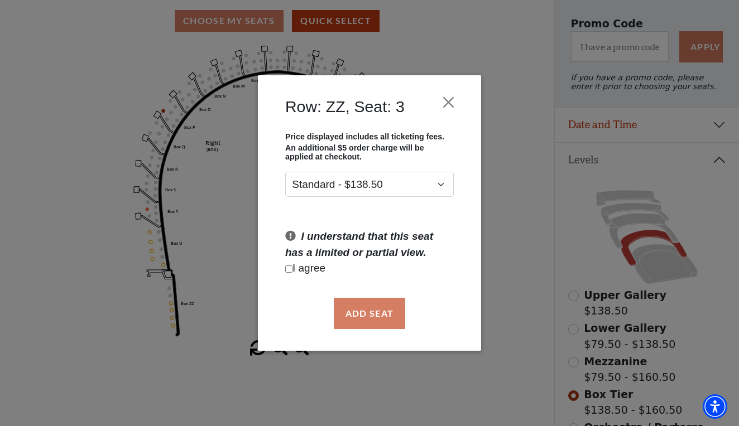
click at [102, 292] on div "Row: ZZ, Seat: 3 Price displayed includes all ticketing fees. An additional $5 …" at bounding box center [369, 213] width 739 height 426
click at [452, 98] on button "Close" at bounding box center [448, 102] width 21 height 21
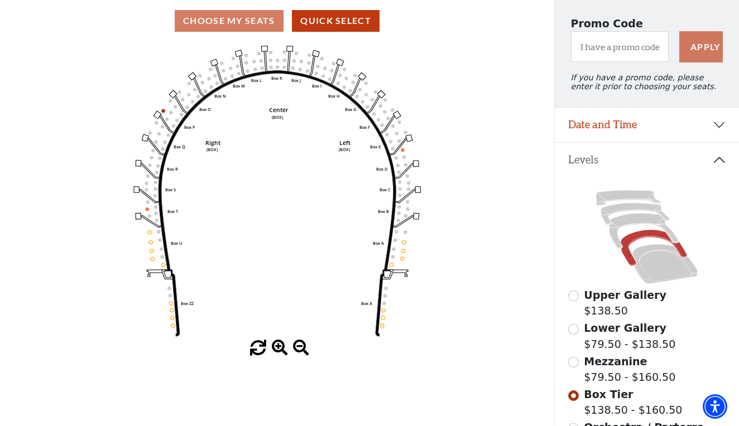
click at [148, 233] on use "Seat Selected" at bounding box center [149, 232] width 4 height 4
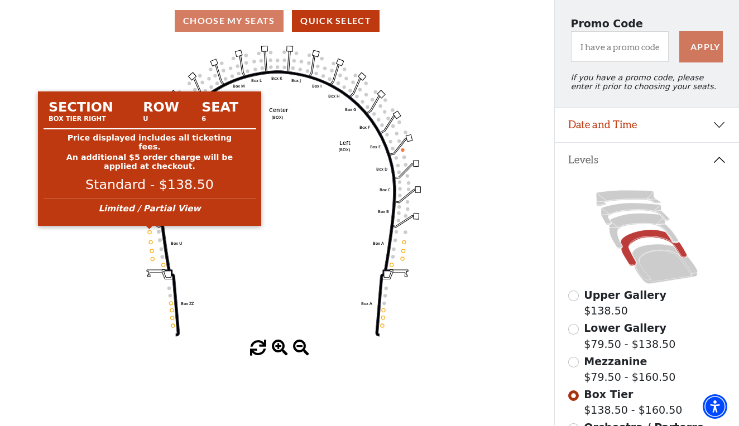
click at [151, 232] on circle at bounding box center [149, 231] width 3 height 3
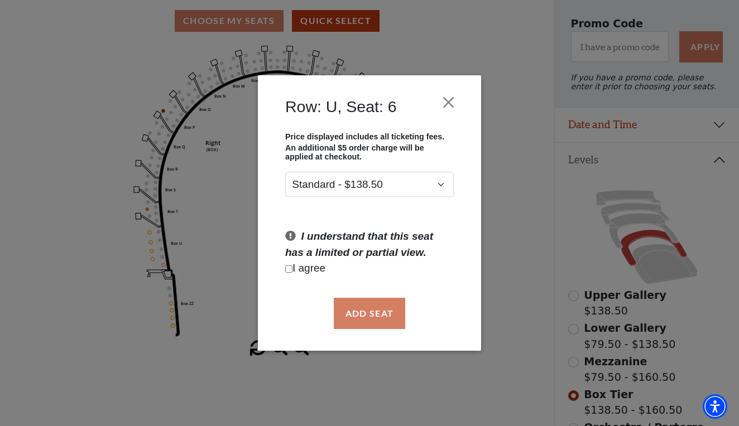
click at [151, 243] on div "Row: U, Seat: 6 Price displayed includes all ticketing fees. An additional $5 o…" at bounding box center [369, 213] width 739 height 426
click at [134, 278] on div "Row: U, Seat: 6 Price displayed includes all ticketing fees. An additional $5 o…" at bounding box center [369, 213] width 739 height 426
click at [448, 100] on button "Close" at bounding box center [448, 102] width 21 height 21
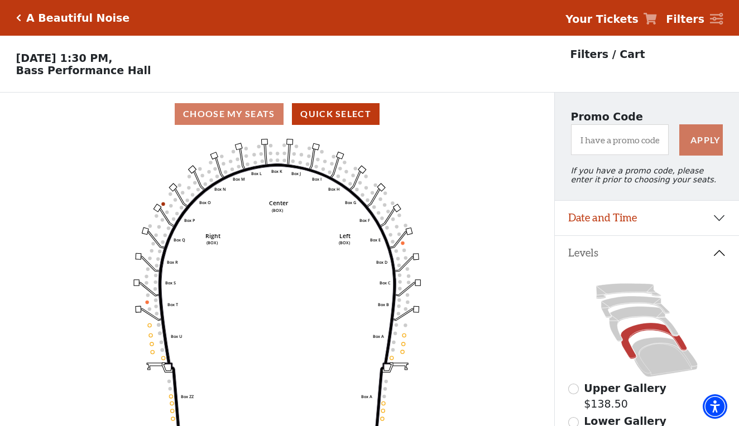
scroll to position [0, 0]
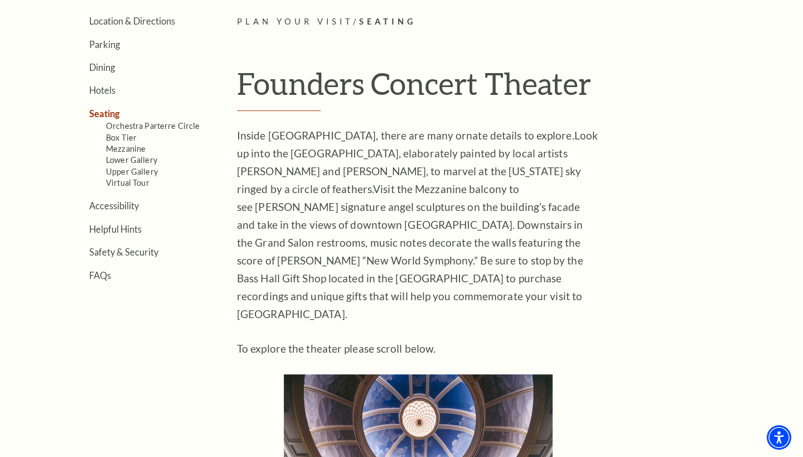
scroll to position [284, 0]
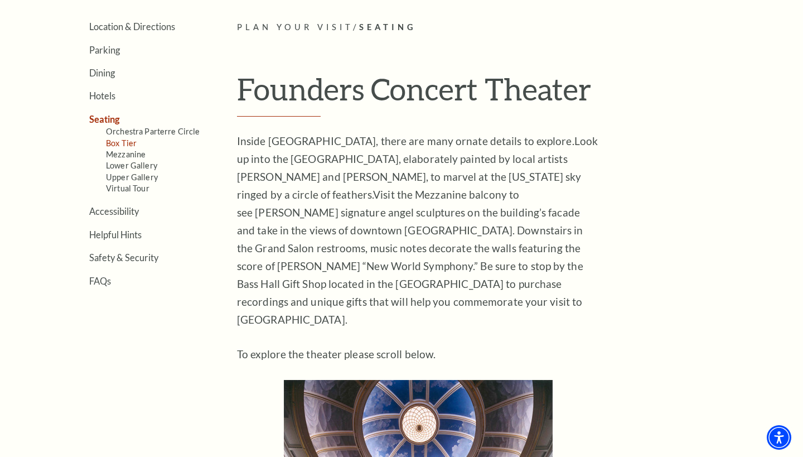
click at [129, 139] on link "Box Tier" at bounding box center [121, 142] width 31 height 9
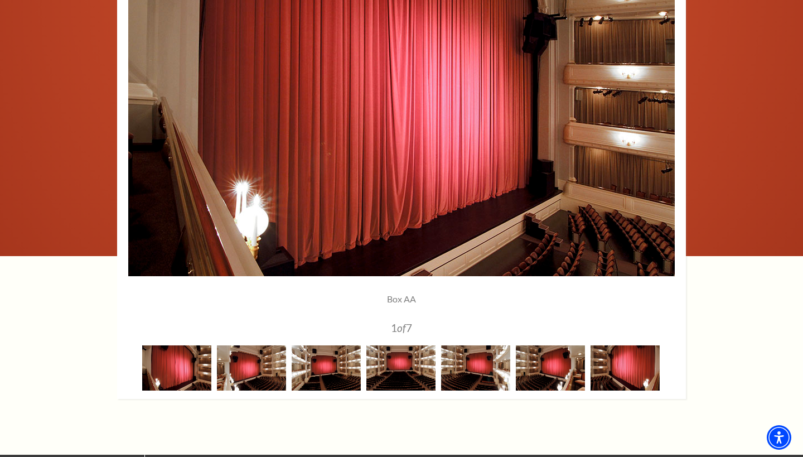
scroll to position [891, 0]
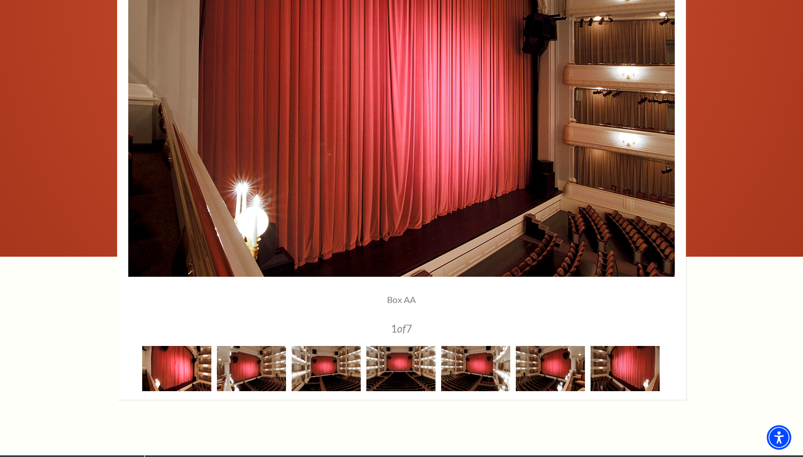
click at [184, 357] on img at bounding box center [176, 368] width 69 height 45
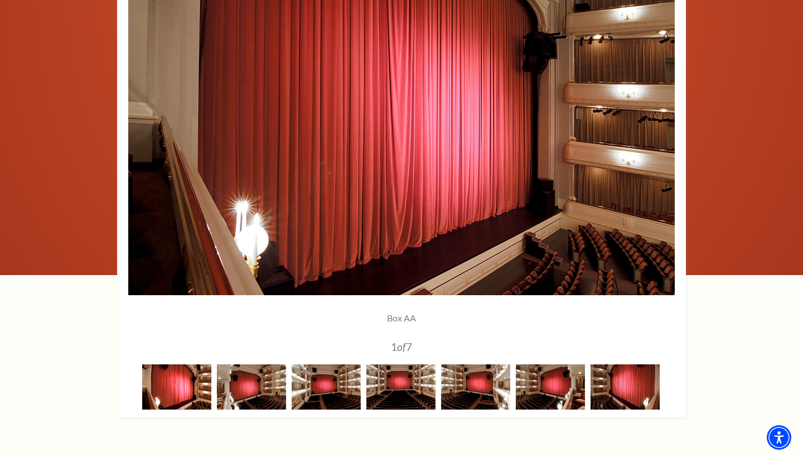
scroll to position [863, 0]
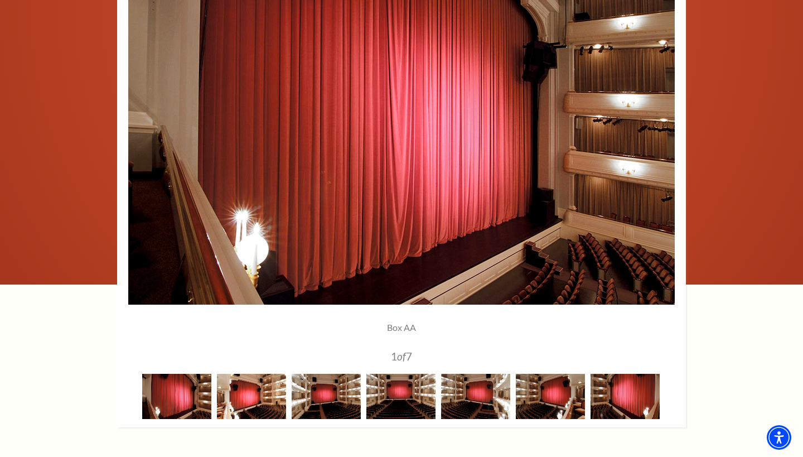
click at [252, 401] on img at bounding box center [251, 396] width 69 height 45
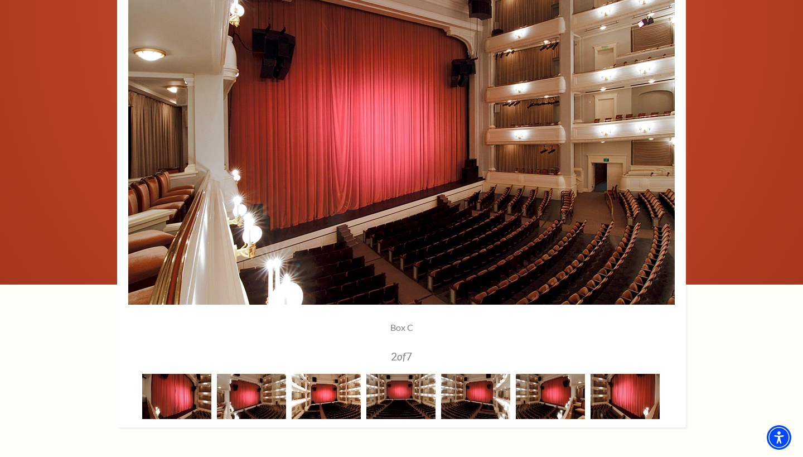
click at [335, 397] on img at bounding box center [326, 396] width 69 height 45
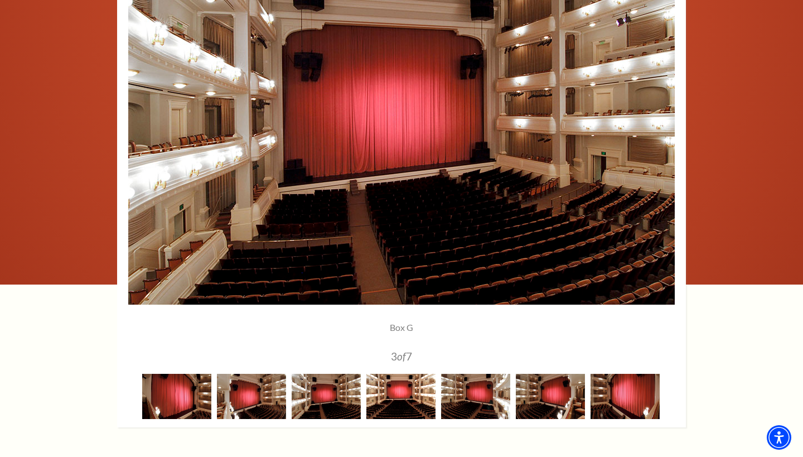
click at [407, 401] on img at bounding box center [401, 396] width 69 height 45
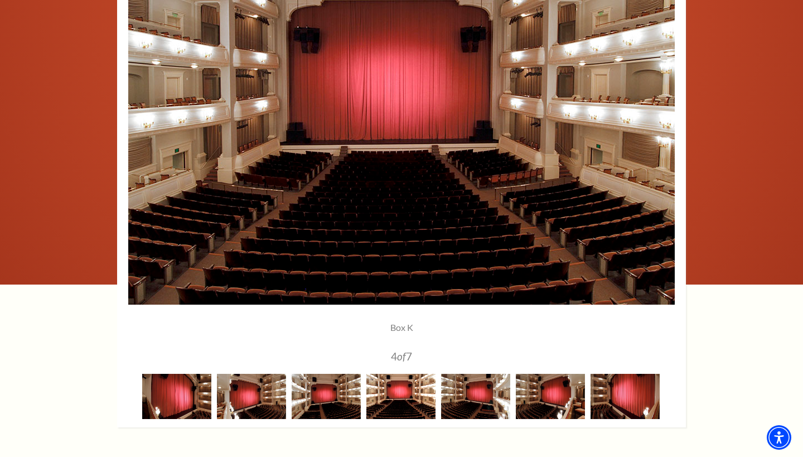
click at [435, 396] on img at bounding box center [401, 396] width 69 height 45
click at [484, 394] on img at bounding box center [475, 396] width 69 height 45
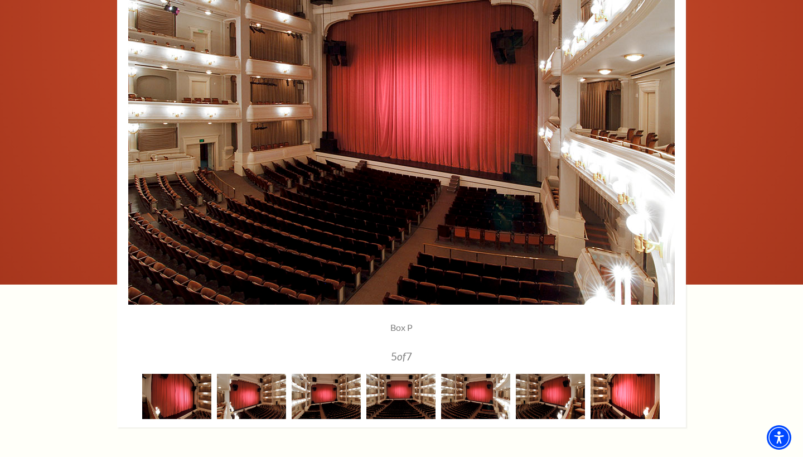
click at [620, 393] on img at bounding box center [625, 396] width 69 height 45
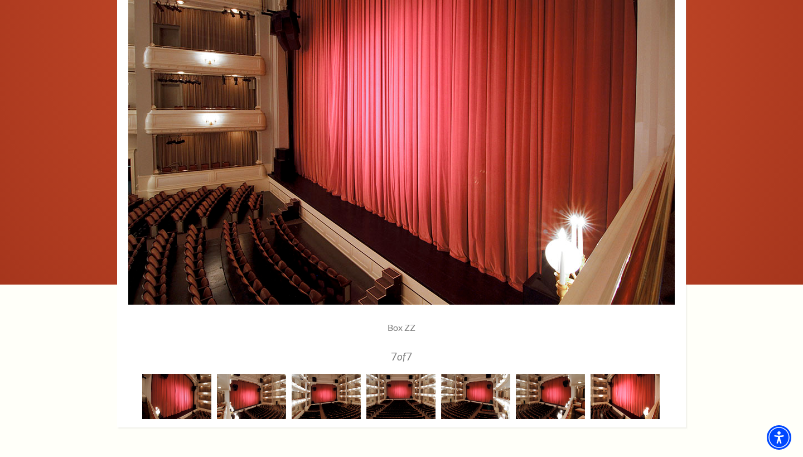
click at [612, 399] on img at bounding box center [625, 396] width 69 height 45
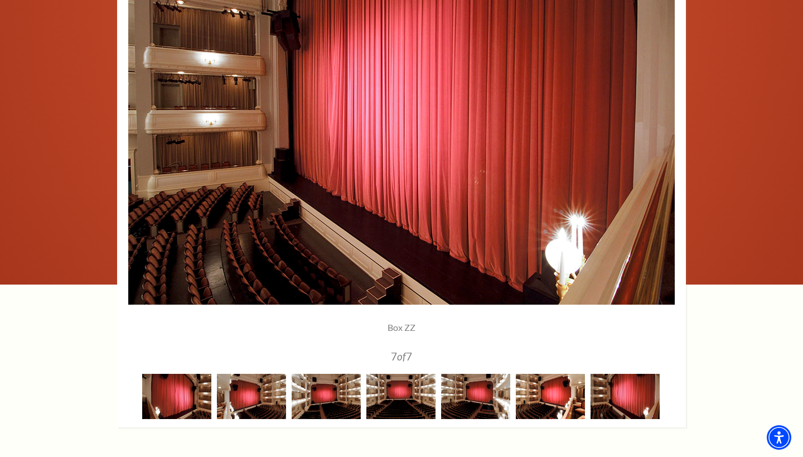
click at [561, 390] on img at bounding box center [550, 396] width 69 height 45
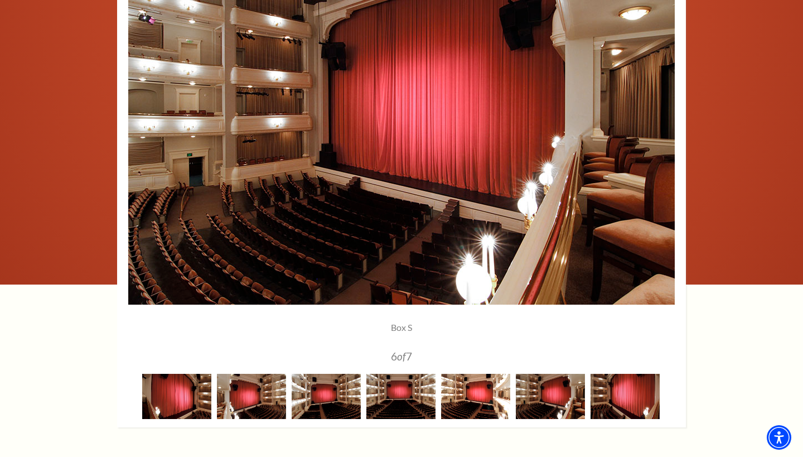
click at [484, 385] on img at bounding box center [475, 396] width 69 height 45
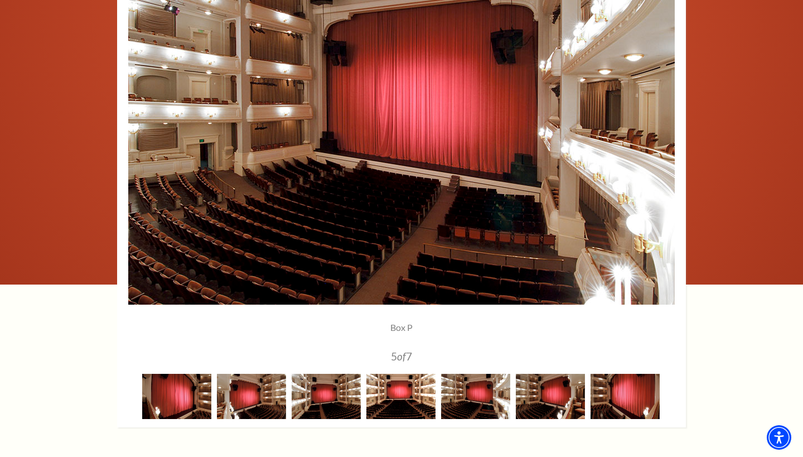
click at [408, 387] on img at bounding box center [401, 396] width 69 height 45
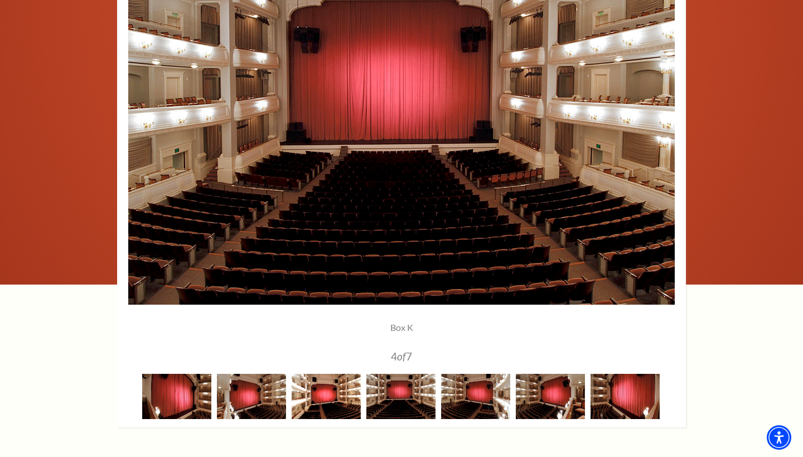
click at [322, 392] on img at bounding box center [326, 396] width 69 height 45
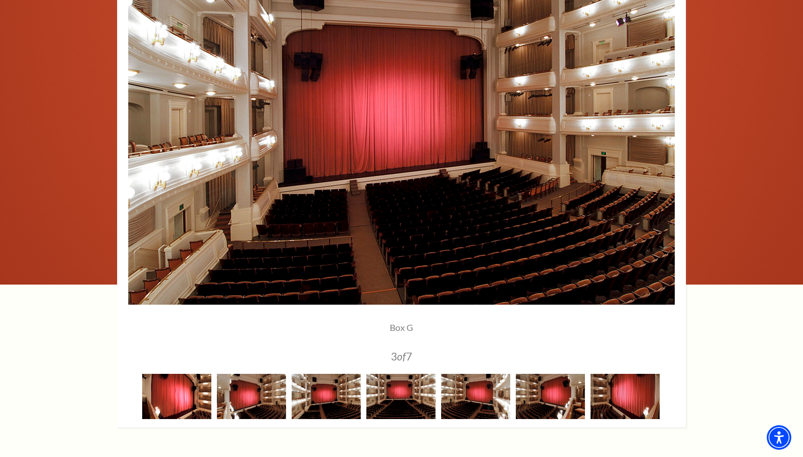
click at [179, 388] on img at bounding box center [176, 396] width 69 height 45
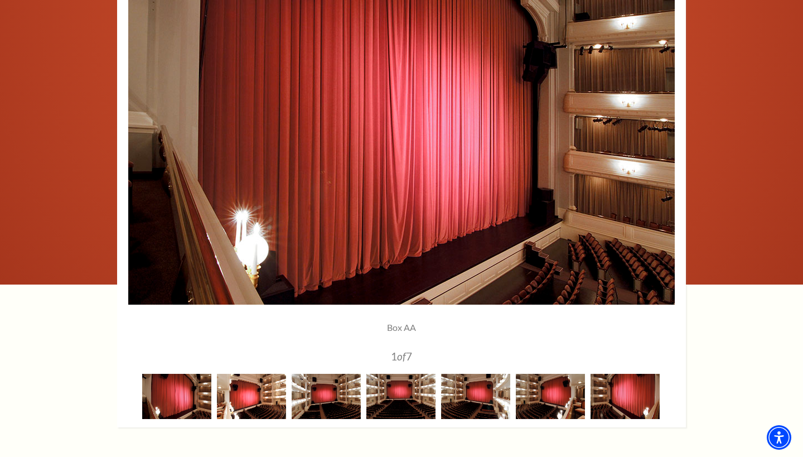
click at [252, 393] on img at bounding box center [251, 396] width 69 height 45
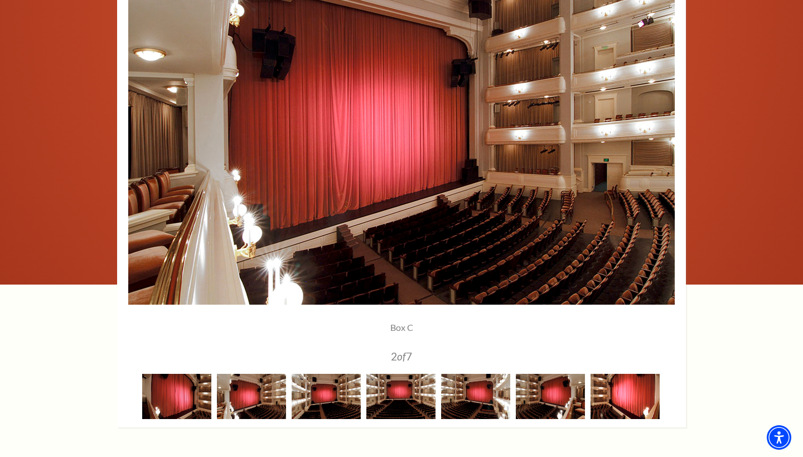
click at [636, 383] on img at bounding box center [625, 396] width 69 height 45
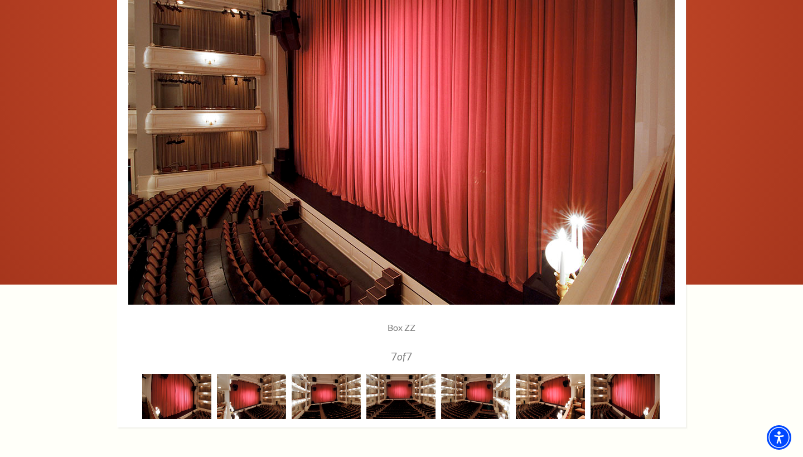
click at [568, 394] on img at bounding box center [550, 396] width 69 height 45
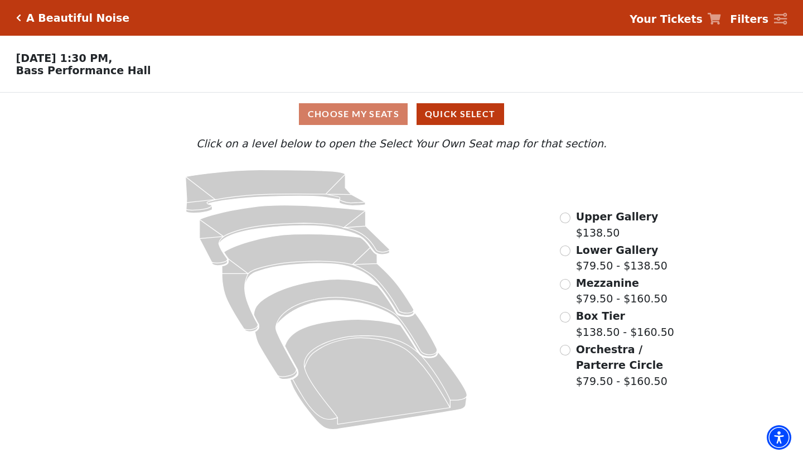
click at [566, 316] on input "Box Tier$138.50 - $160.50\a" at bounding box center [565, 317] width 11 height 11
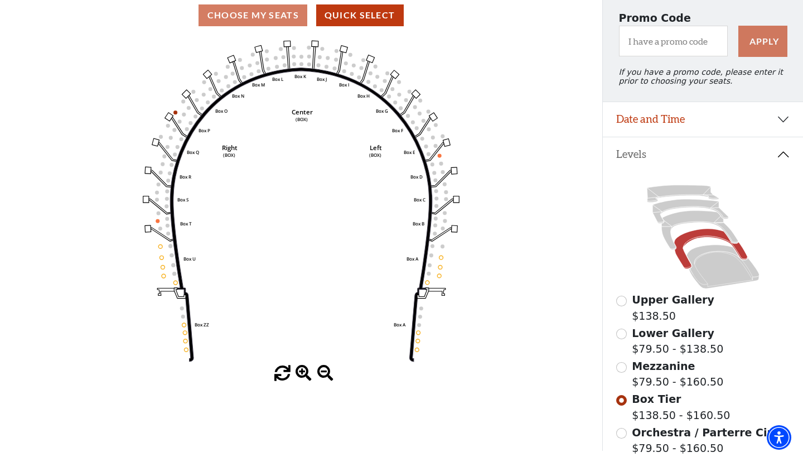
scroll to position [107, 0]
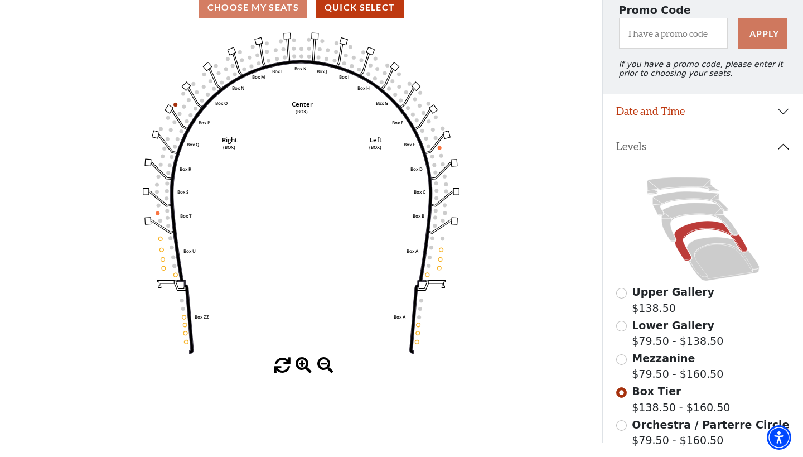
click at [624, 325] on input "Lower Gallery$79.50 - $138.50\a" at bounding box center [622, 326] width 11 height 11
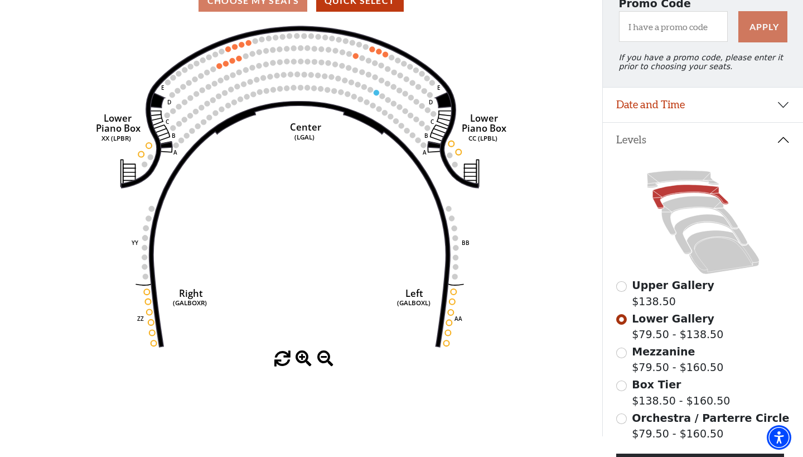
scroll to position [113, 0]
click at [623, 348] on input "Mezzanine$79.50 - $160.50\a" at bounding box center [622, 353] width 11 height 11
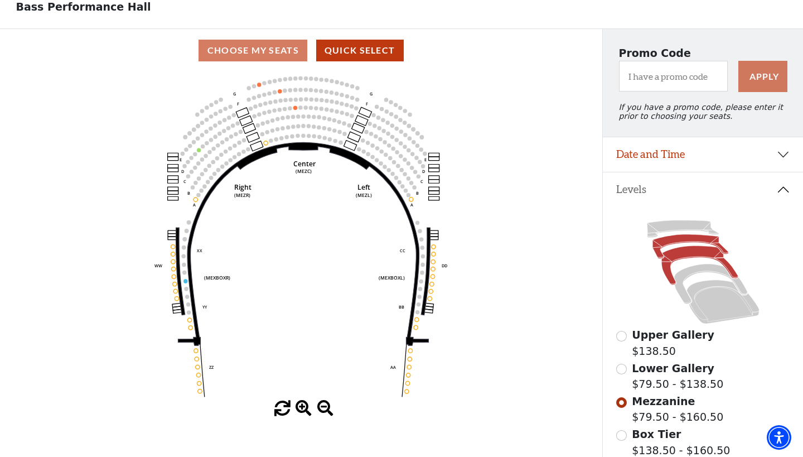
scroll to position [56, 0]
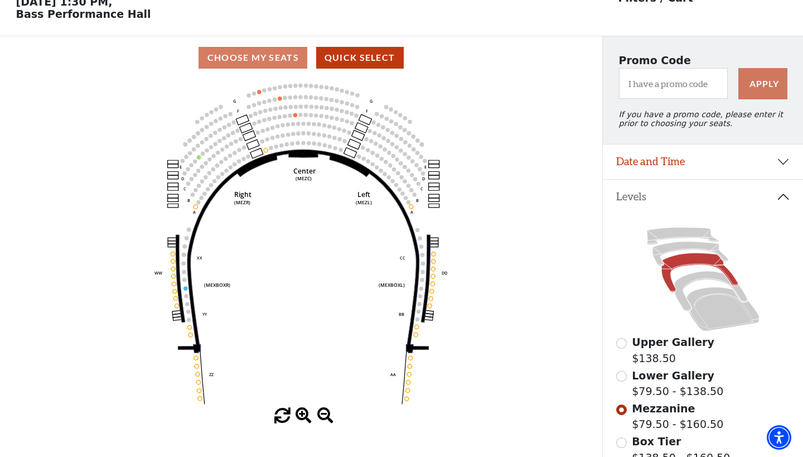
click at [624, 374] on input "Lower Gallery$79.50 - $138.50\a" at bounding box center [622, 376] width 11 height 11
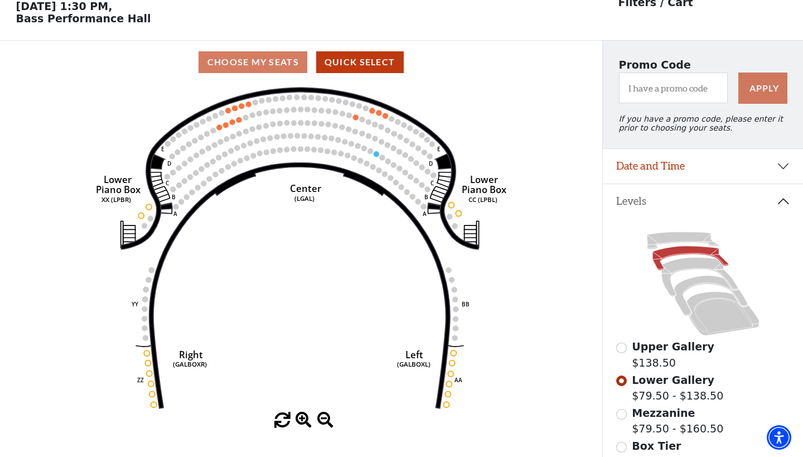
scroll to position [19, 0]
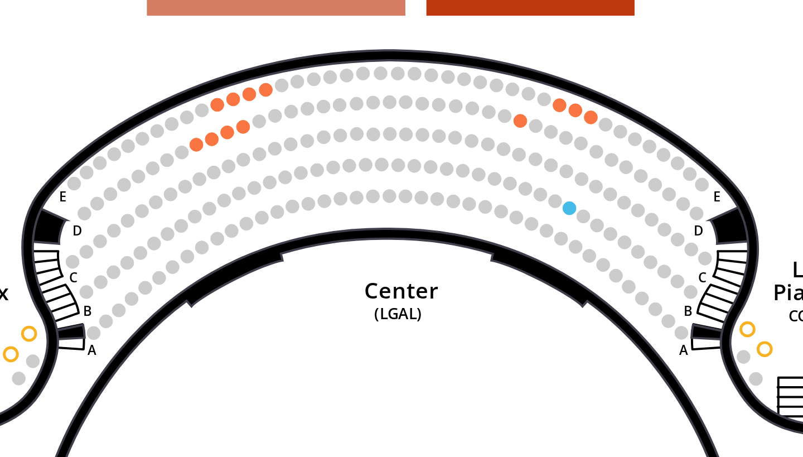
click at [64, 117] on icon "Right (GALBOXR) E D C B A E D C B A YY ZZ Left (GALBOXL) BB AA Center Lower Pia…" at bounding box center [301, 281] width 542 height 329
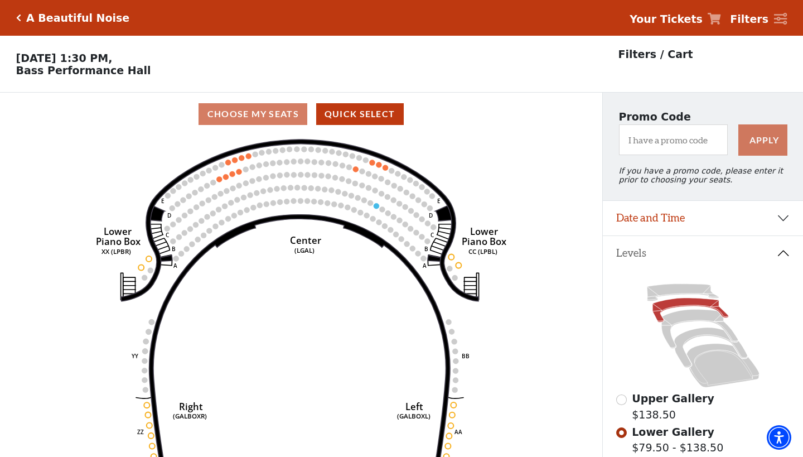
scroll to position [0, 0]
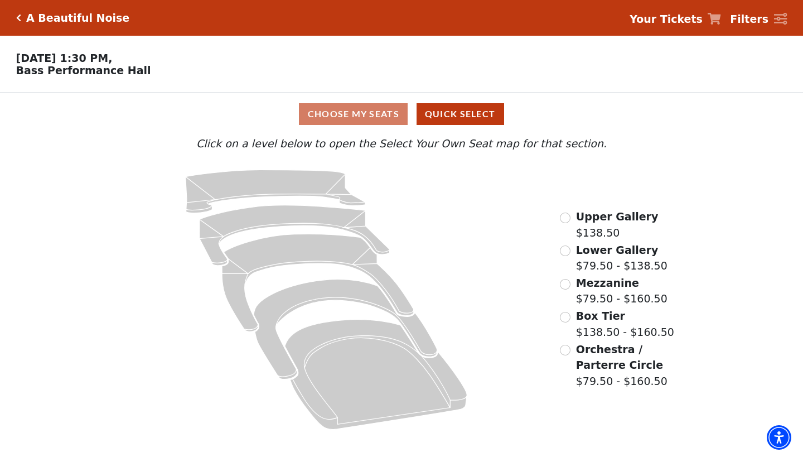
click at [568, 315] on input "Box Tier$138.50 - $160.50\a" at bounding box center [565, 317] width 11 height 11
